Goal: Task Accomplishment & Management: Use online tool/utility

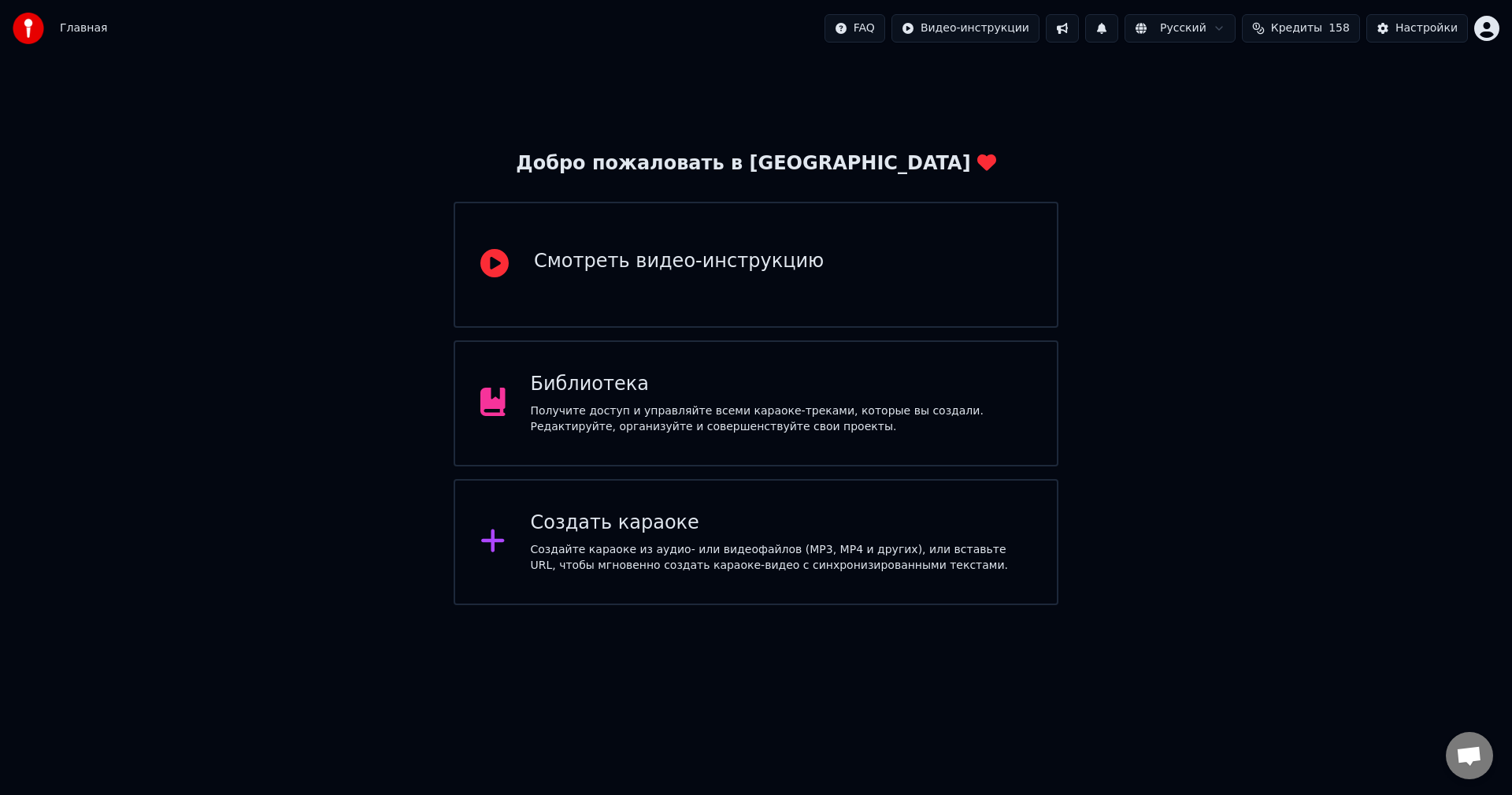
click at [764, 516] on div "Создать караоке" at bounding box center [781, 523] width 502 height 25
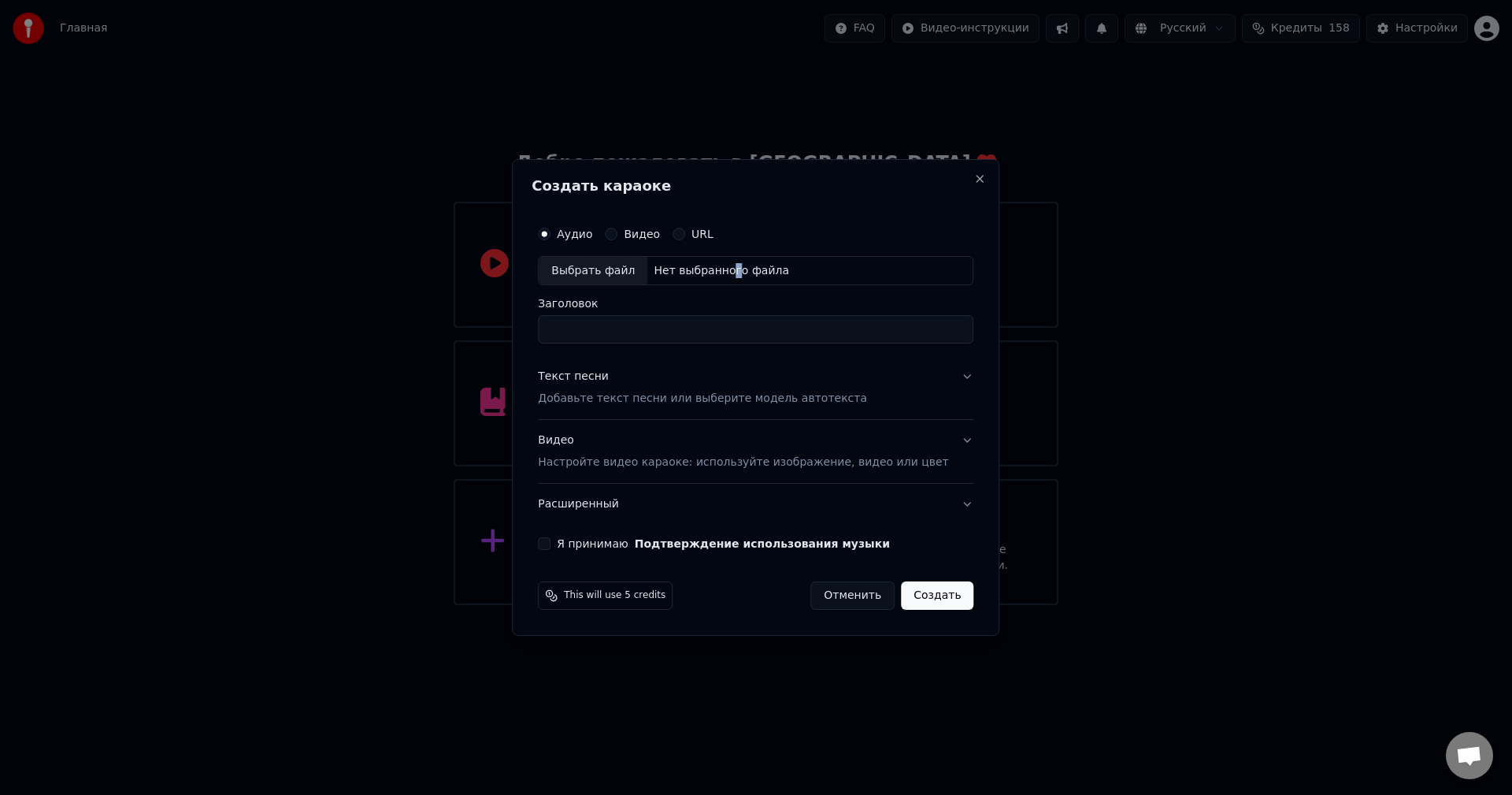
click at [742, 273] on div "Нет выбранного файла" at bounding box center [721, 271] width 148 height 16
type input "**********"
click at [944, 445] on button "Видео Настройте видео караоке: используйте изображение, видео или цвет" at bounding box center [756, 452] width 436 height 63
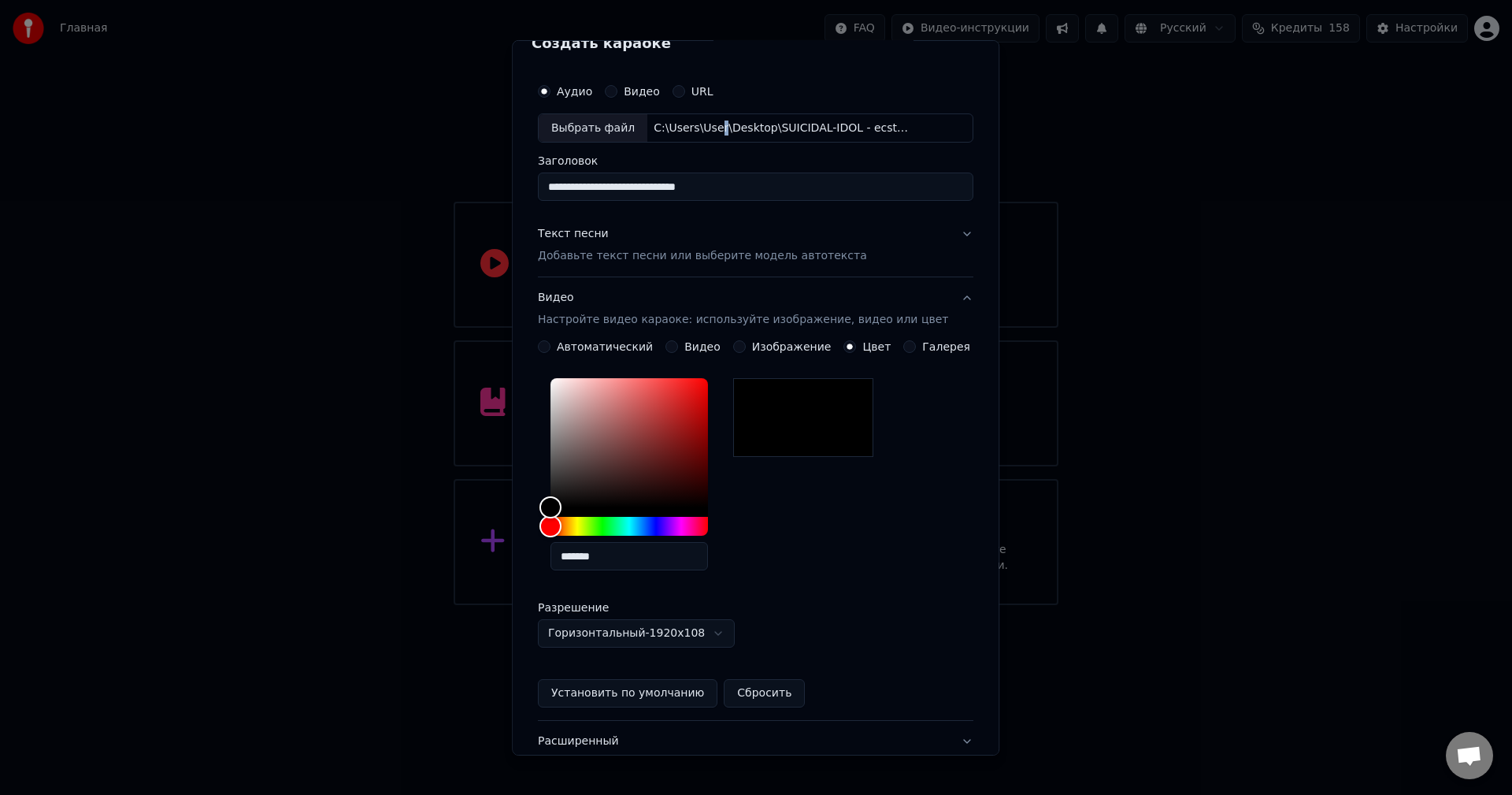
scroll to position [79, 0]
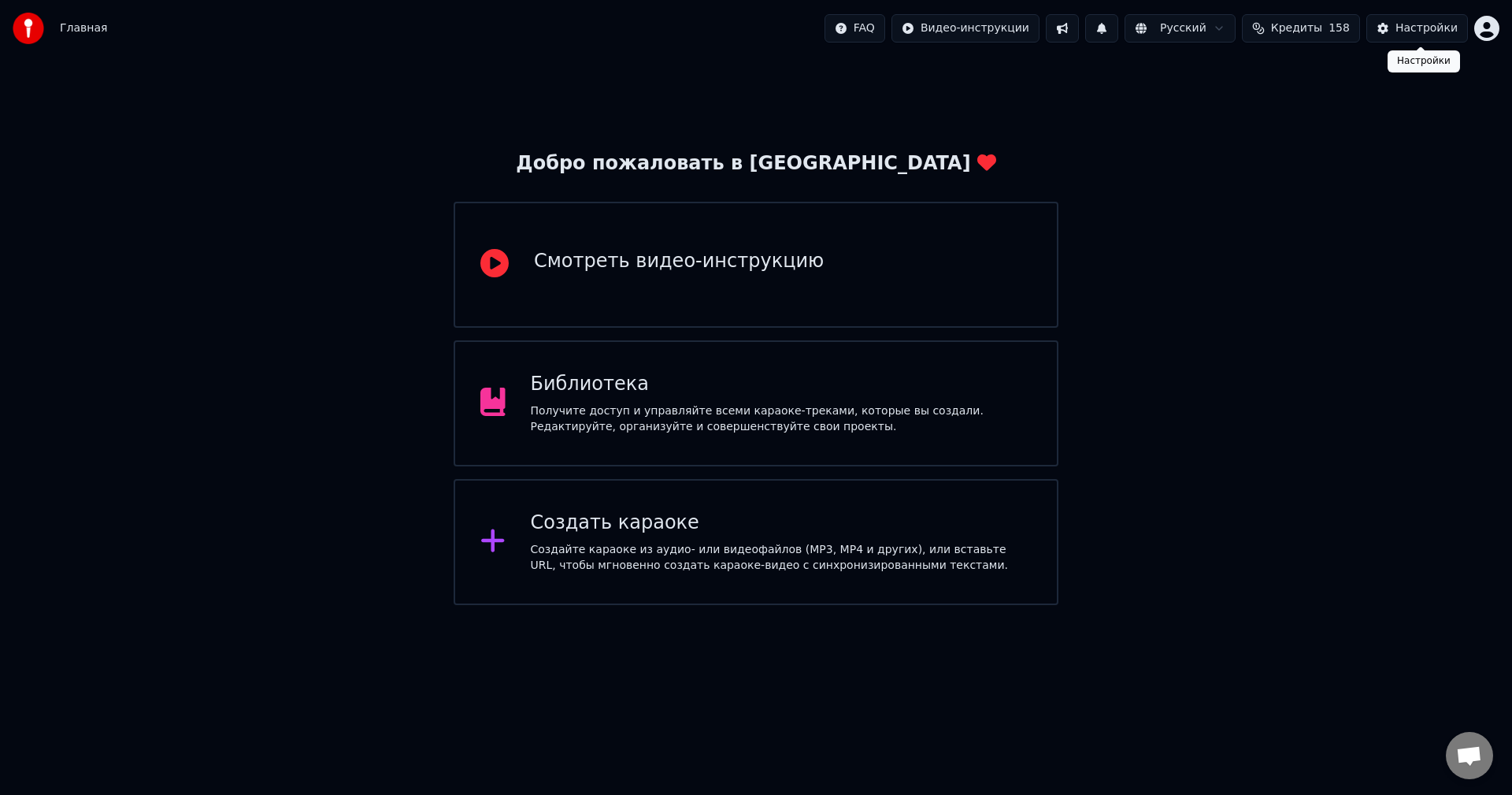
click at [1387, 22] on button "Настройки" at bounding box center [1417, 28] width 102 height 28
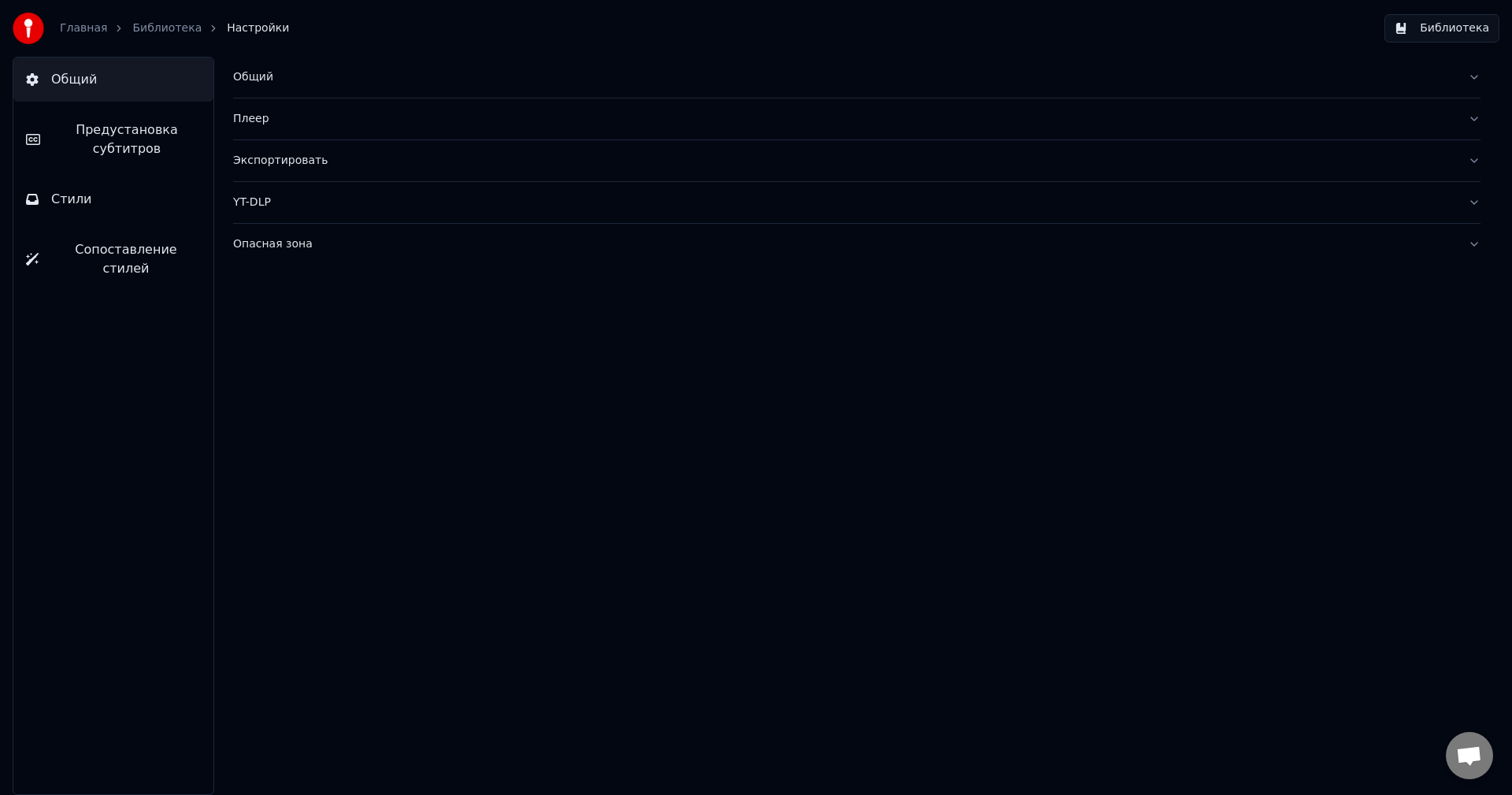
click at [181, 154] on span "Предустановка субтитров" at bounding box center [127, 139] width 148 height 38
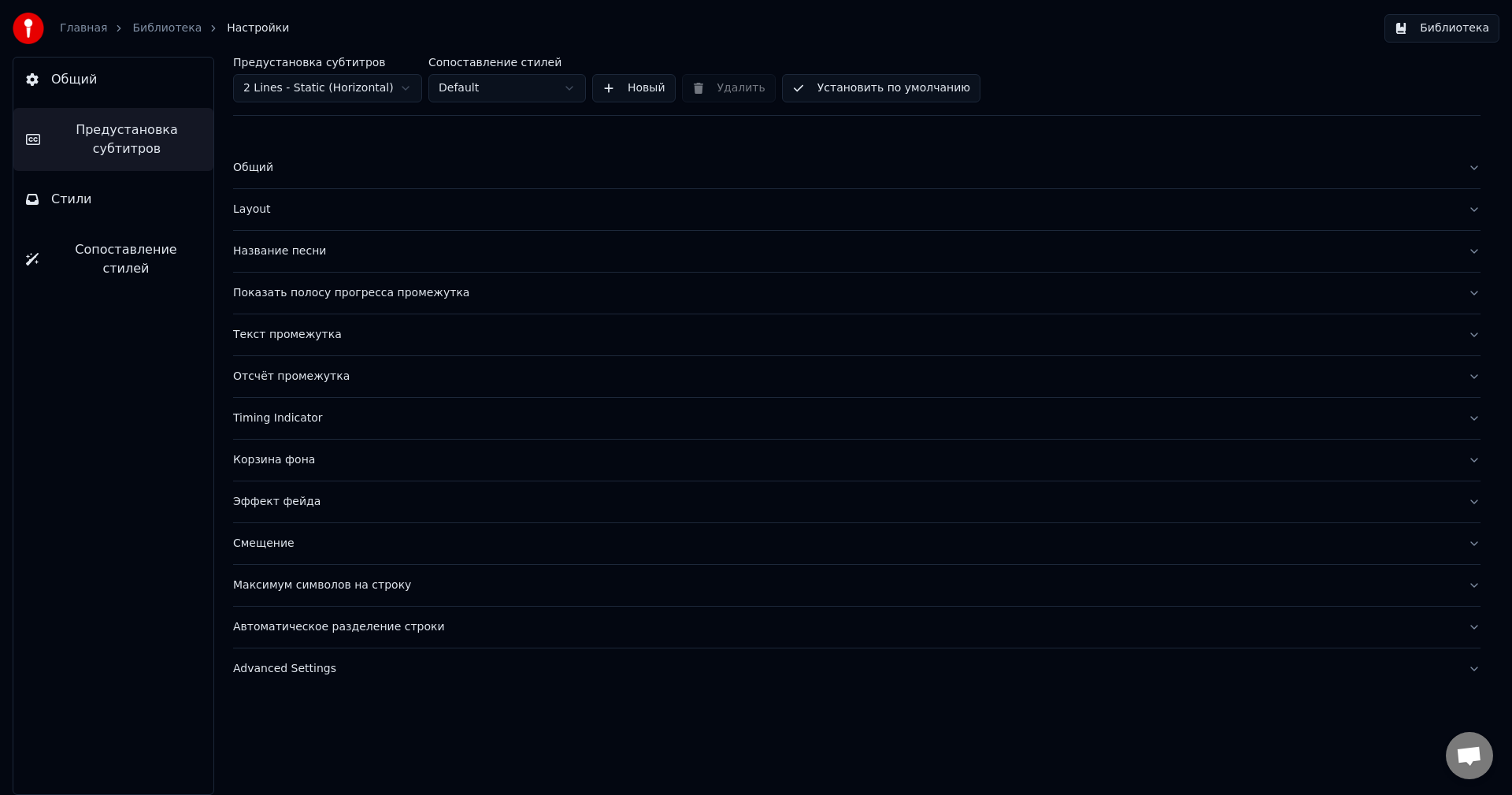
click at [148, 229] on button "Сопоставление стилей" at bounding box center [113, 259] width 200 height 63
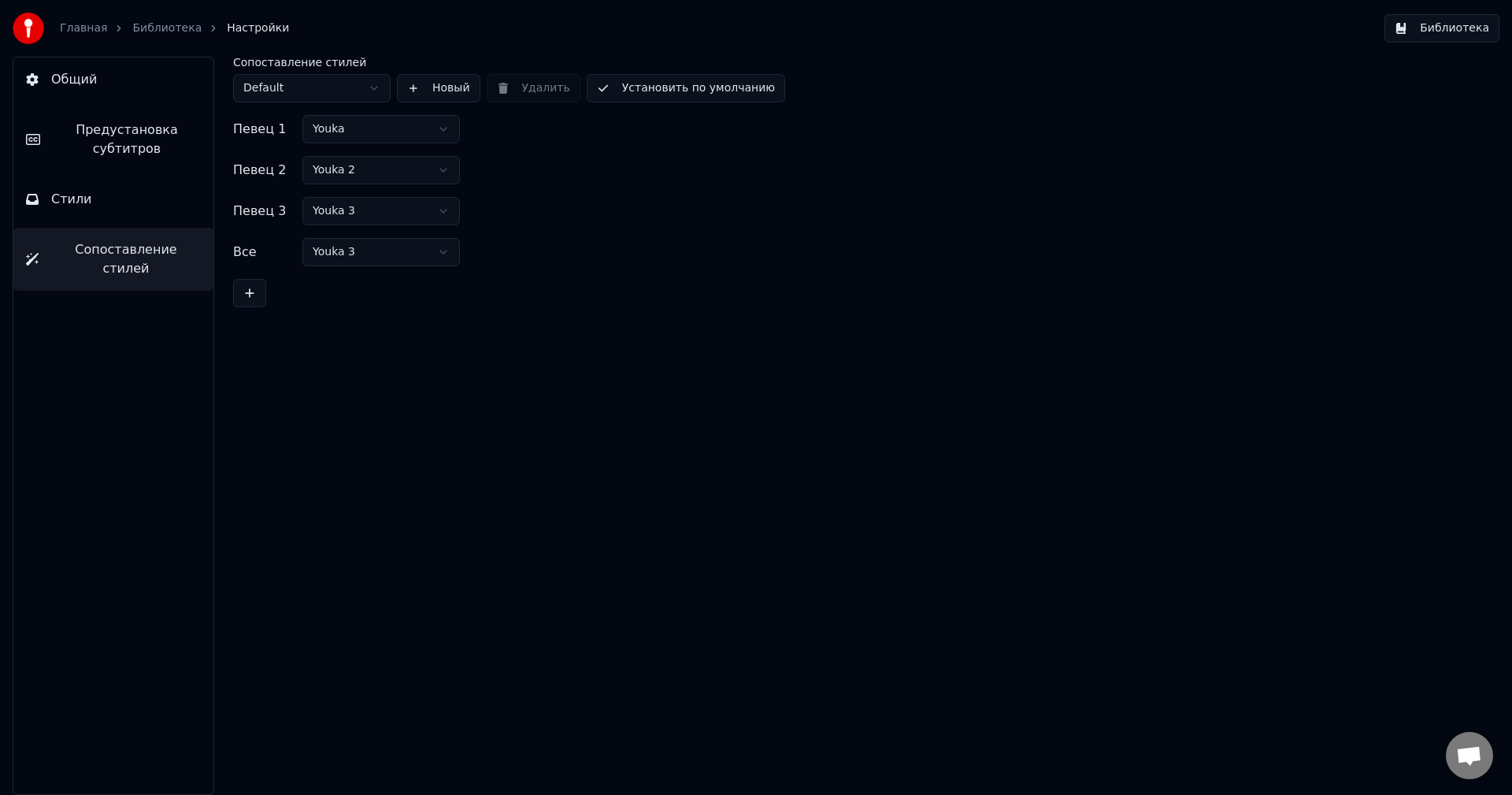
click at [151, 208] on button "Стили" at bounding box center [113, 199] width 200 height 44
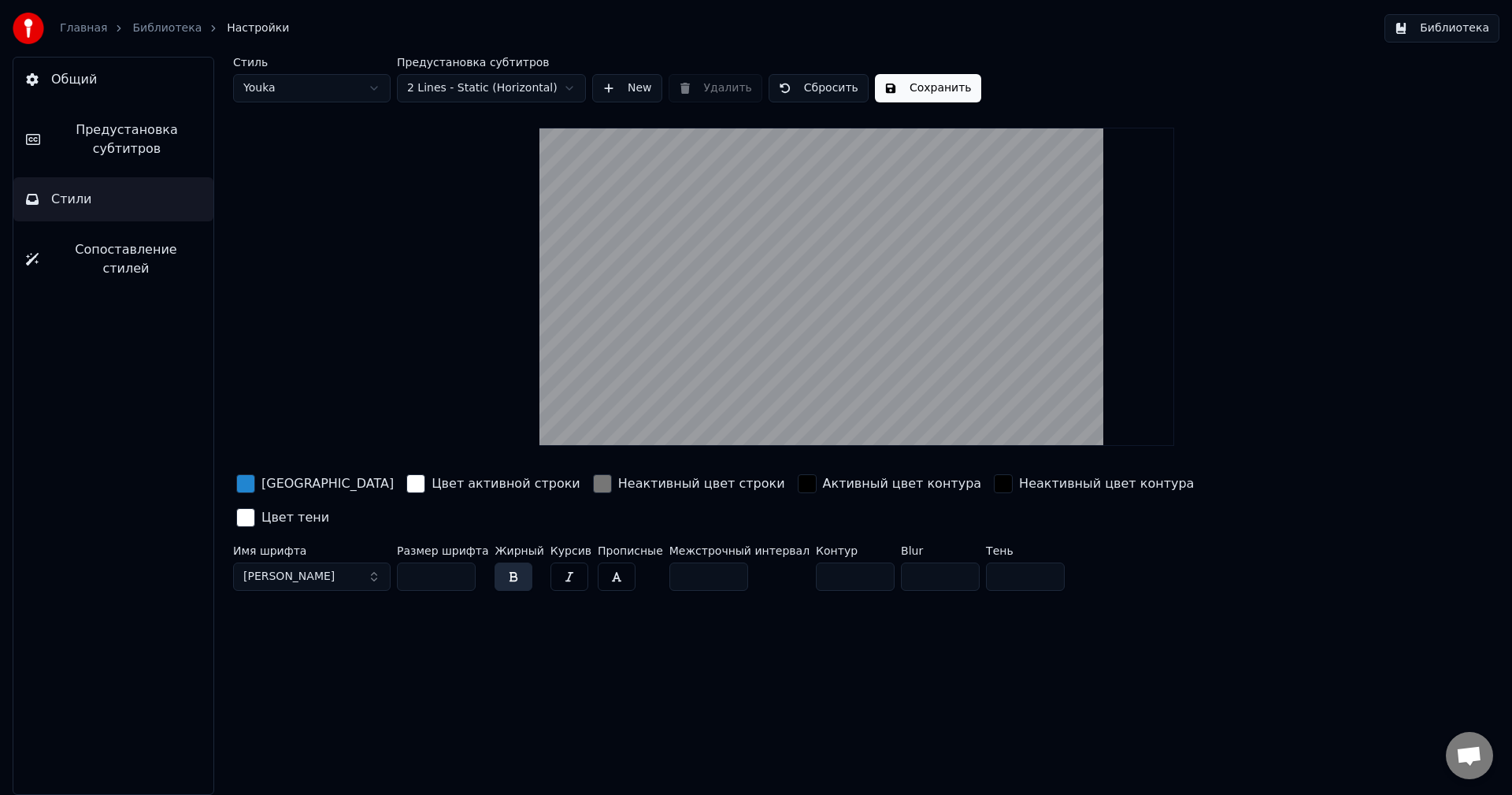
click at [199, 151] on span "Предустановка субтитров" at bounding box center [127, 139] width 148 height 38
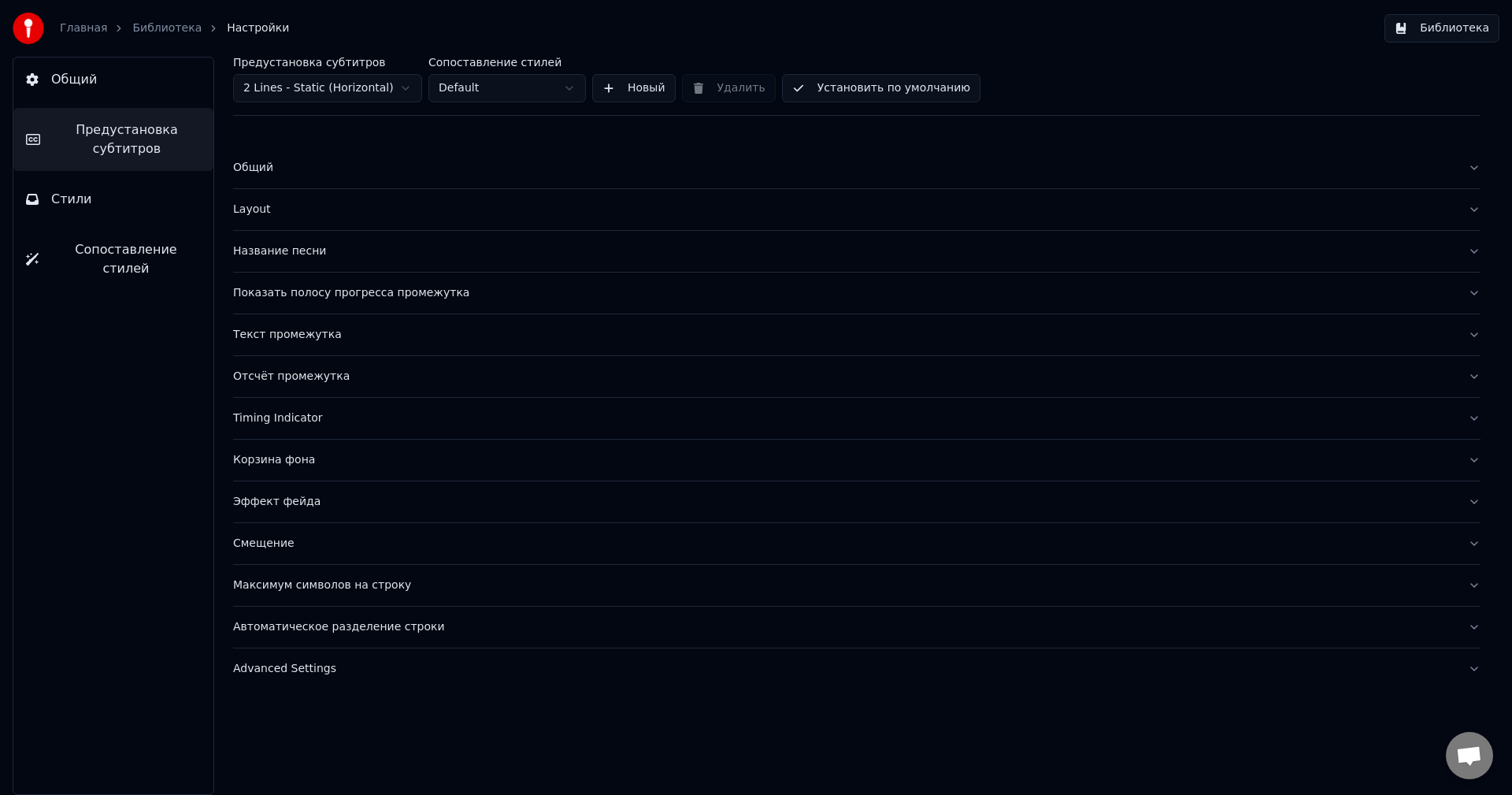
click at [348, 468] on button "Корзина фона" at bounding box center [857, 459] width 1248 height 41
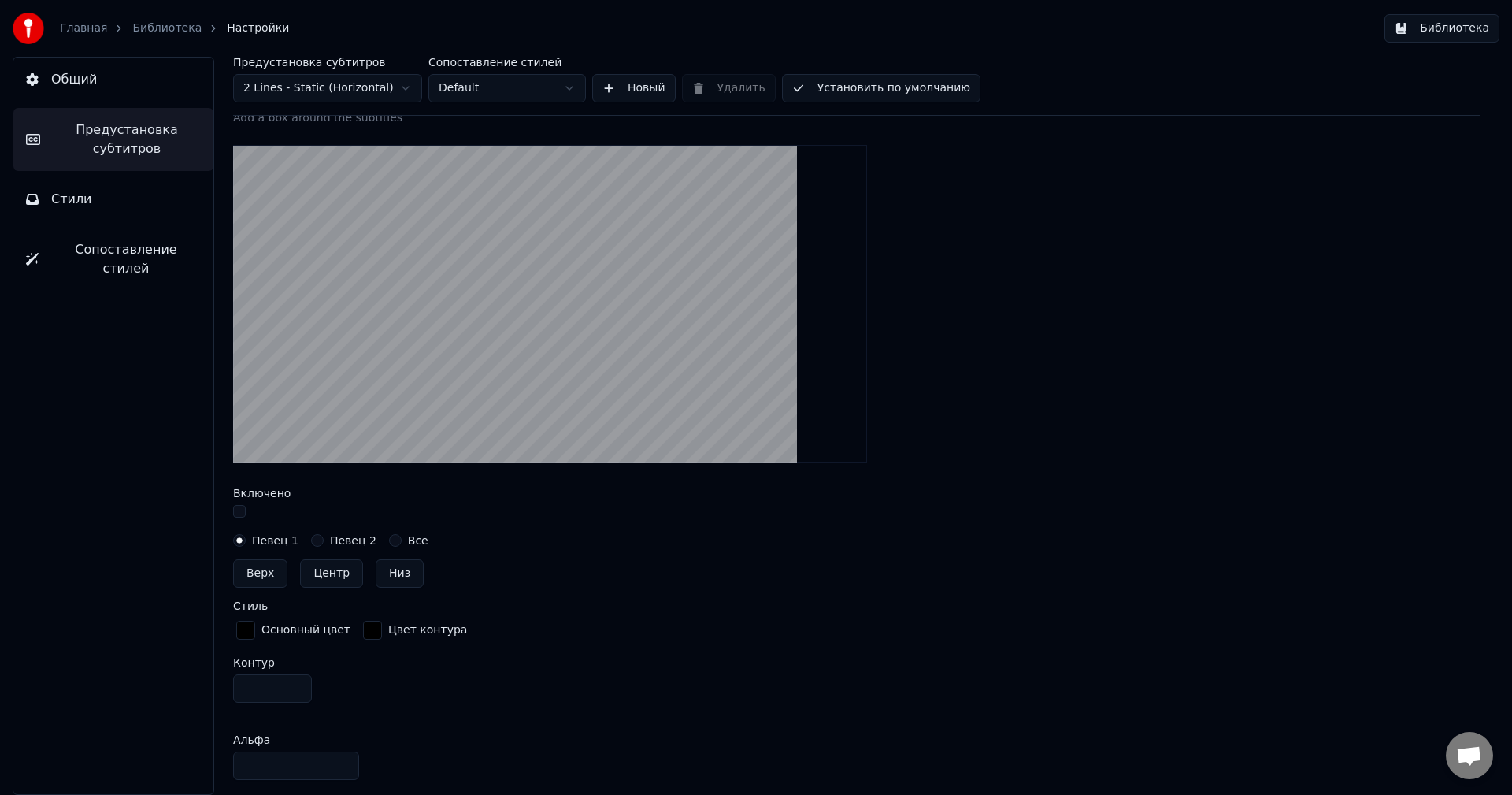
scroll to position [709, 0]
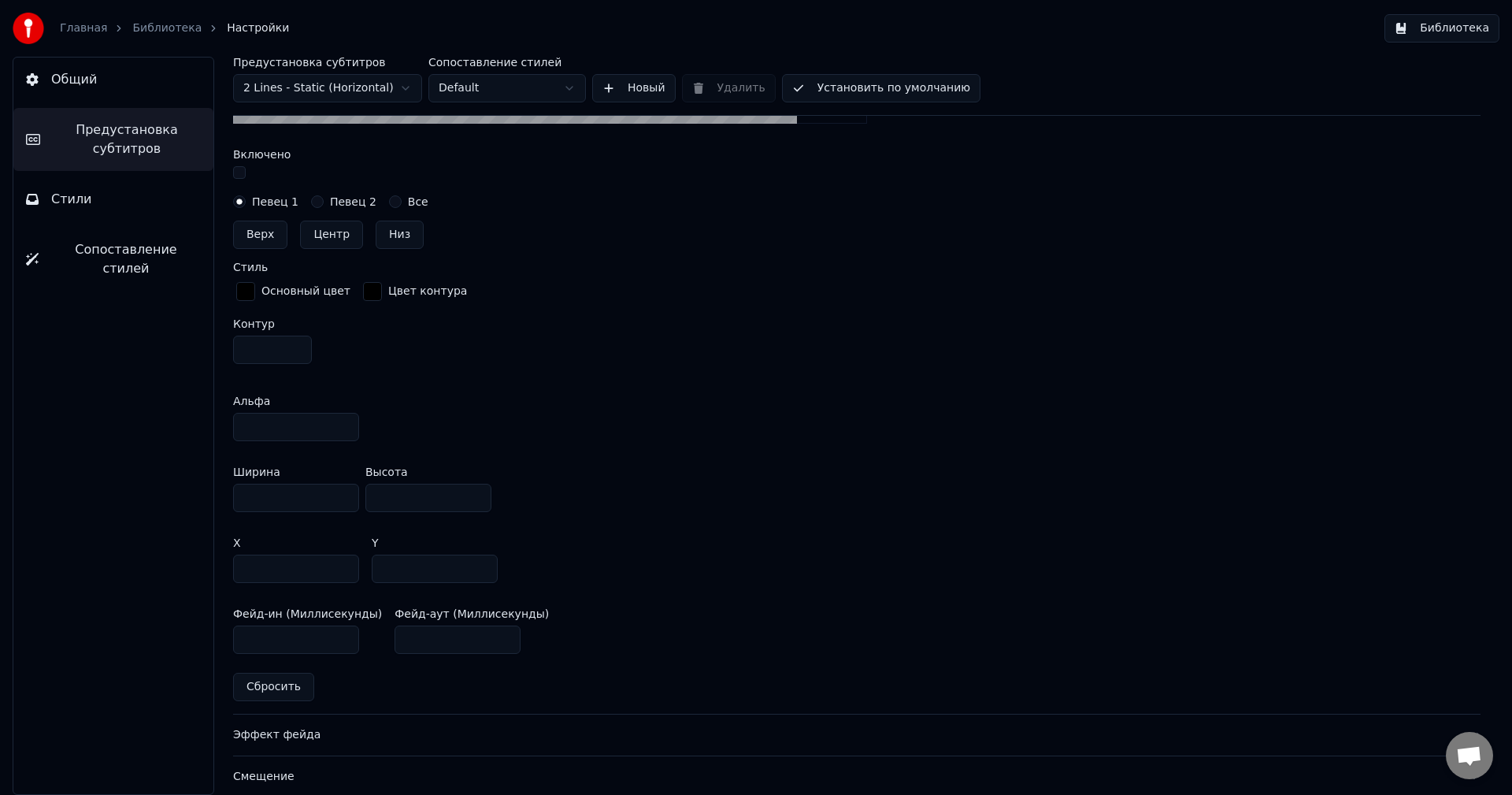
click at [150, 212] on button "Стили" at bounding box center [113, 199] width 200 height 44
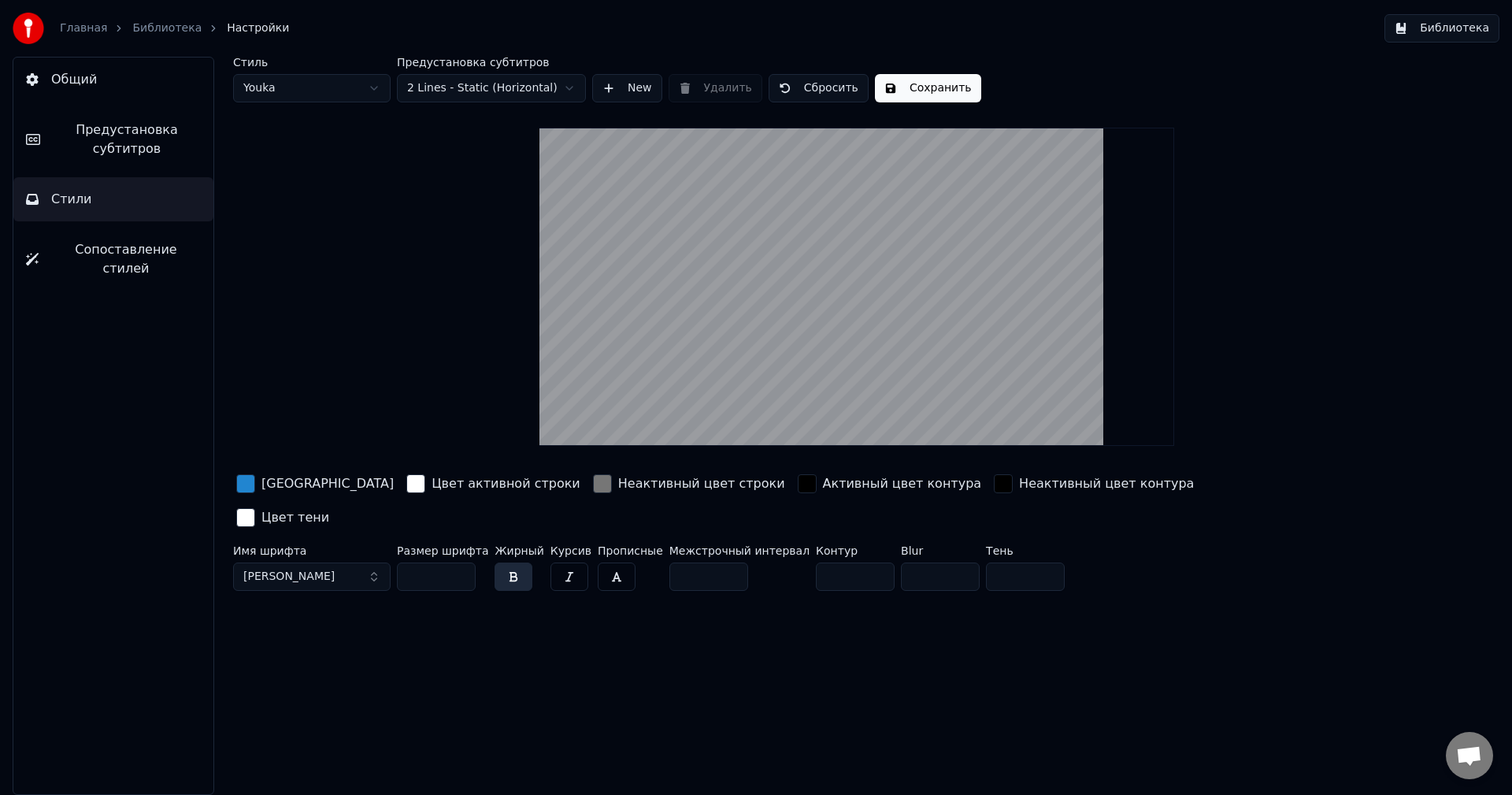
scroll to position [0, 0]
click at [407, 483] on div "button" at bounding box center [416, 484] width 19 height 19
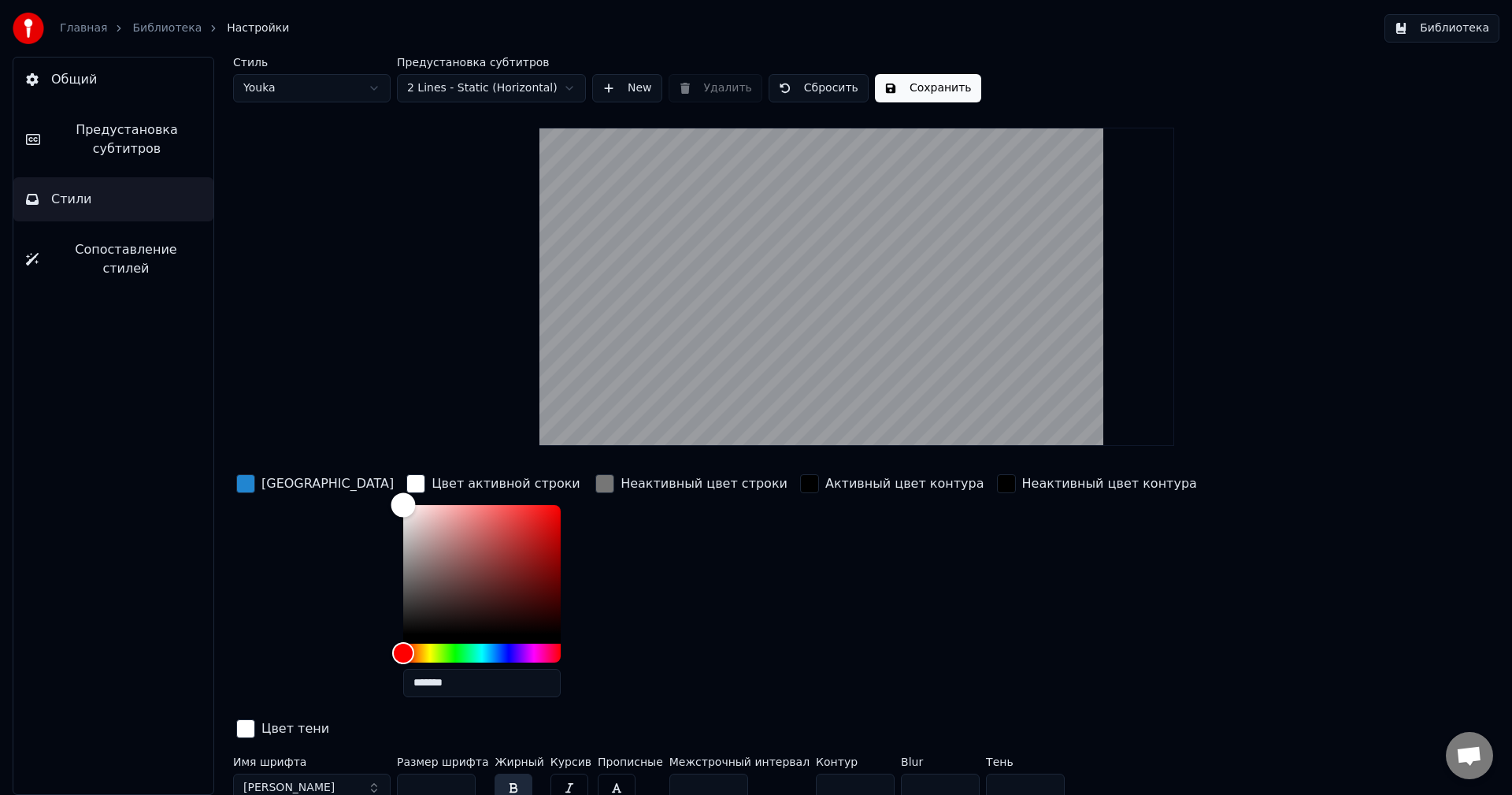
click at [403, 586] on div "Color" at bounding box center [481, 569] width 157 height 129
type input "*******"
click at [394, 585] on div "Color" at bounding box center [406, 587] width 25 height 25
click at [246, 474] on div "button" at bounding box center [246, 484] width 19 height 19
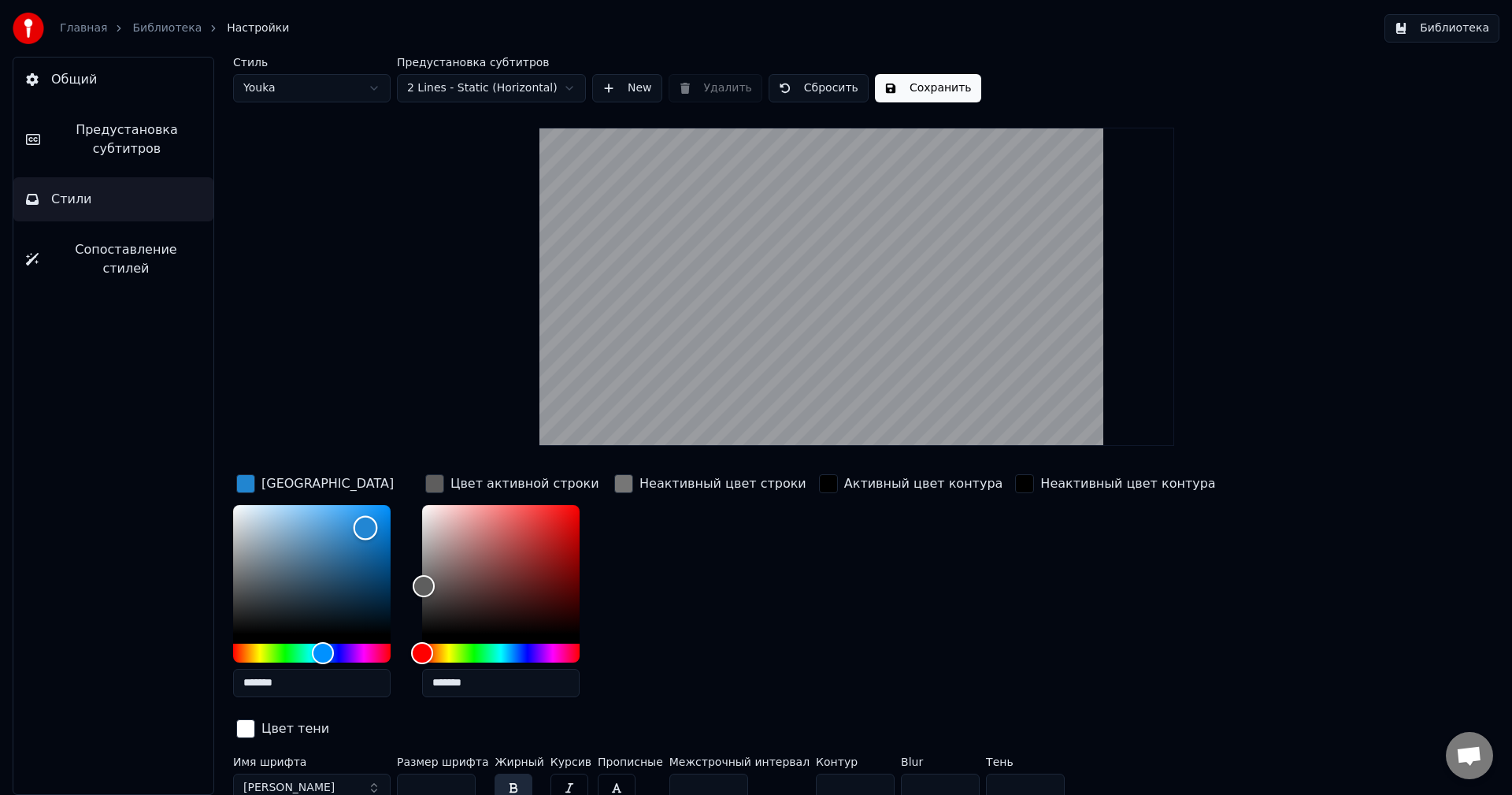
type input "*******"
click at [253, 634] on div "Color" at bounding box center [311, 569] width 157 height 129
click at [816, 589] on div "Активный цвет контура" at bounding box center [911, 590] width 191 height 239
drag, startPoint x: 757, startPoint y: 566, endPoint x: 633, endPoint y: 508, distance: 136.9
click at [757, 565] on div "Неактивный цвет строки" at bounding box center [711, 590] width 199 height 239
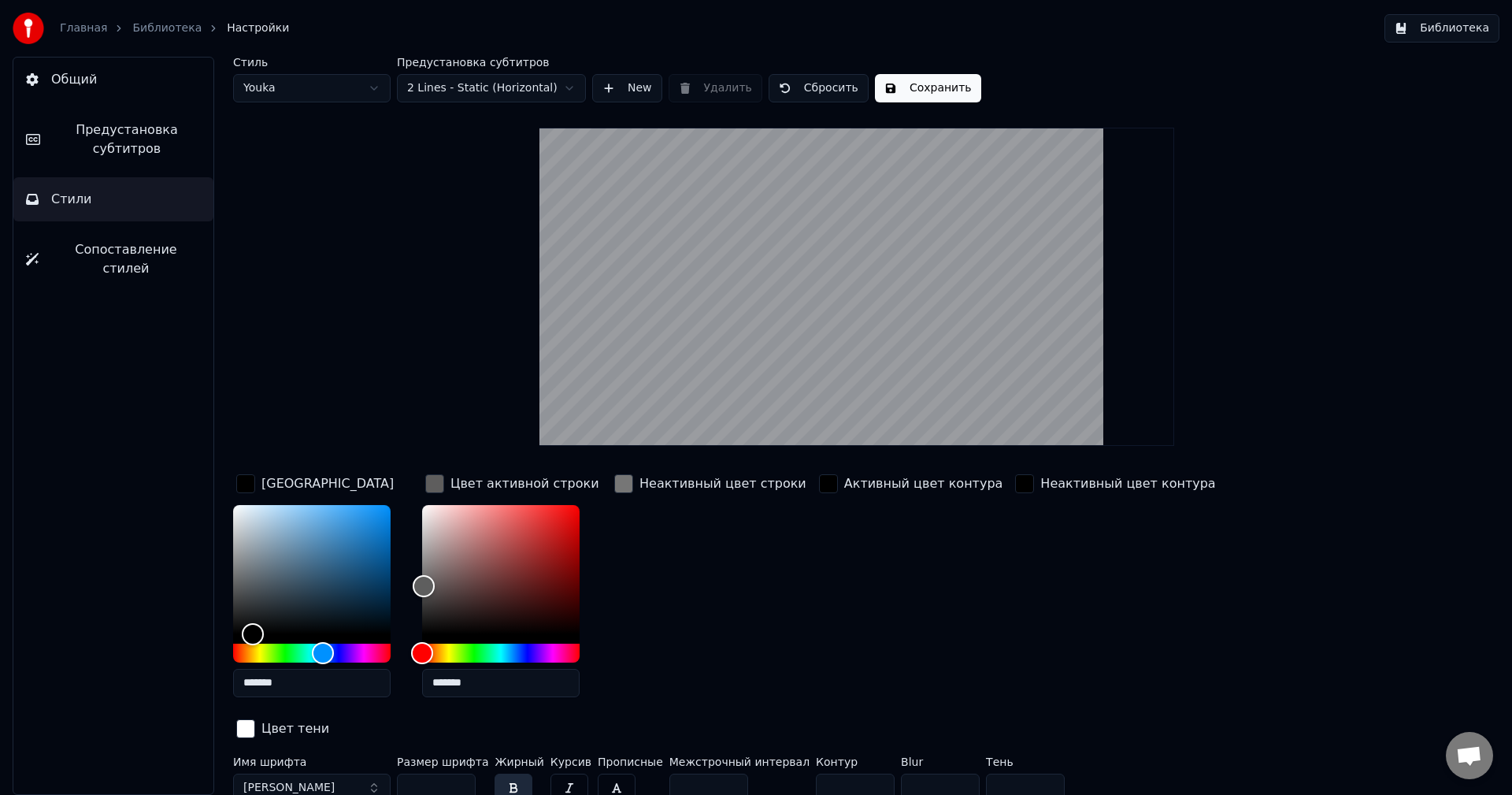
click at [621, 480] on div "button" at bounding box center [624, 484] width 19 height 19
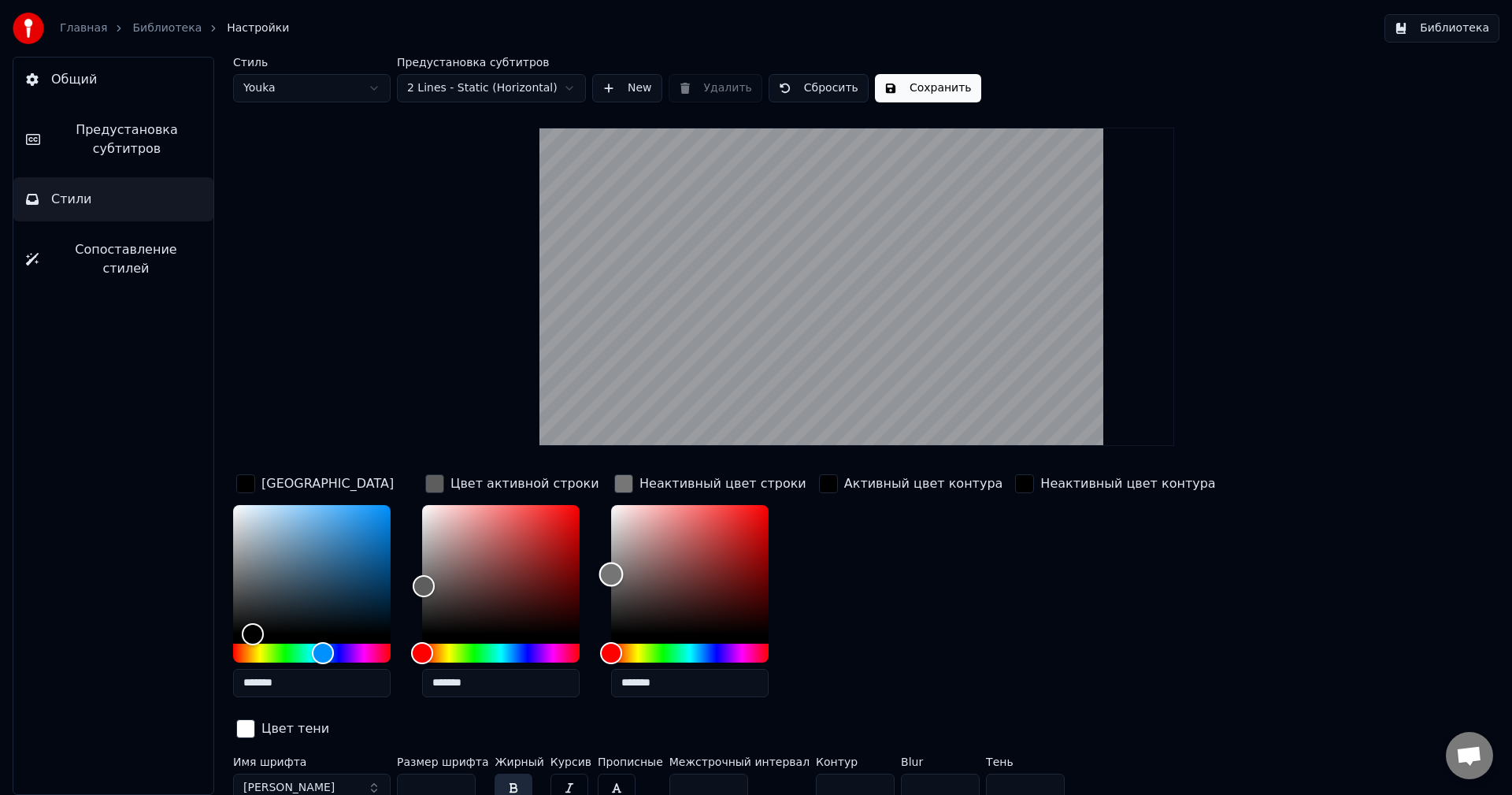
type input "*******"
click at [612, 597] on div "Color" at bounding box center [690, 569] width 157 height 129
click at [941, 605] on div "Активный цвет контура" at bounding box center [911, 590] width 191 height 239
click at [926, 84] on button "Сохранить" at bounding box center [928, 88] width 106 height 28
click at [68, 40] on div "Главная Библиотека Настройки" at bounding box center [150, 28] width 277 height 32
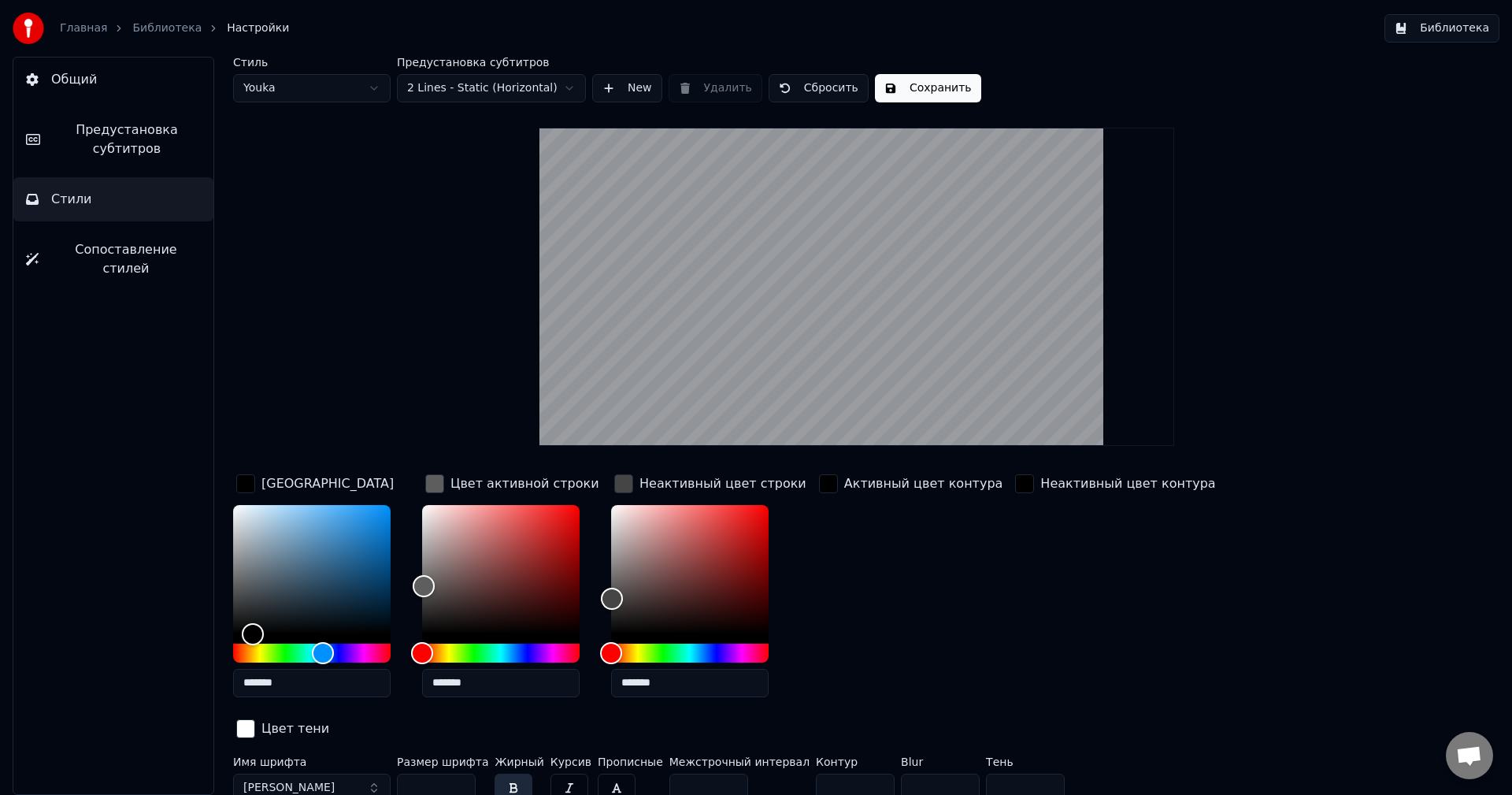
click at [76, 18] on div "Главная Библиотека Настройки" at bounding box center [150, 28] width 277 height 32
click at [78, 26] on link "Главная" at bounding box center [83, 28] width 47 height 16
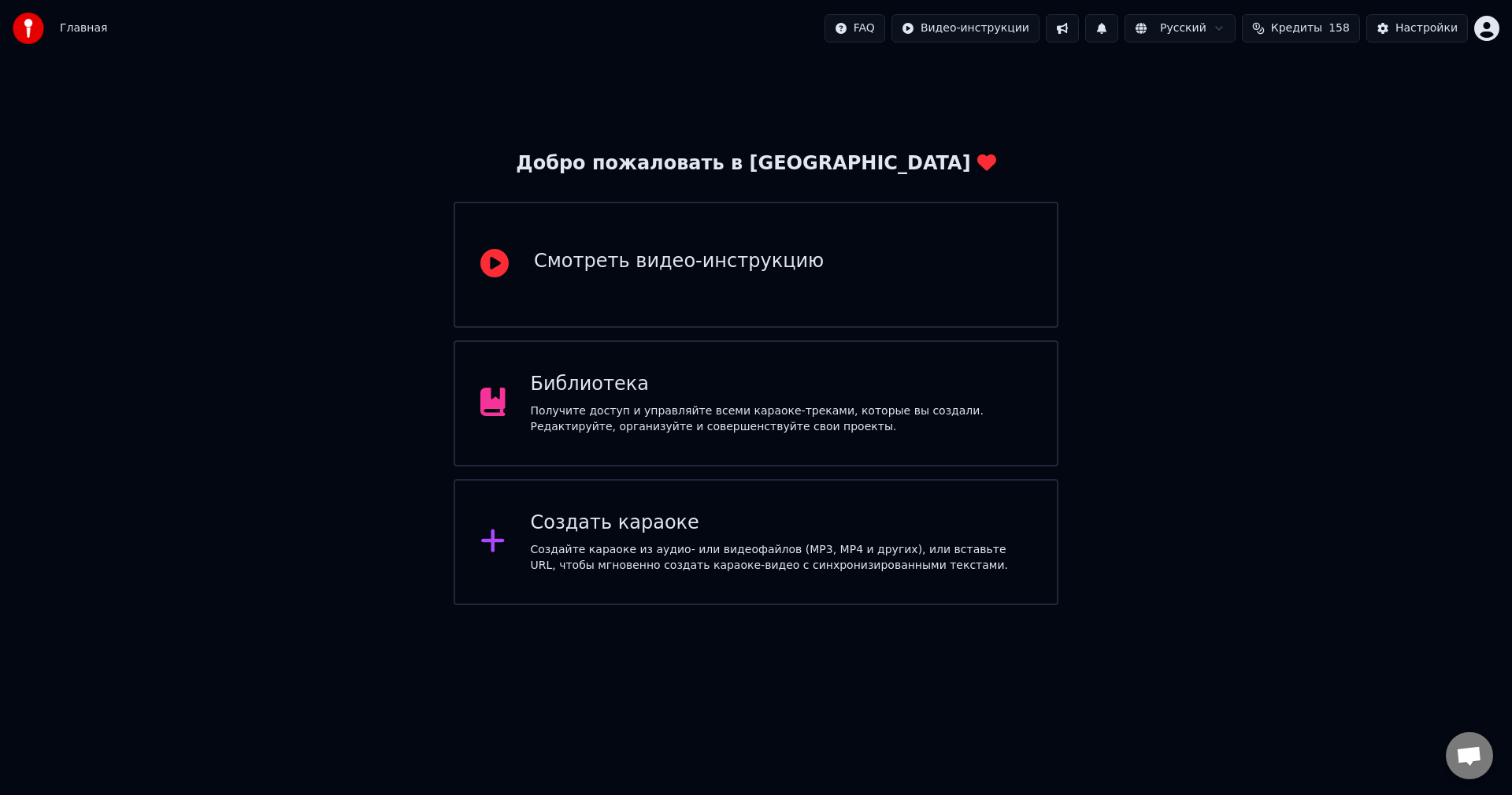
click at [633, 498] on div "Создать караоке Создайте караоке из аудио- или видеофайлов (MP3, MP4 и других),…" at bounding box center [756, 541] width 605 height 126
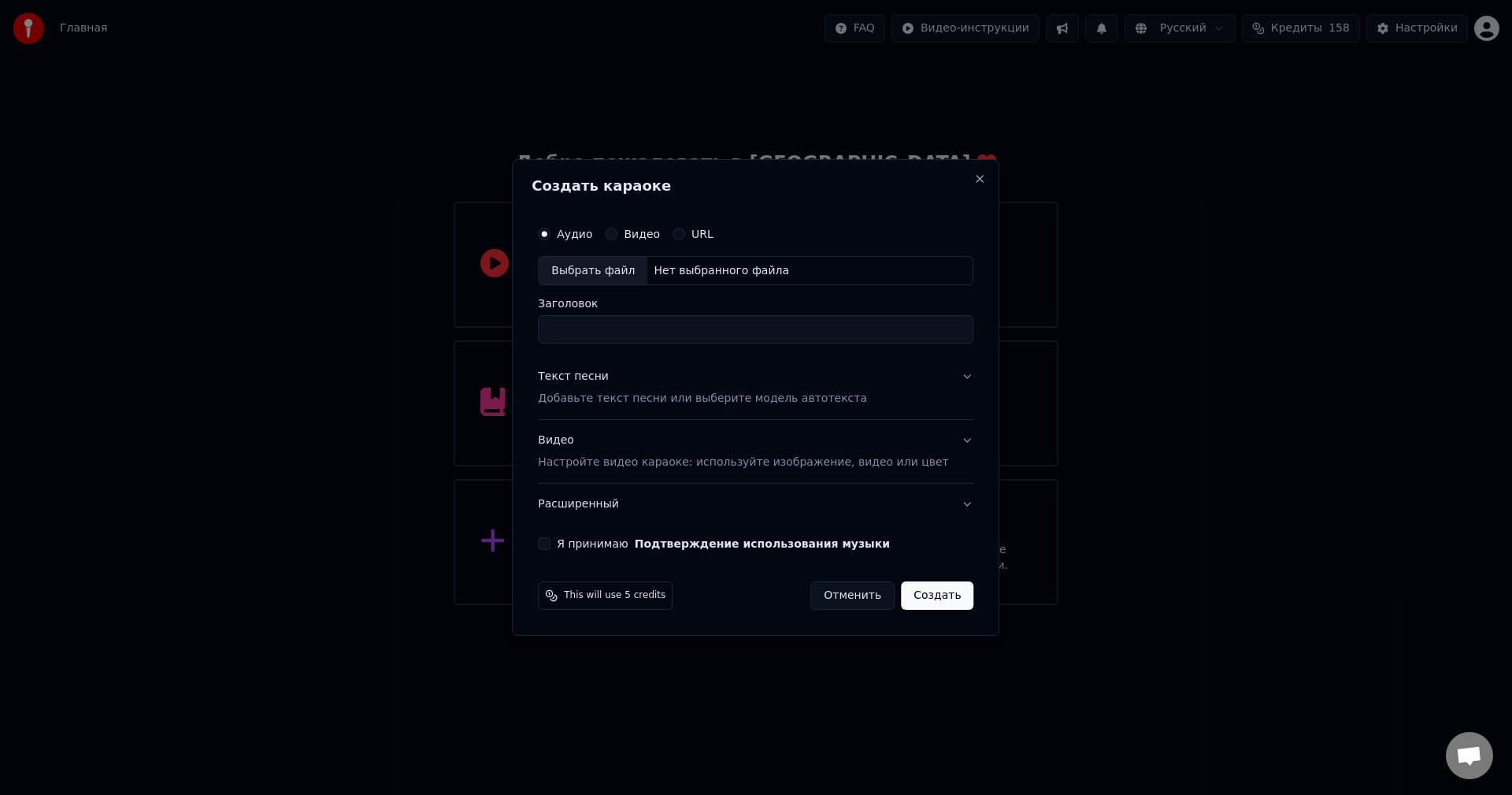
click at [947, 446] on button "Видео Настройте видео караоке: используйте изображение, видео или цвет" at bounding box center [756, 452] width 436 height 63
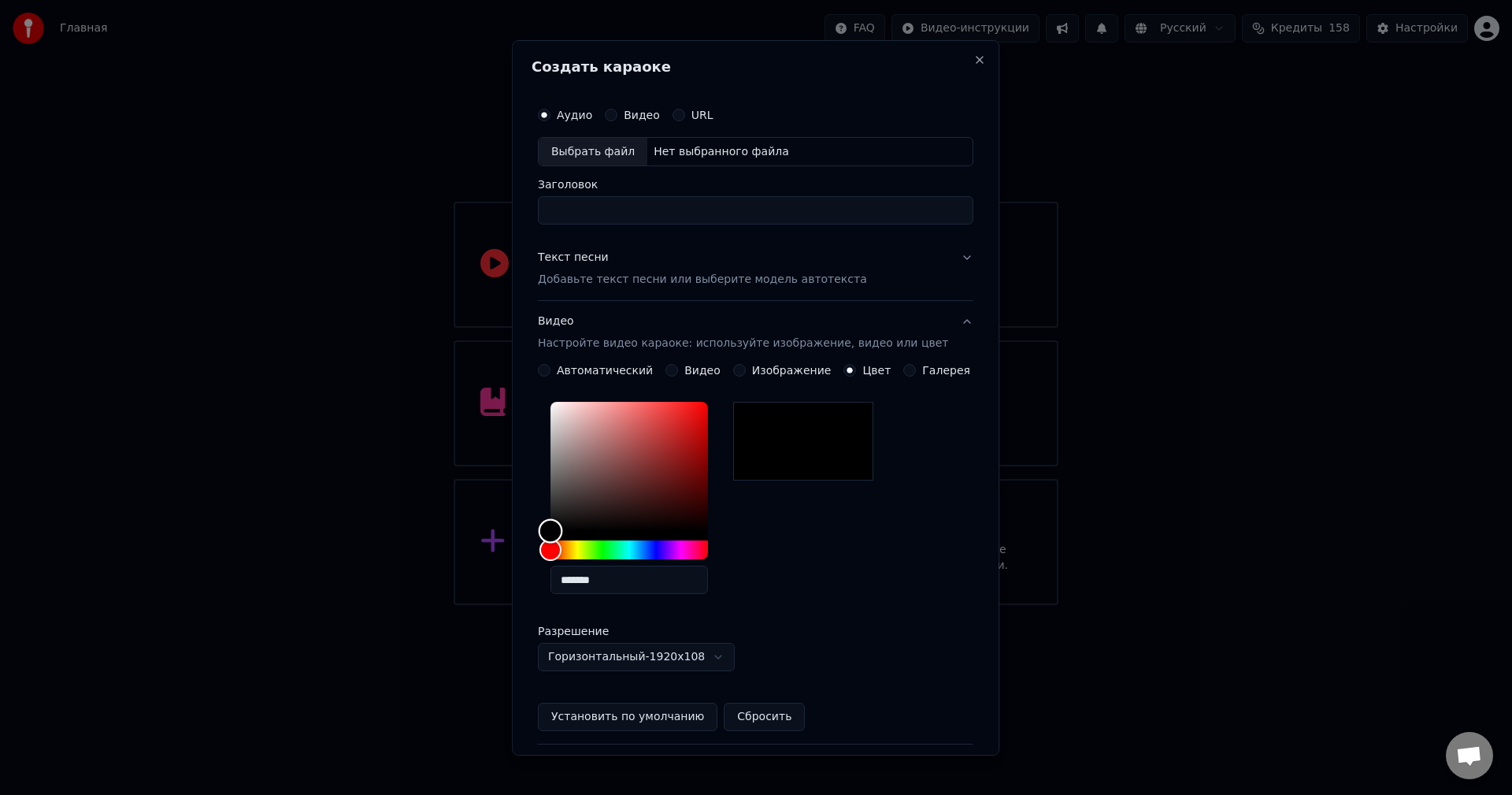
type input "*******"
click at [469, 350] on body "Главная FAQ Видео-инструкции Русский Кредиты 158 Настройки Добро пожаловать в Y…" at bounding box center [756, 302] width 1512 height 605
click at [749, 205] on input "Заголовок" at bounding box center [756, 210] width 436 height 28
click at [731, 145] on div "Нет выбранного файла" at bounding box center [721, 151] width 148 height 16
type input "**********"
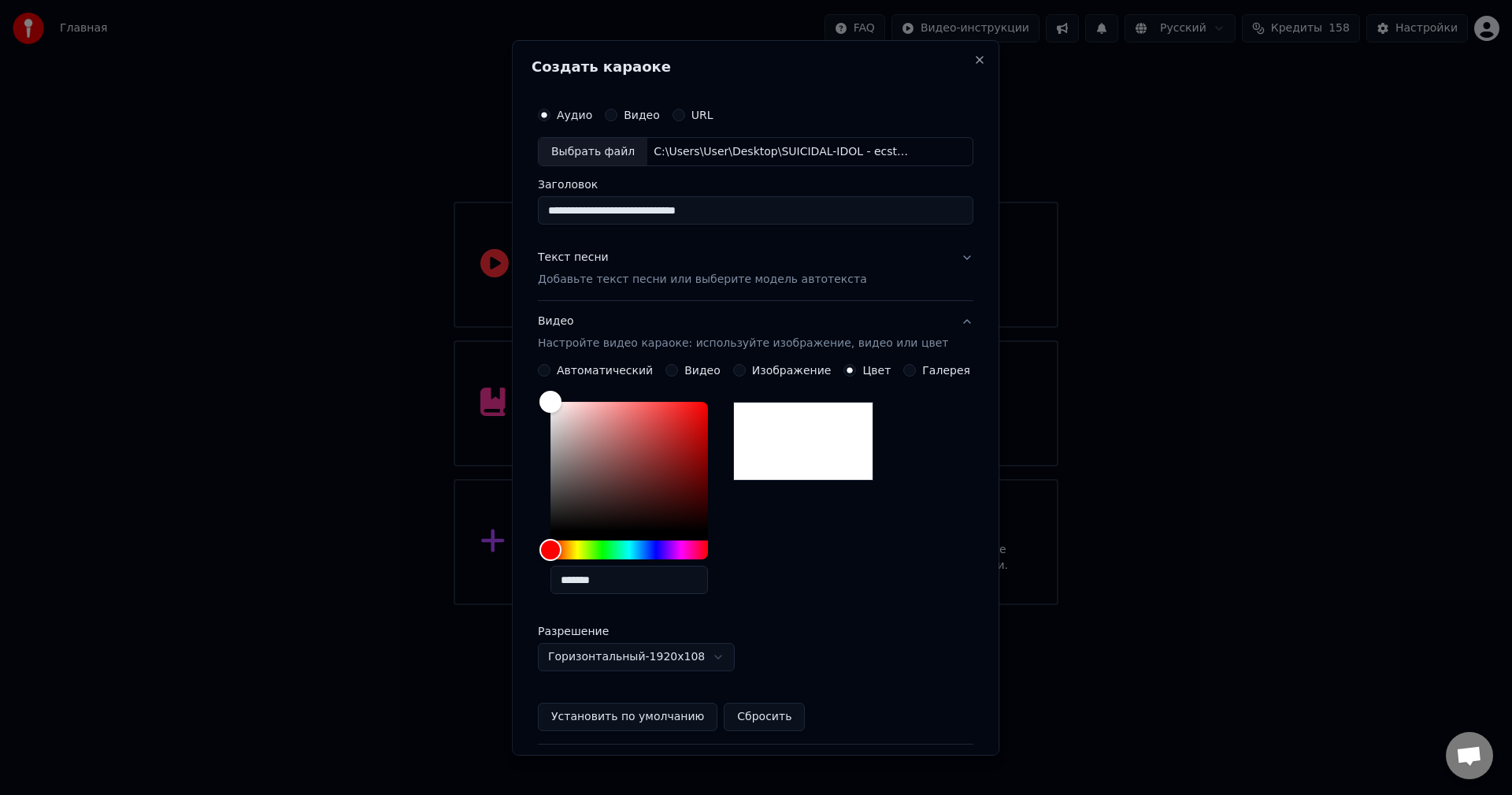
click at [938, 257] on button "Текст песни Добавьте текст песни или выберите модель автотекста" at bounding box center [756, 269] width 436 height 63
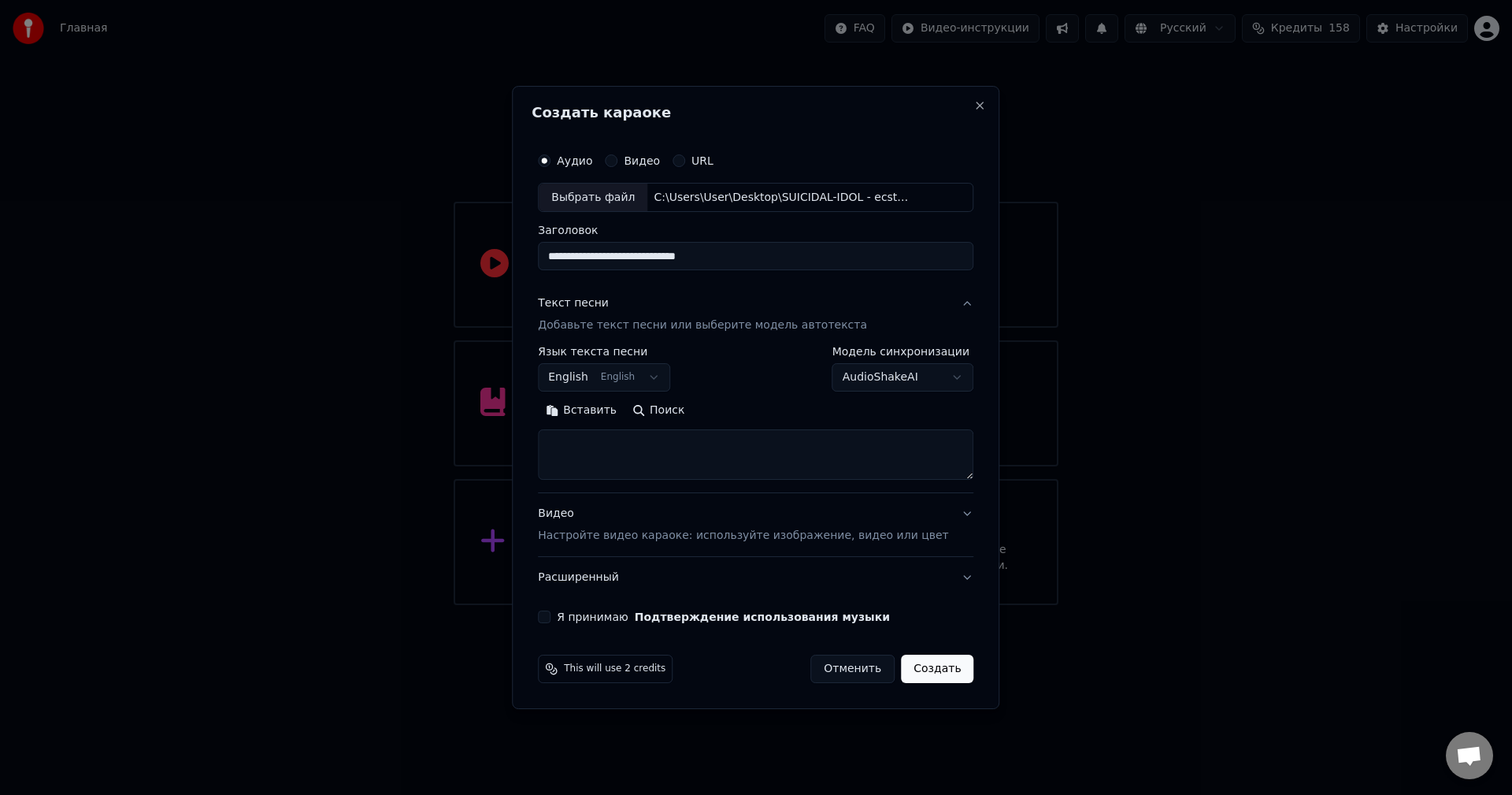
click at [704, 461] on textarea at bounding box center [756, 454] width 436 height 50
paste textarea "**********"
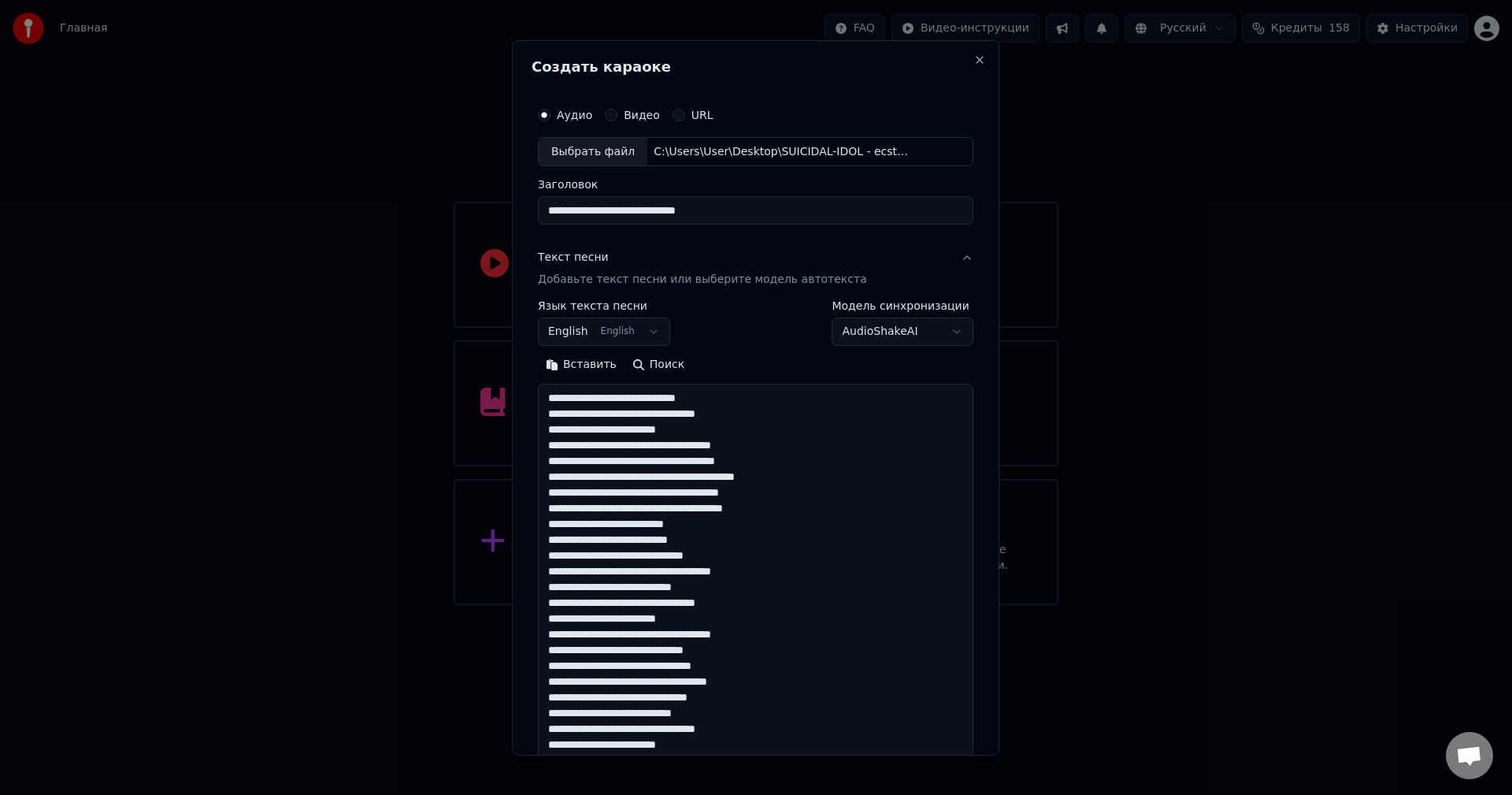
scroll to position [336, 0]
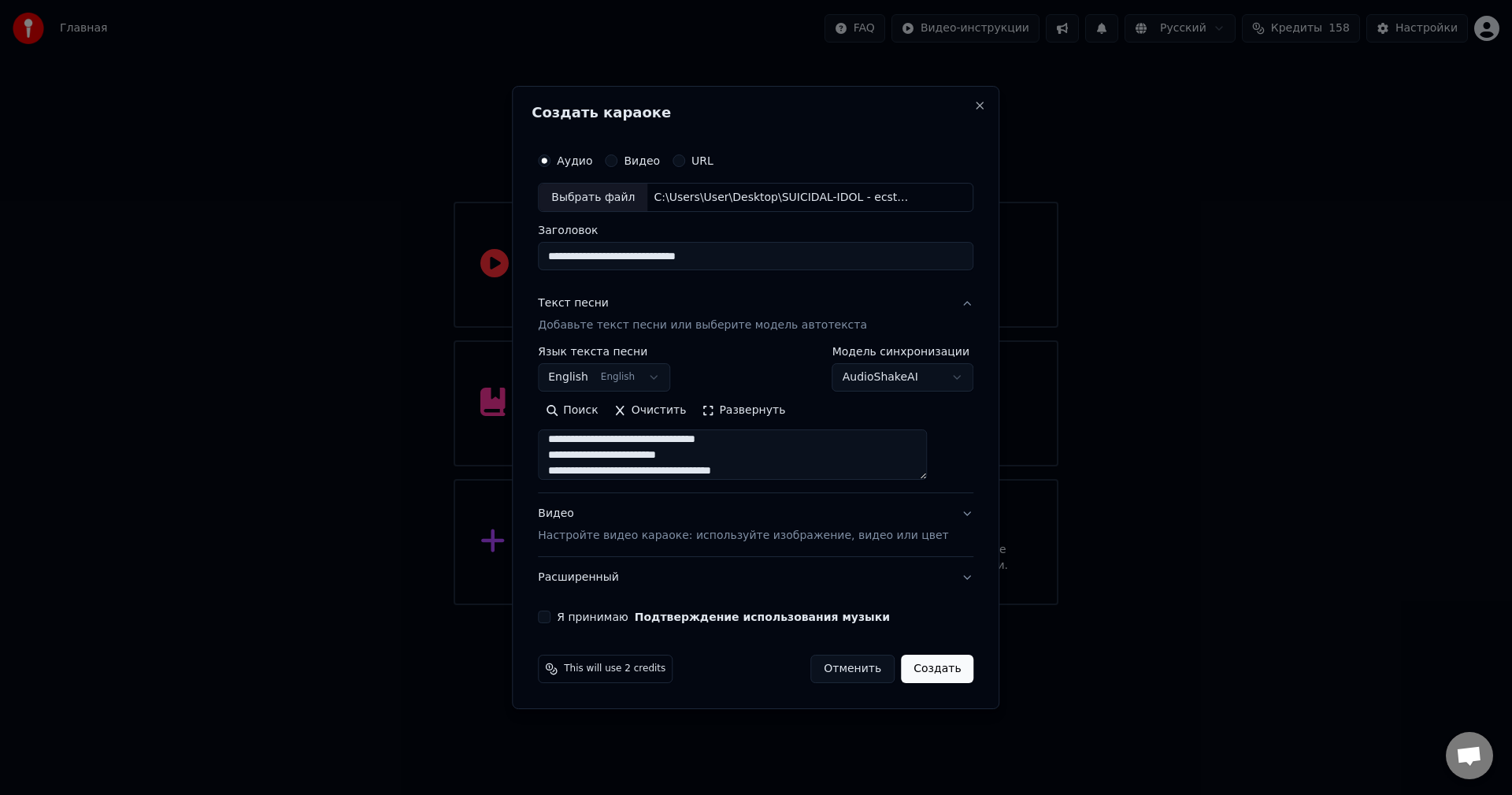
type textarea "**********"
click at [859, 372] on body "**********" at bounding box center [756, 302] width 1512 height 605
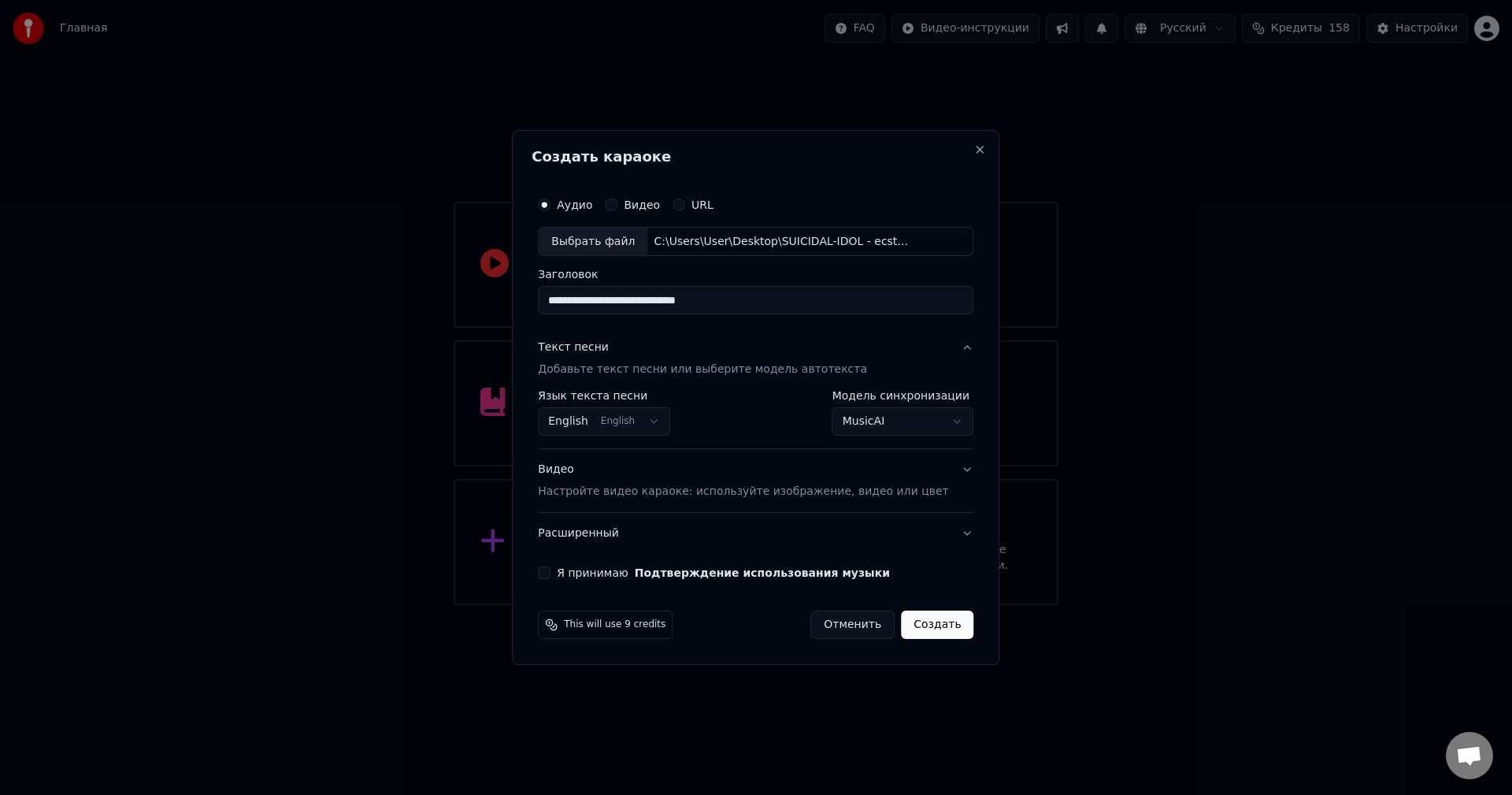
click at [933, 421] on body "**********" at bounding box center [756, 302] width 1512 height 605
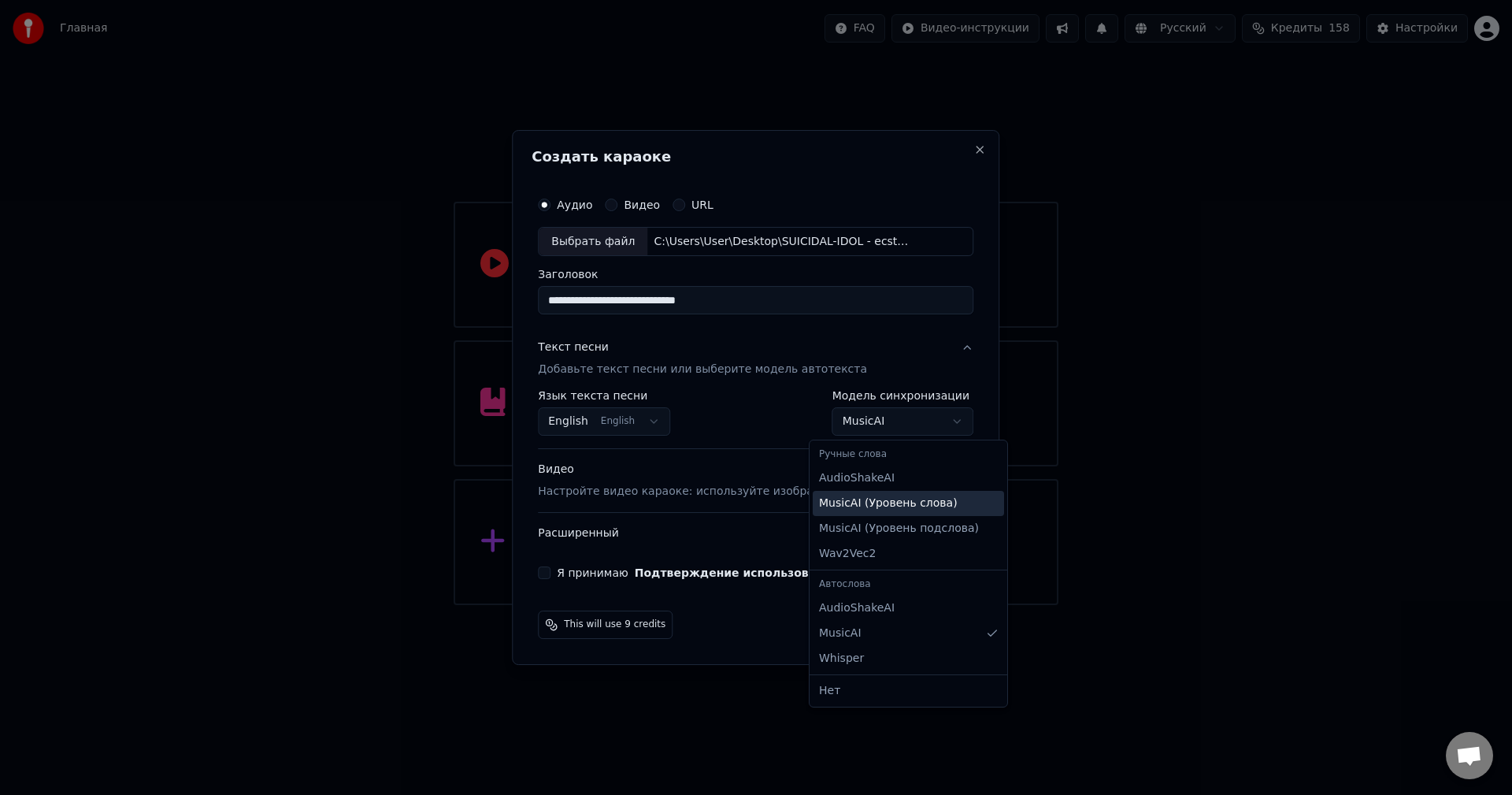
select select "**********"
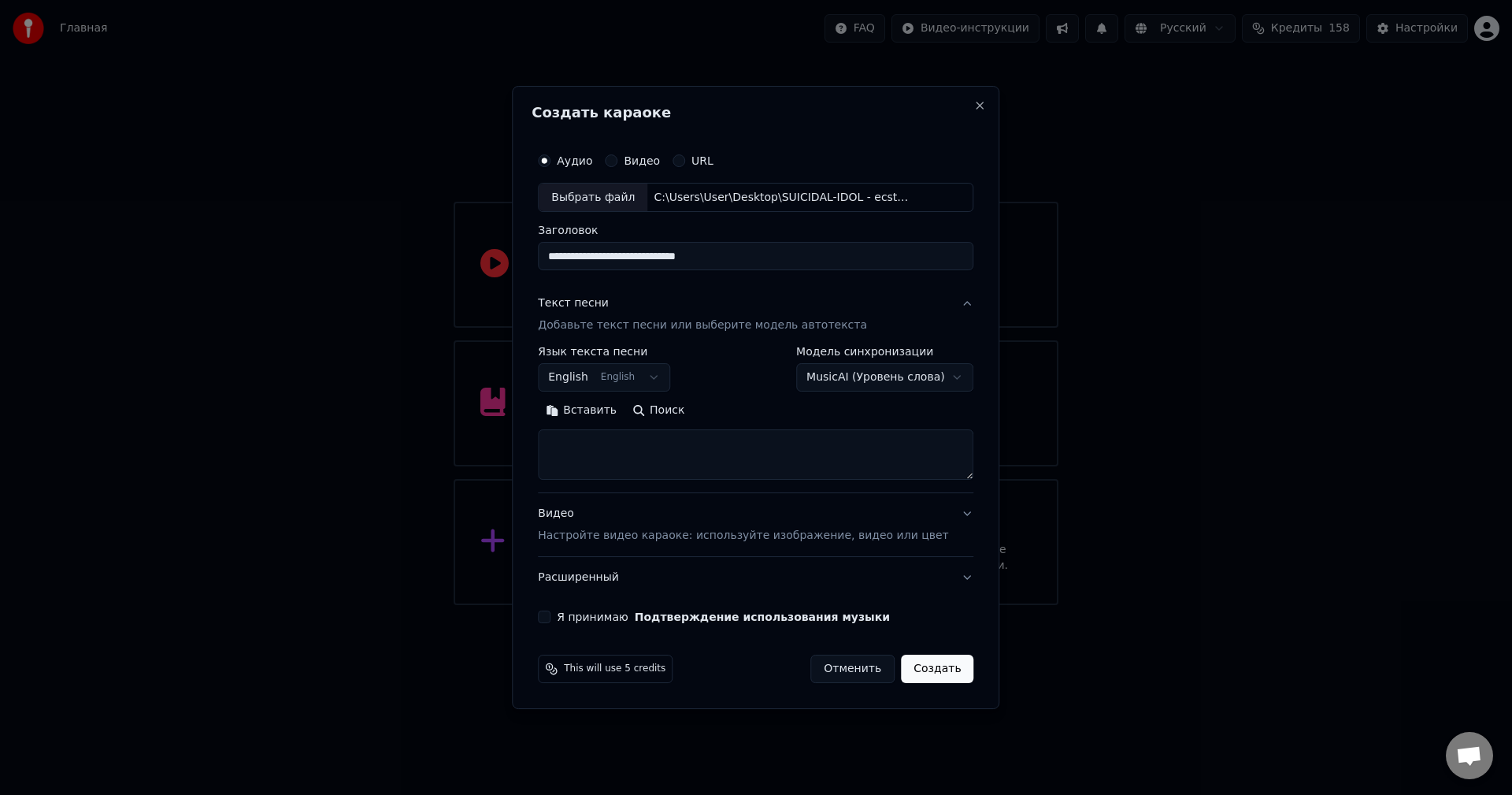
click at [758, 458] on textarea at bounding box center [756, 454] width 436 height 50
click at [763, 452] on textarea at bounding box center [756, 454] width 436 height 50
paste textarea "**********"
type textarea "**********"
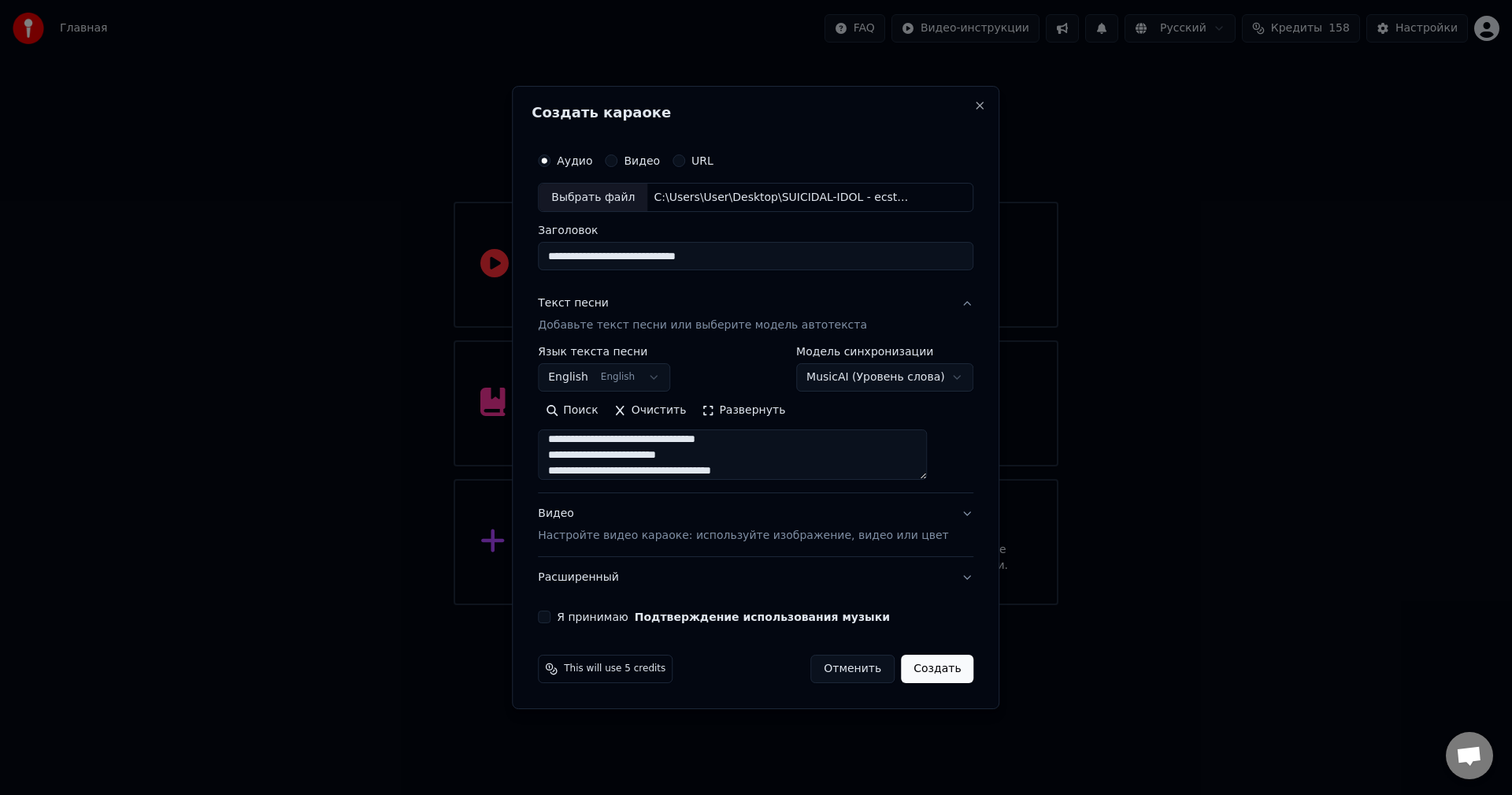
click at [899, 382] on body "**********" at bounding box center [756, 302] width 1512 height 605
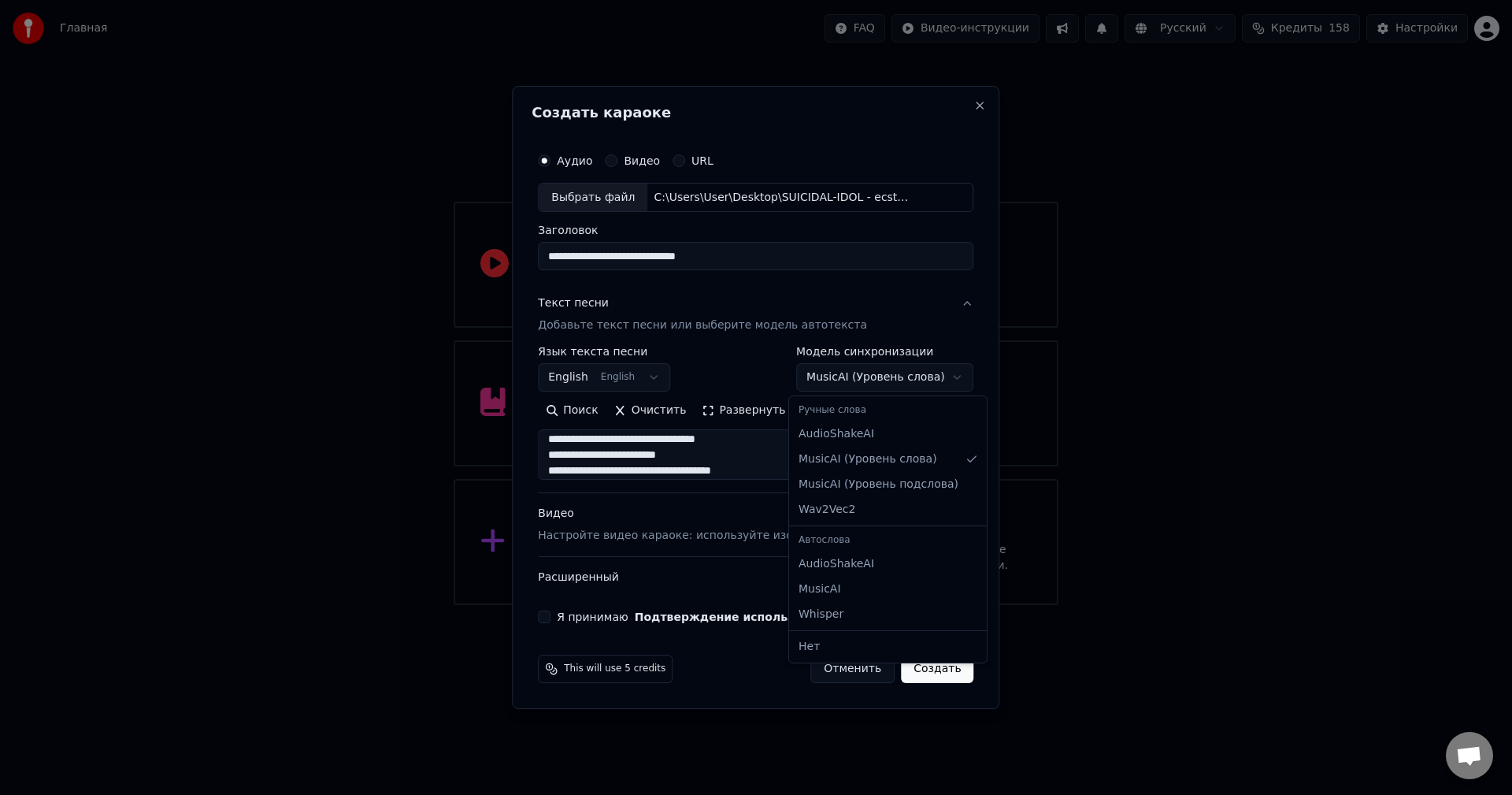
select select "**********"
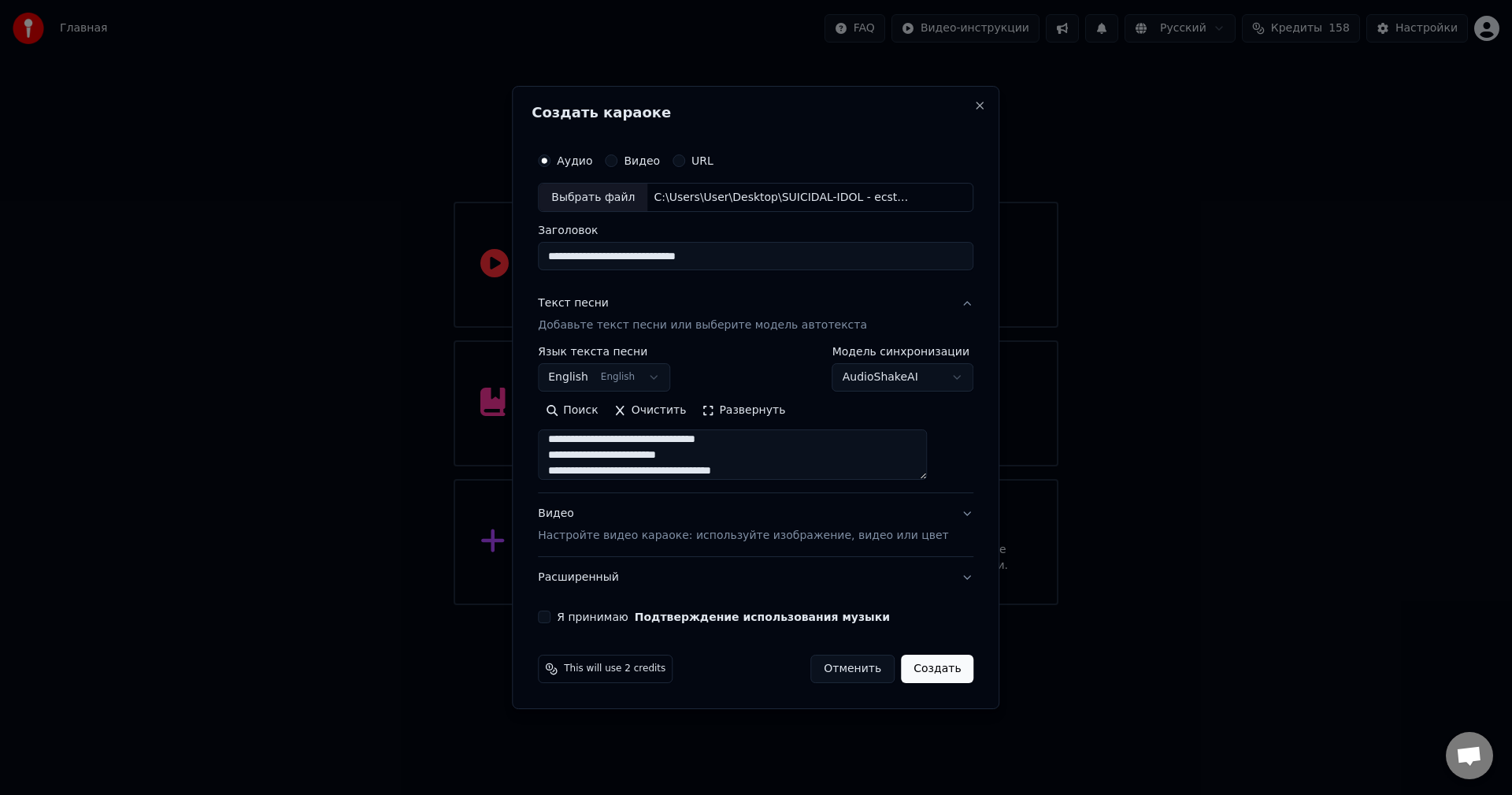
click at [931, 668] on button "Создать" at bounding box center [937, 669] width 72 height 28
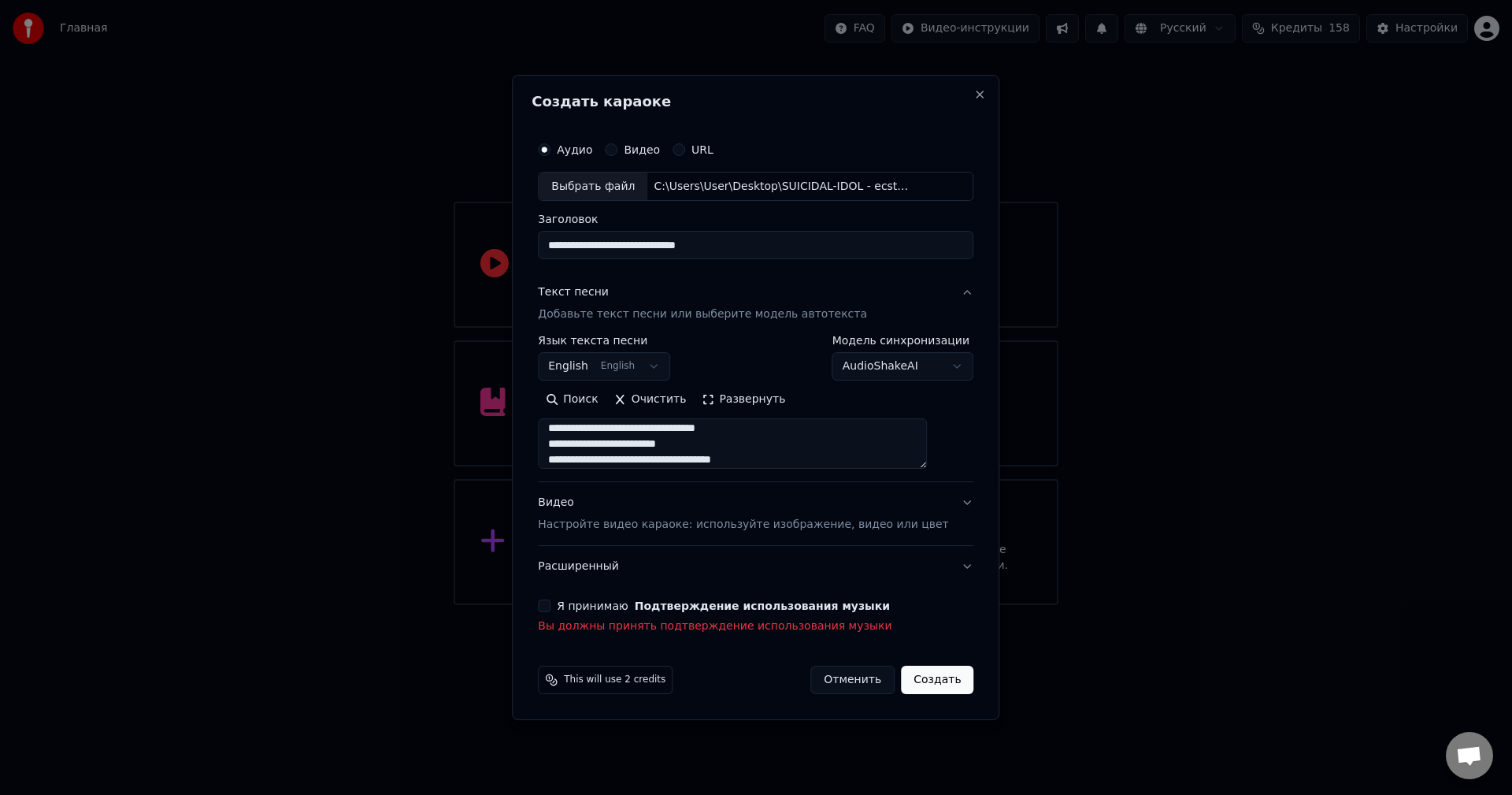
drag, startPoint x: 558, startPoint y: 603, endPoint x: 572, endPoint y: 606, distance: 14.3
click at [559, 602] on div "**********" at bounding box center [756, 384] width 448 height 514
click at [551, 607] on button "Я принимаю Подтверждение использования музыки" at bounding box center [544, 605] width 12 height 12
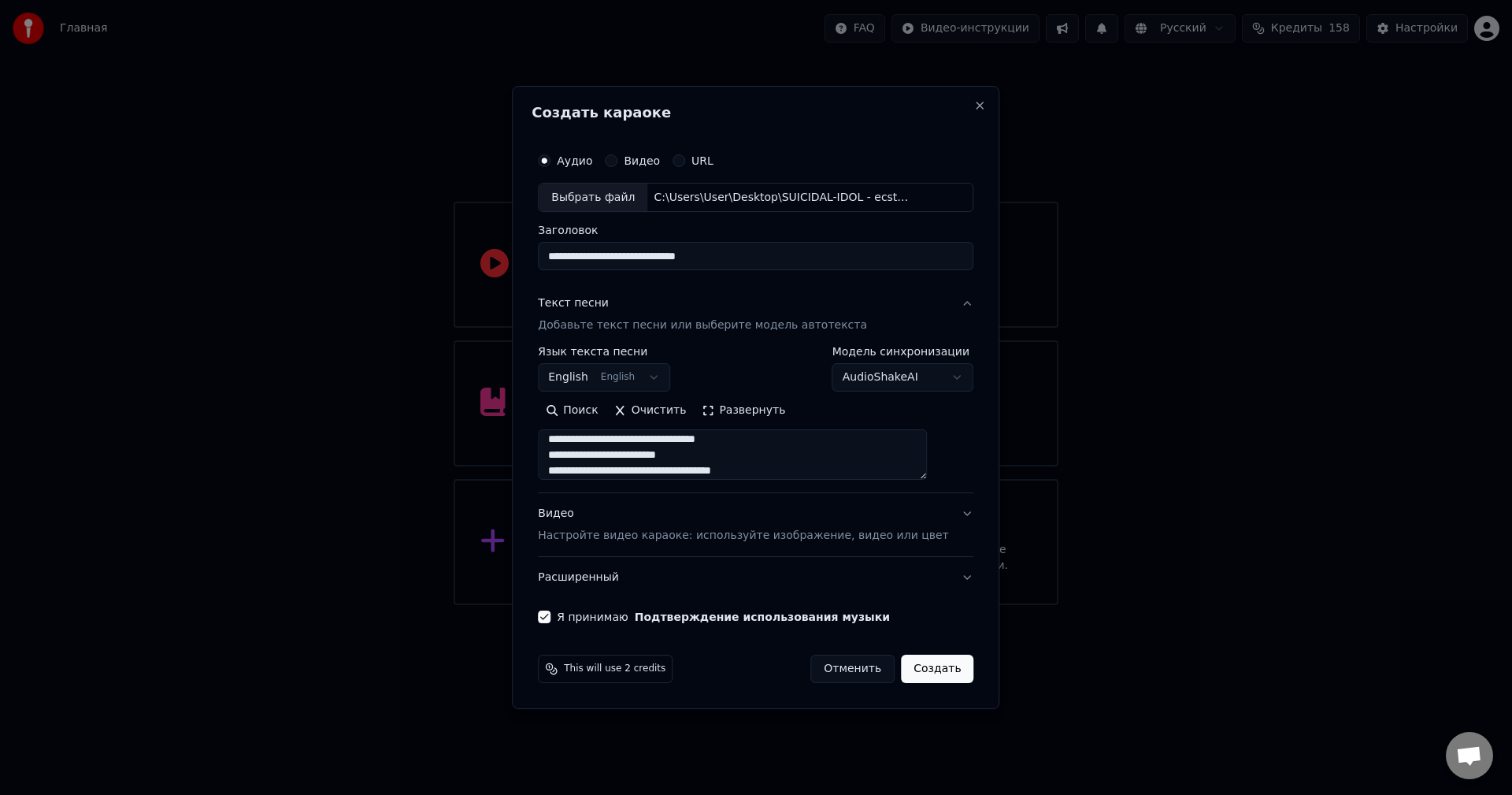
drag, startPoint x: 922, startPoint y: 669, endPoint x: 947, endPoint y: 685, distance: 29.7
click at [923, 669] on button "Создать" at bounding box center [937, 669] width 72 height 28
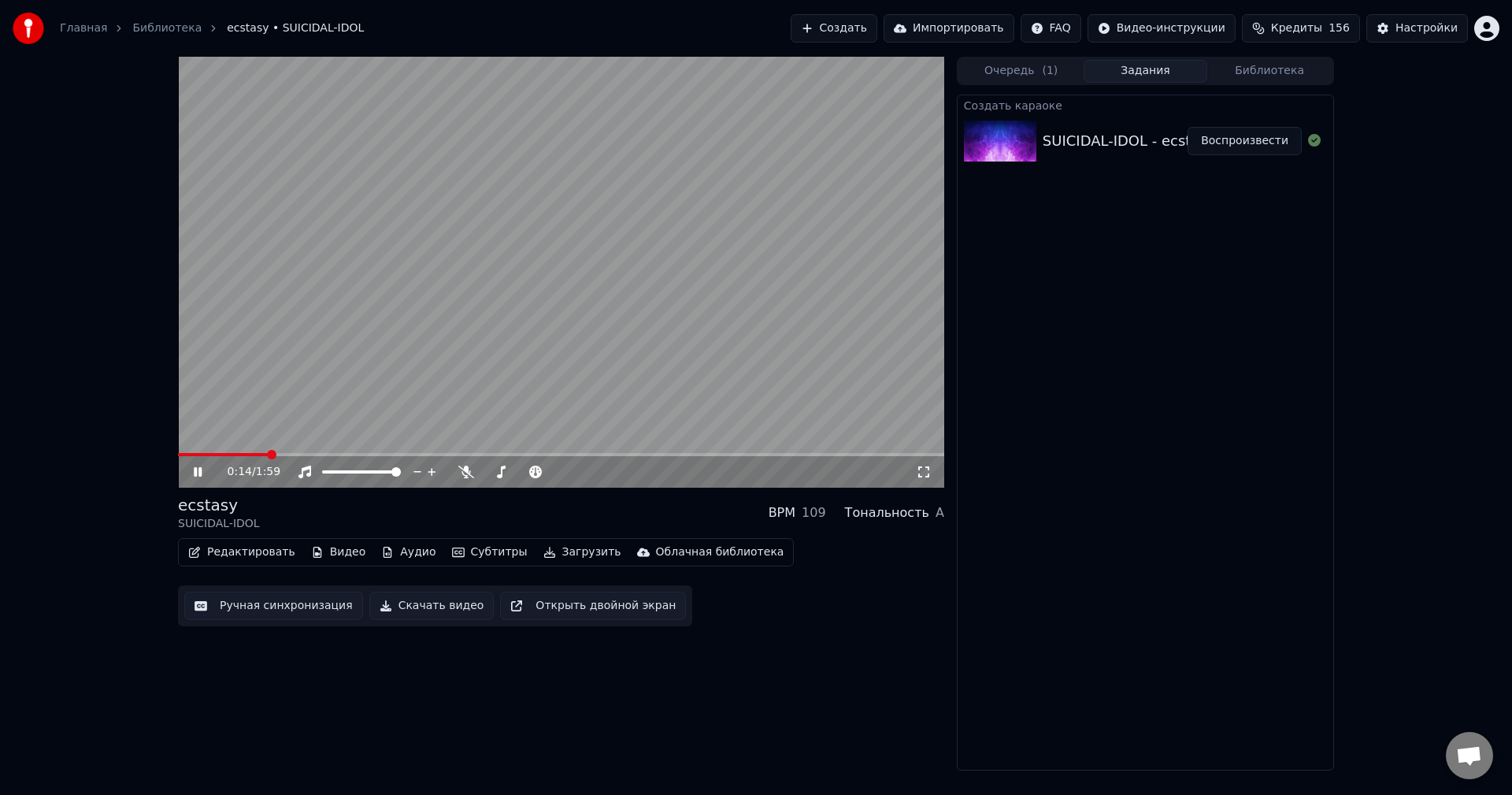
drag, startPoint x: 612, startPoint y: 393, endPoint x: 582, endPoint y: 407, distance: 33.1
click at [612, 393] on video at bounding box center [561, 272] width 766 height 430
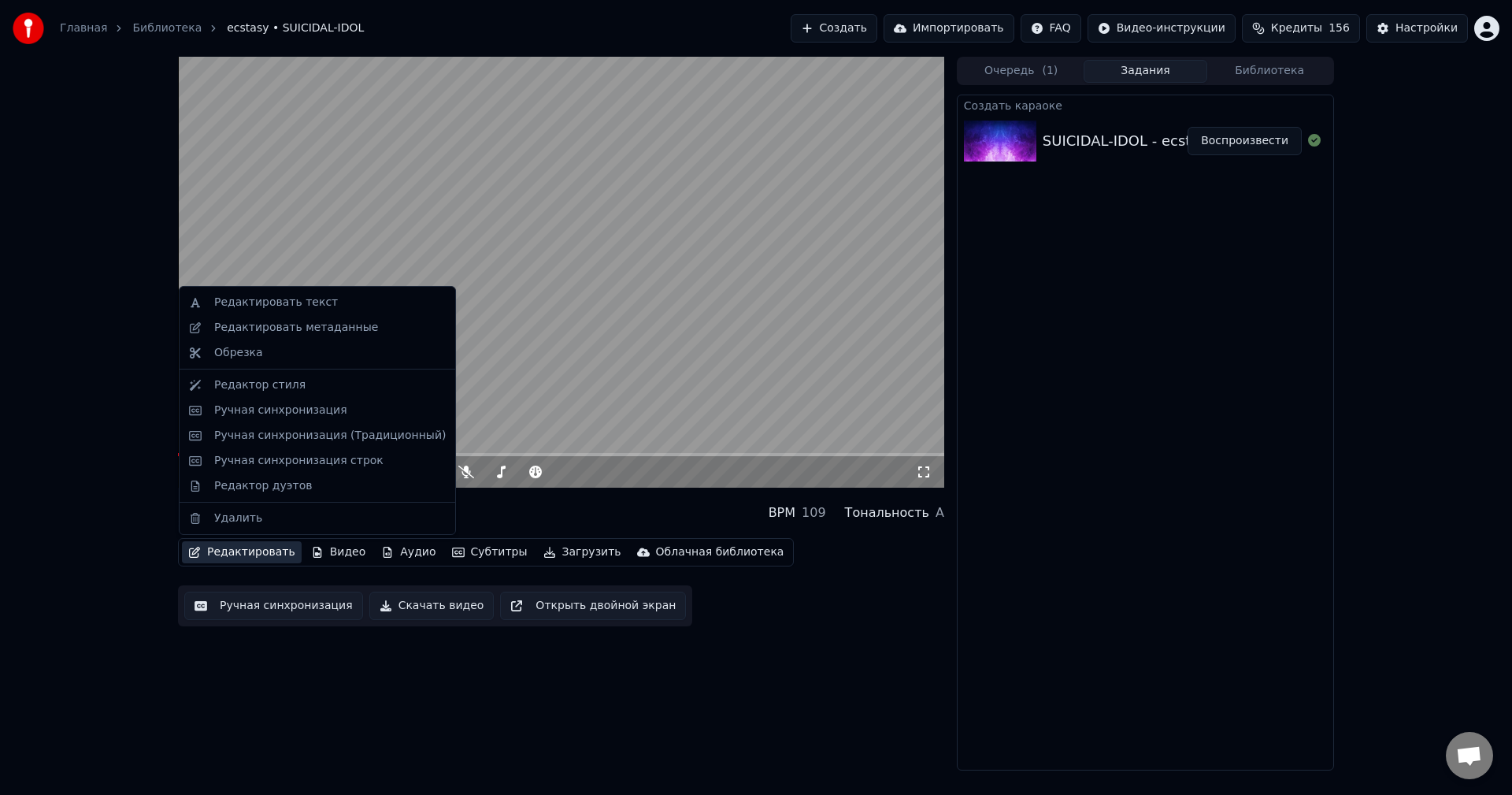
click at [256, 552] on button "Редактировать" at bounding box center [242, 552] width 119 height 22
click at [275, 387] on div "Редактор стиля" at bounding box center [260, 385] width 91 height 16
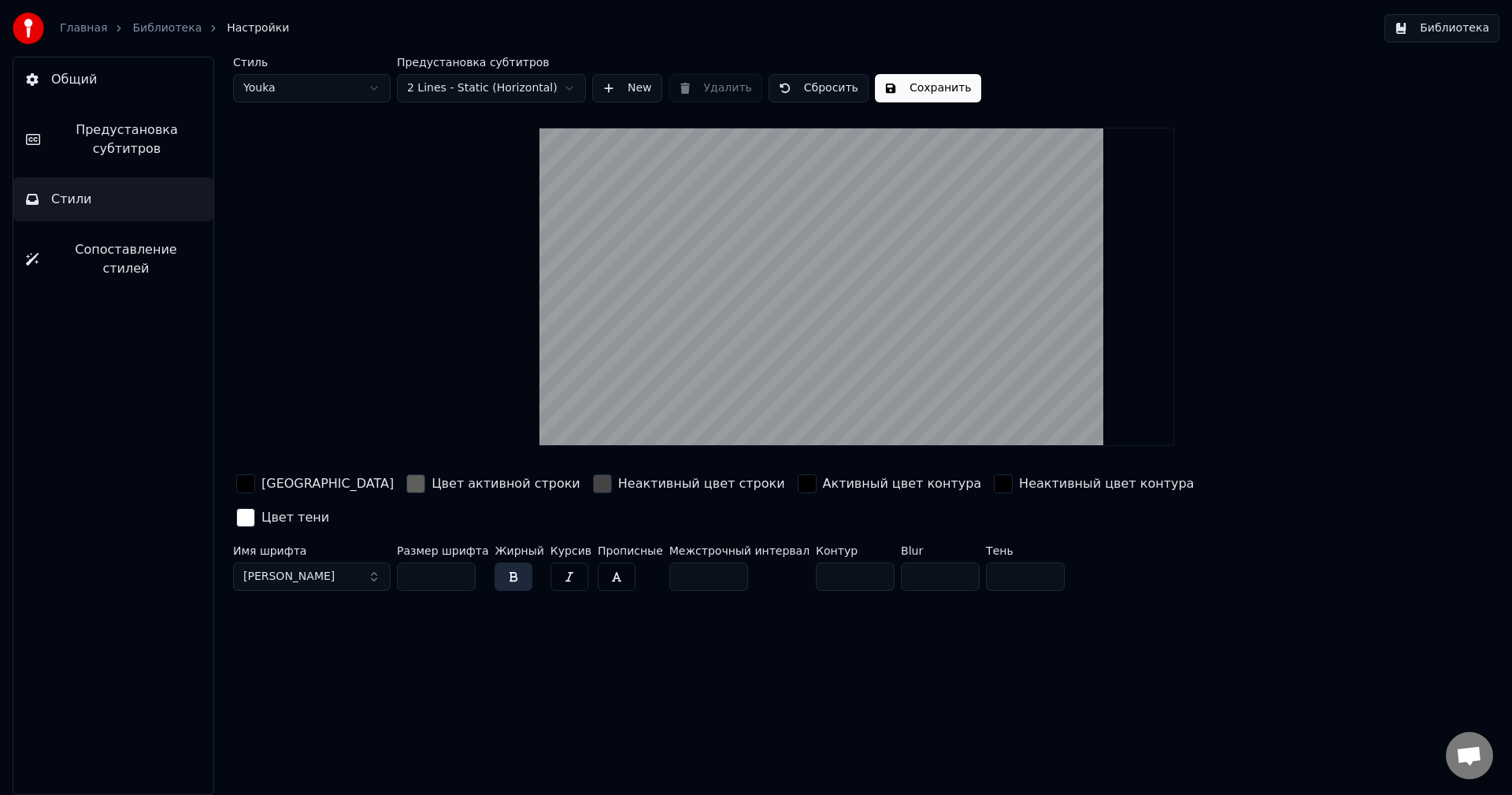
click at [247, 486] on div "button" at bounding box center [246, 484] width 19 height 19
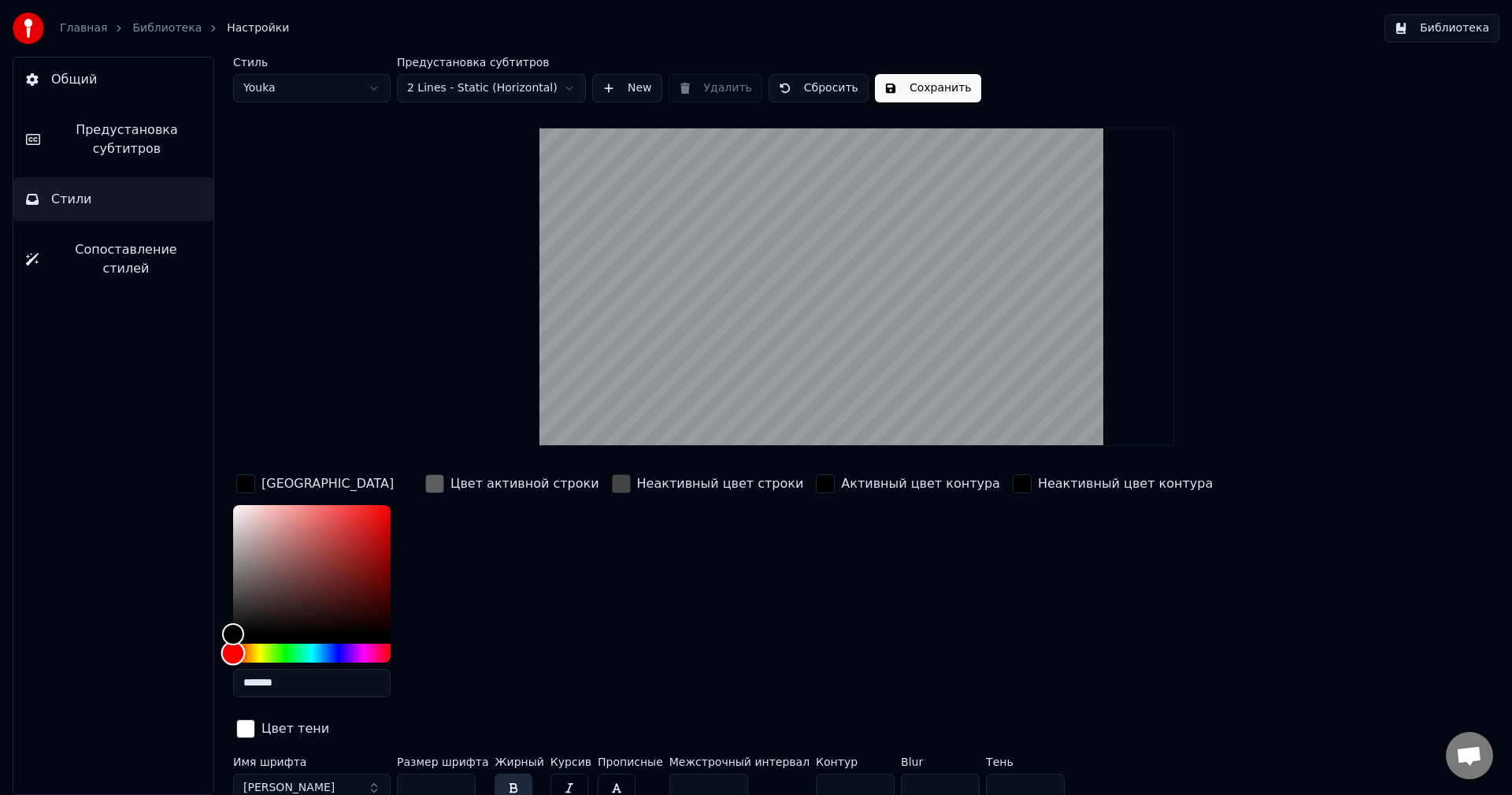
click at [339, 655] on div "Hue" at bounding box center [311, 653] width 157 height 19
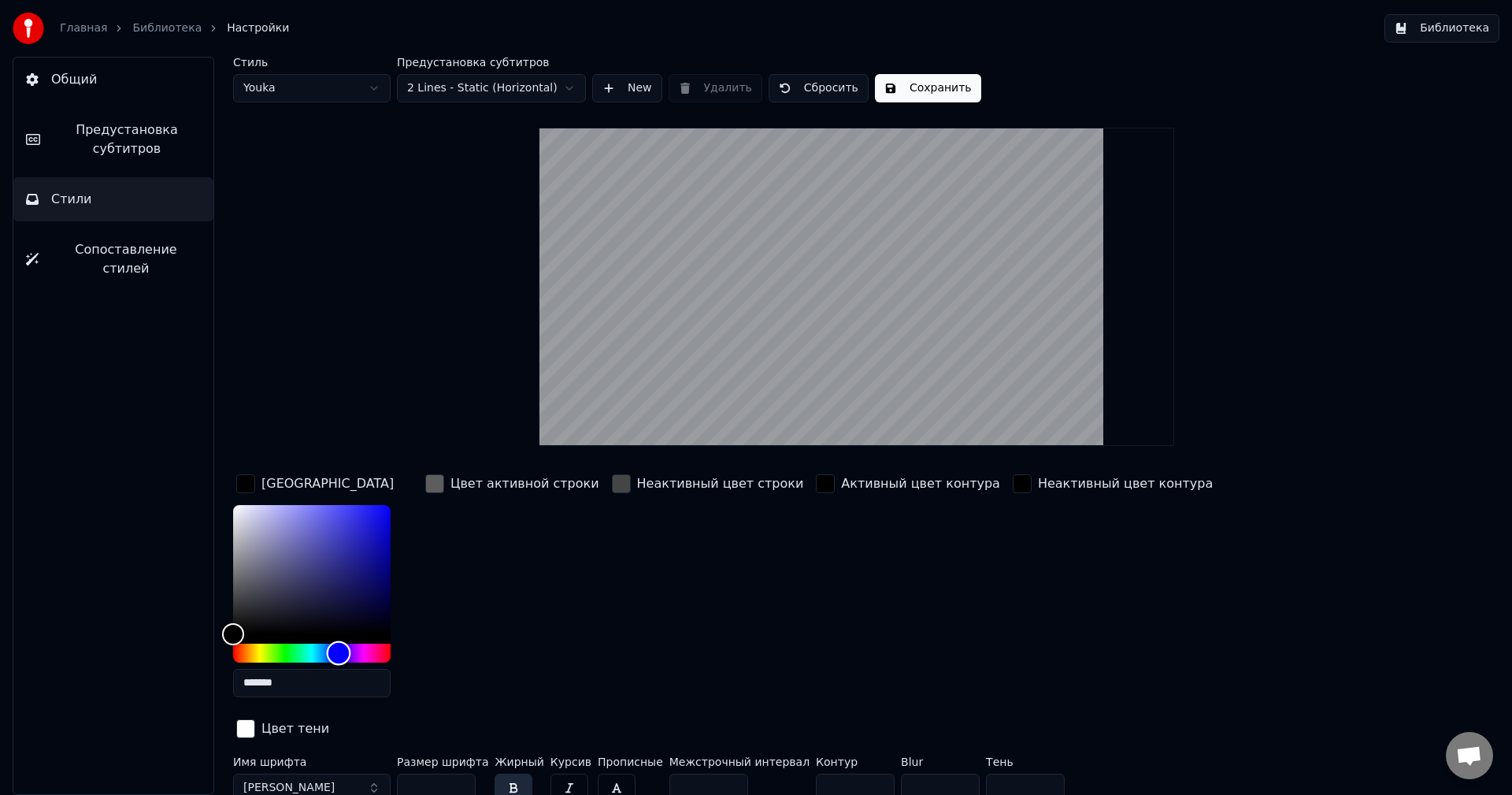
drag, startPoint x: 337, startPoint y: 654, endPoint x: 338, endPoint y: 665, distance: 11.0
click at [338, 665] on div "*******" at bounding box center [311, 604] width 157 height 199
drag, startPoint x: 402, startPoint y: 496, endPoint x: 449, endPoint y: 477, distance: 50.7
click at [449, 477] on div "Цвет заливки ******* Цвет активной строки Неактивный цвет строки Активный цвет …" at bounding box center [762, 607] width 1059 height 272
type input "*******"
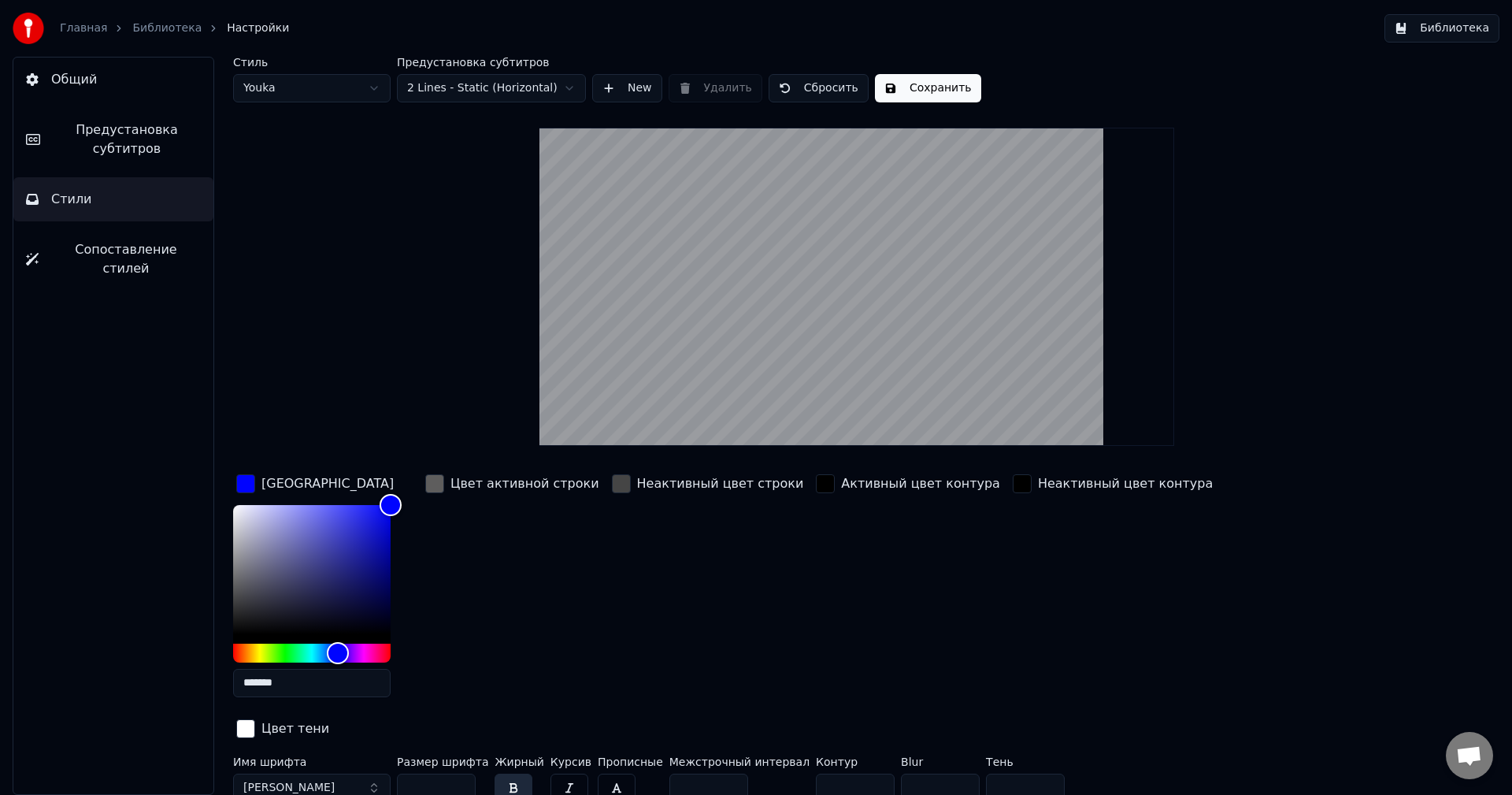
click at [637, 567] on div "Неактивный цвет строки" at bounding box center [708, 590] width 199 height 239
click at [445, 480] on div "Цвет активной строки" at bounding box center [512, 483] width 180 height 25
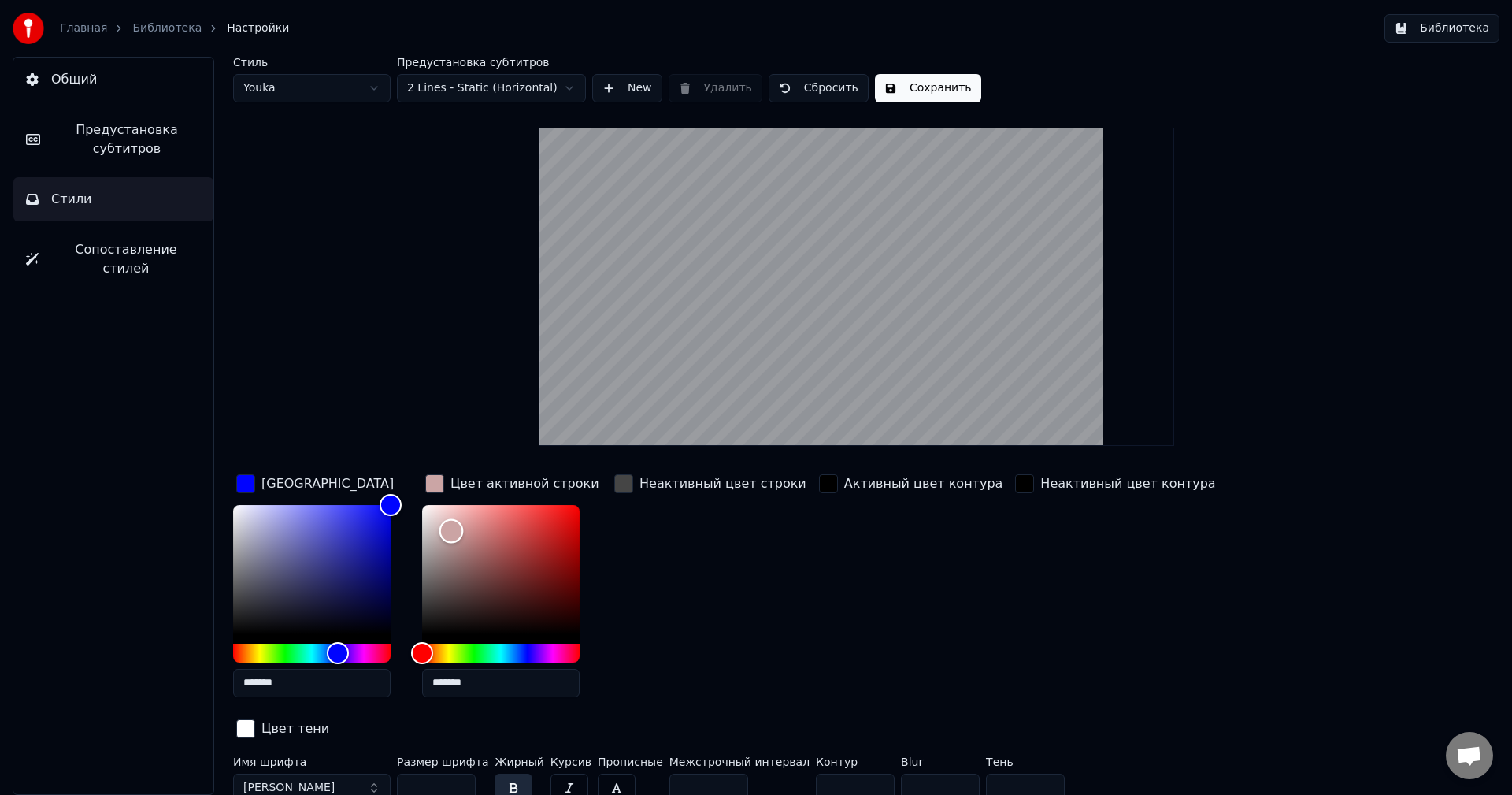
type input "*******"
drag, startPoint x: 445, startPoint y: 521, endPoint x: 384, endPoint y: 460, distance: 86.3
click at [363, 445] on div "Стиль Youka Предустановка субтитров 2 Lines - Static (Horizontal) New Удалить С…" at bounding box center [857, 432] width 1248 height 751
click at [1426, 707] on div "Стиль Youka Предустановка субтитров 2 Lines - Static (Horizontal) New Удалить С…" at bounding box center [857, 432] width 1248 height 751
click at [923, 85] on button "Сохранить" at bounding box center [928, 88] width 106 height 28
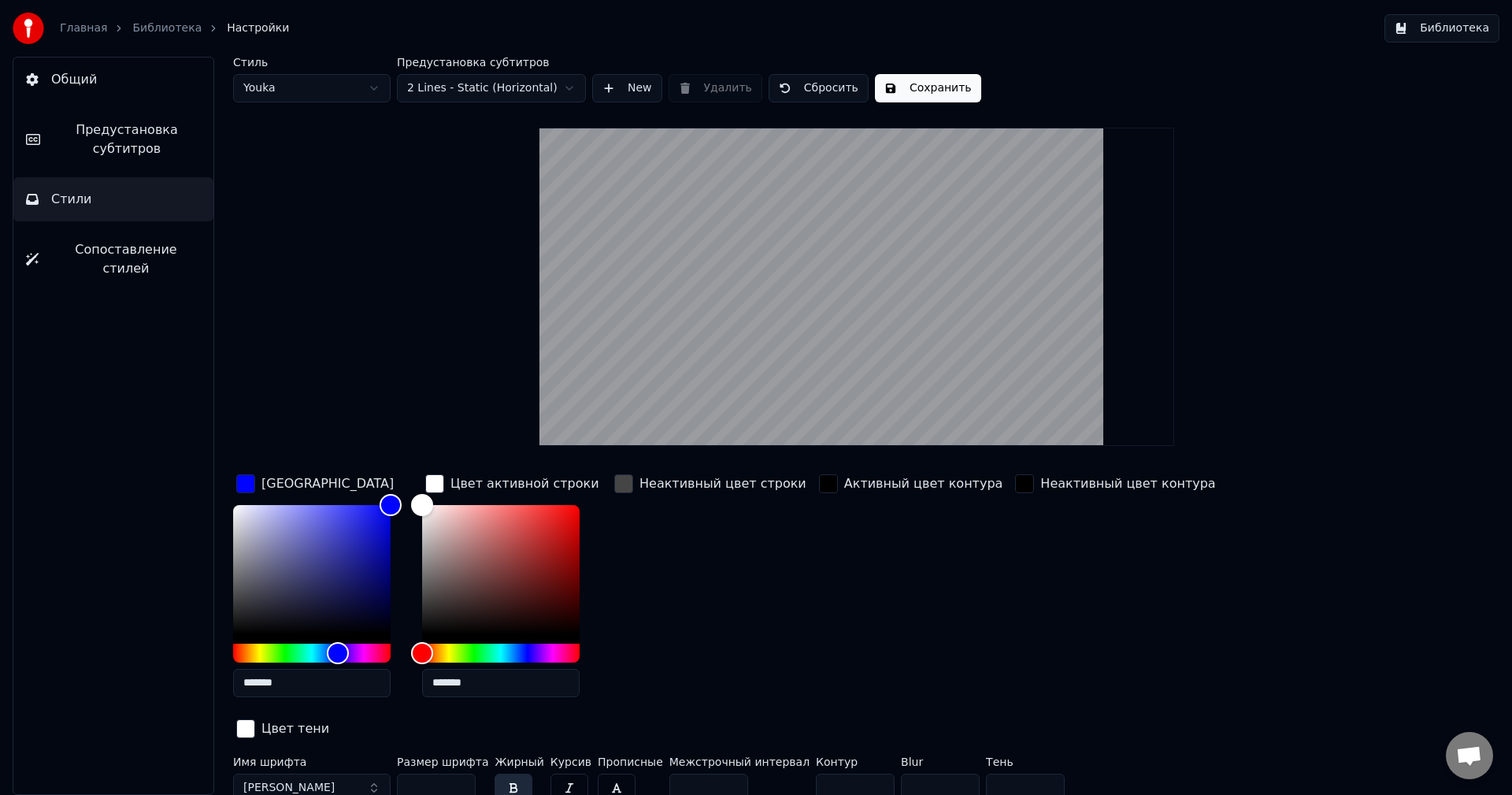
click at [935, 76] on button "Сохранить" at bounding box center [928, 88] width 106 height 28
click at [164, 26] on link "Библиотека" at bounding box center [167, 28] width 69 height 16
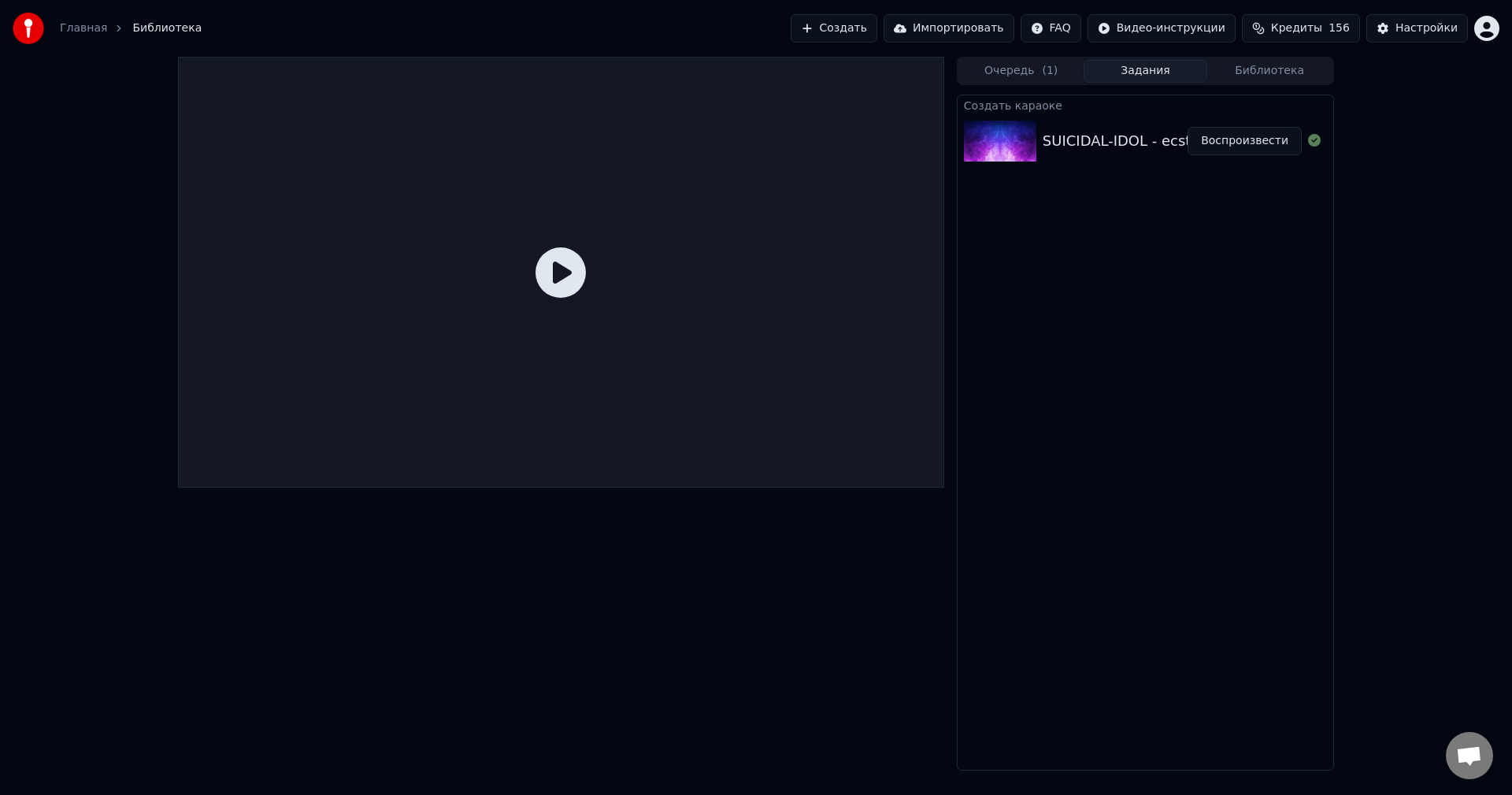
click at [1062, 141] on div "SUICIDAL-IDOL - ecstasy (slowed)" at bounding box center [1161, 141] width 238 height 22
click at [989, 150] on img at bounding box center [1000, 141] width 72 height 41
drag, startPoint x: 1233, startPoint y: 139, endPoint x: 1241, endPoint y: 144, distance: 9.4
click at [1233, 138] on button "Воспроизвести" at bounding box center [1245, 141] width 114 height 28
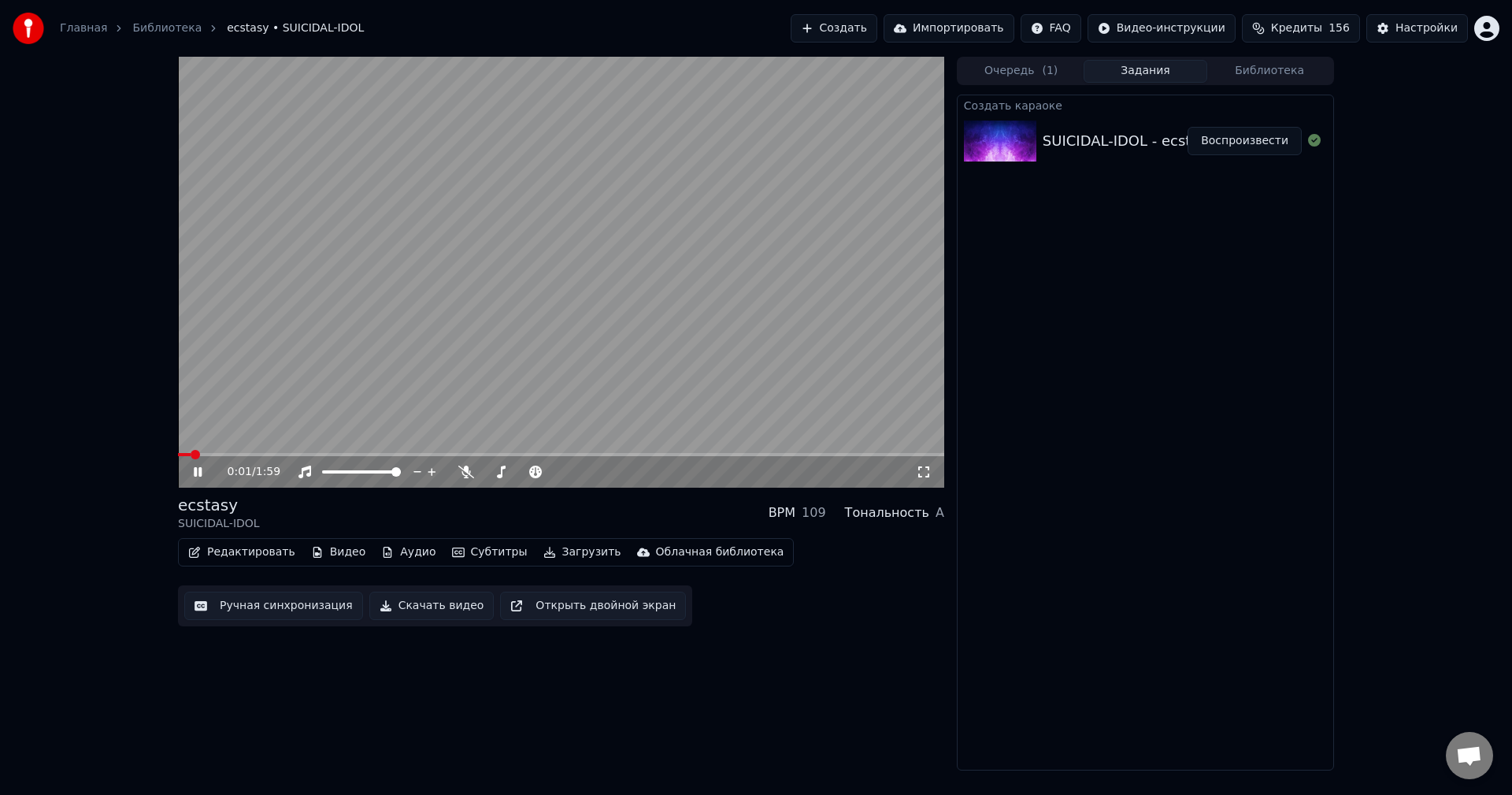
click at [279, 451] on video at bounding box center [561, 272] width 766 height 430
click at [285, 456] on span at bounding box center [561, 454] width 766 height 4
click at [355, 382] on video at bounding box center [561, 272] width 766 height 430
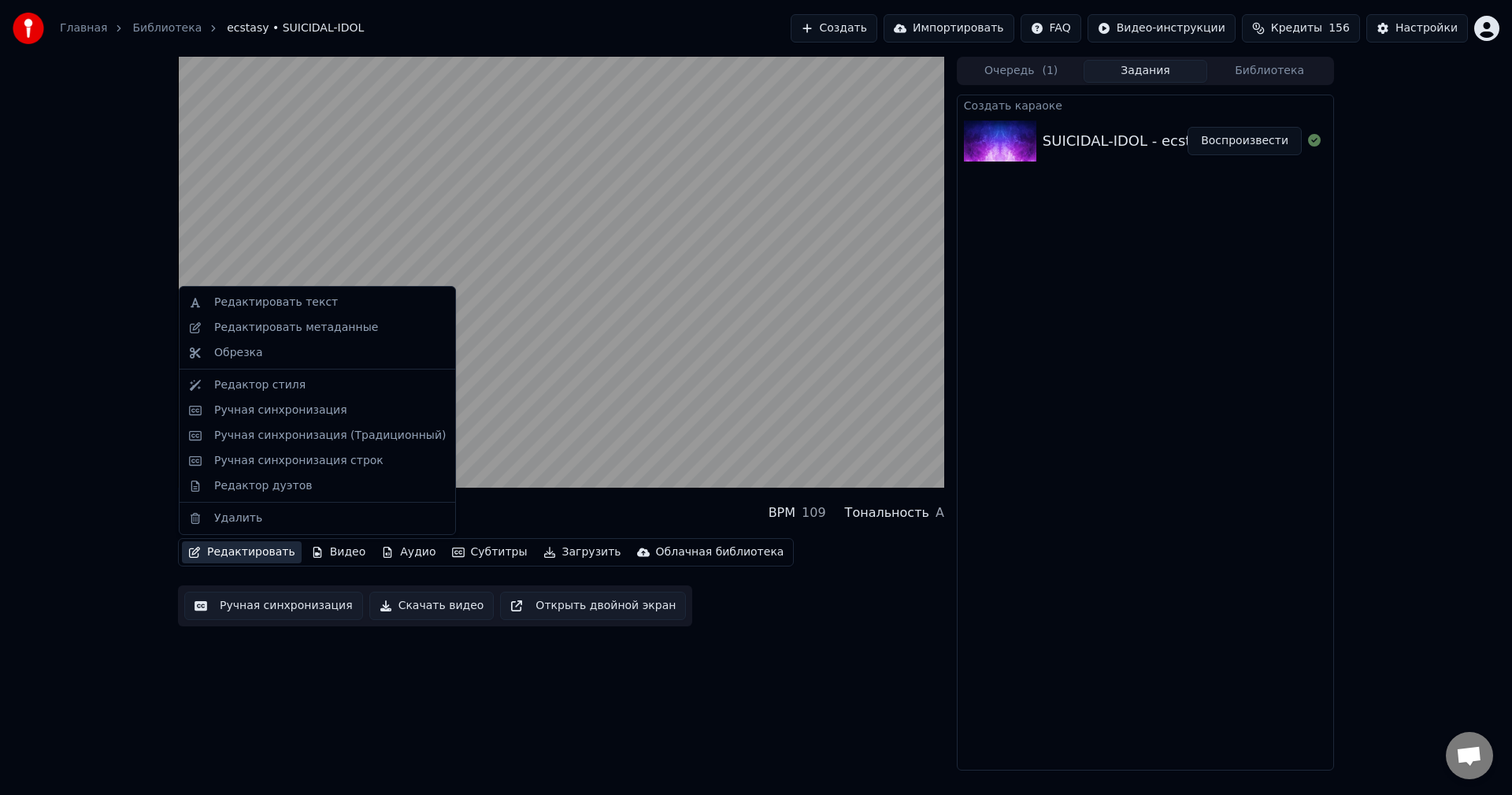
click at [242, 549] on button "Редактировать" at bounding box center [242, 552] width 119 height 22
click at [256, 387] on div "Редактор стиля" at bounding box center [260, 385] width 91 height 16
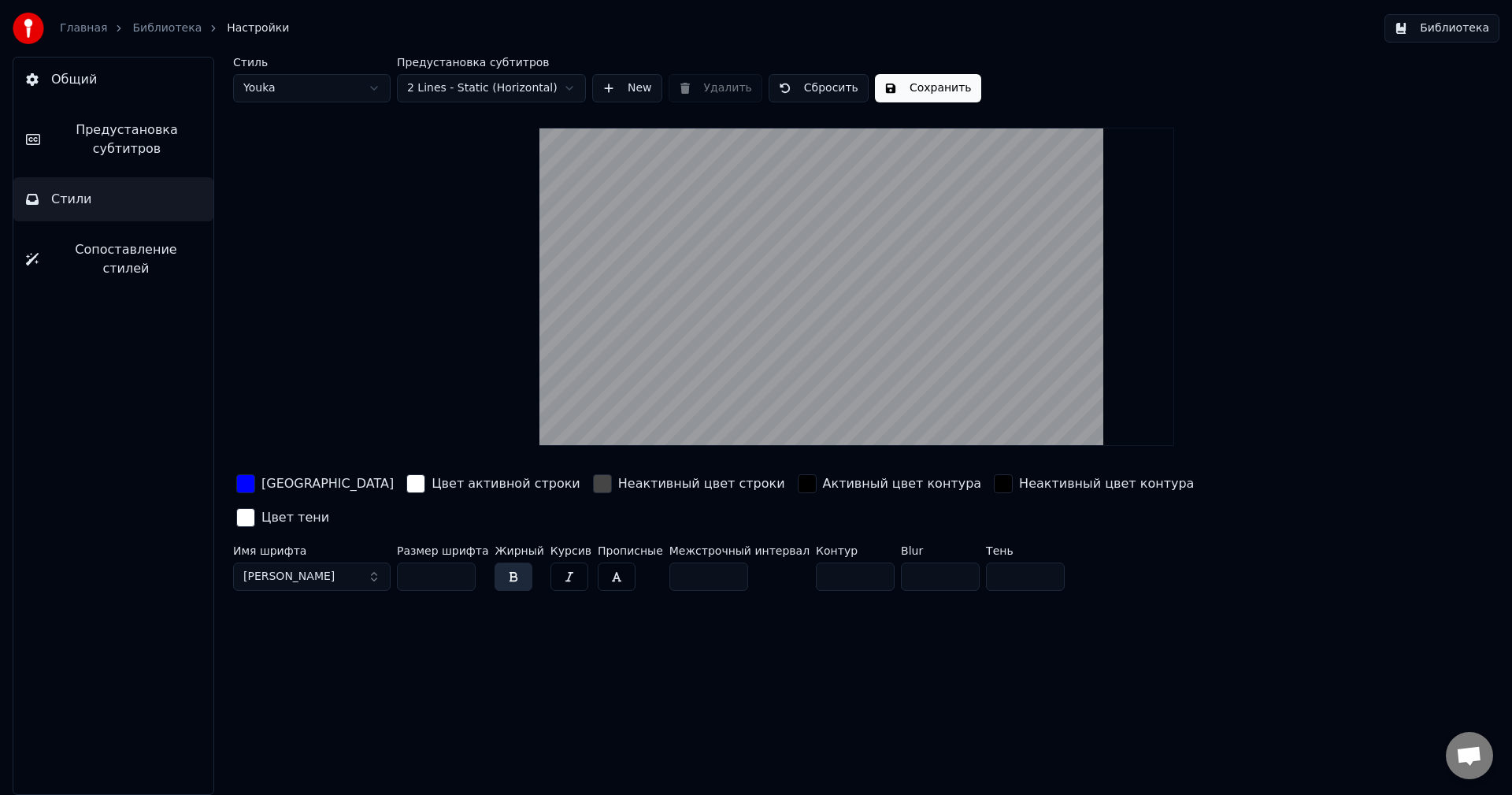
click at [593, 479] on div "button" at bounding box center [603, 484] width 19 height 19
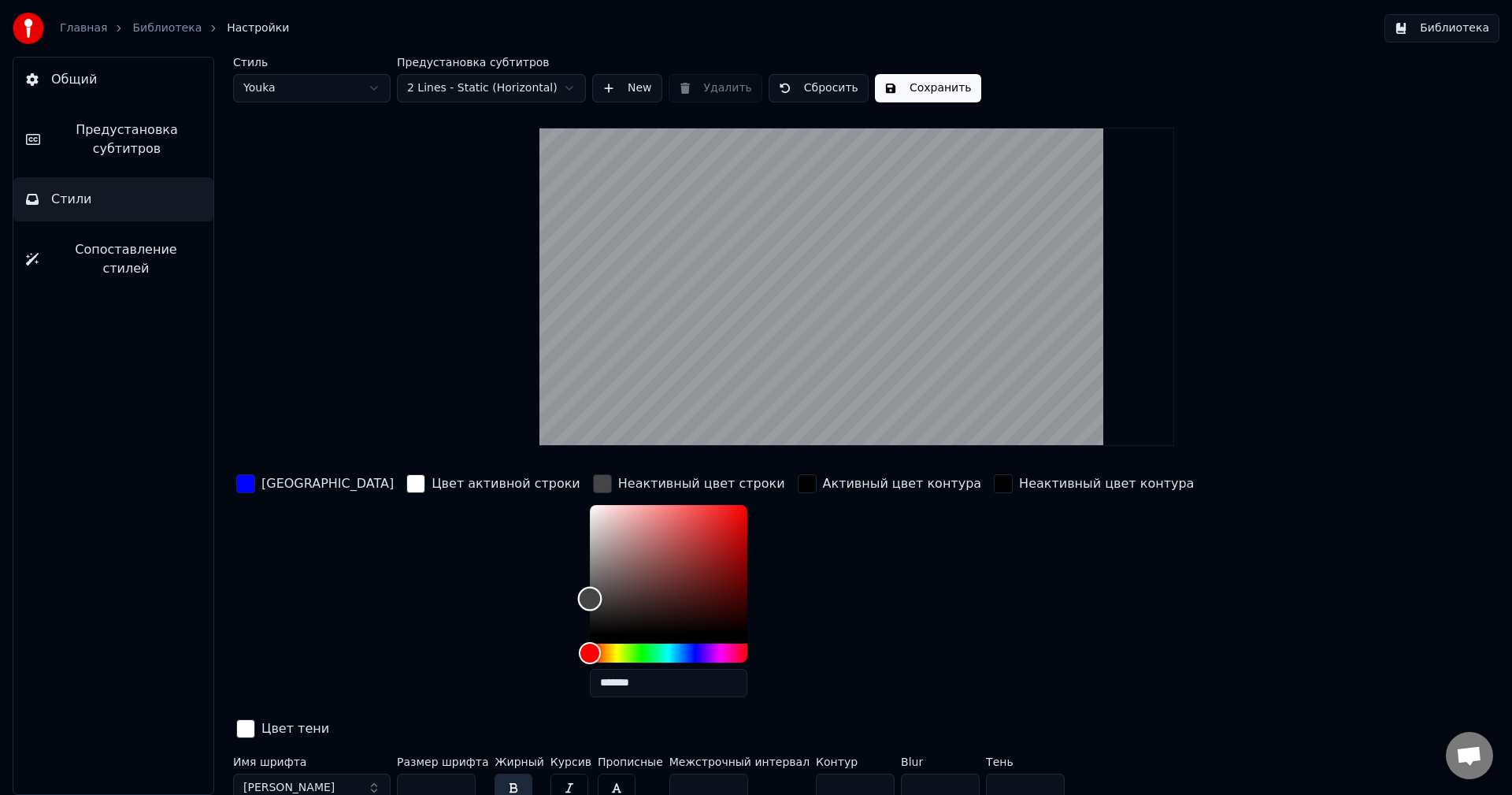
type input "*******"
drag, startPoint x: 438, startPoint y: 482, endPoint x: 429, endPoint y: 473, distance: 12.7
click at [430, 474] on div "Цвет заливки Цвет активной строки Неактивный цвет строки ******* Активный цвет …" at bounding box center [762, 607] width 1059 height 272
click at [927, 80] on button "Сохранить" at bounding box center [928, 88] width 106 height 28
click at [144, 34] on link "Библиотека" at bounding box center [167, 28] width 69 height 16
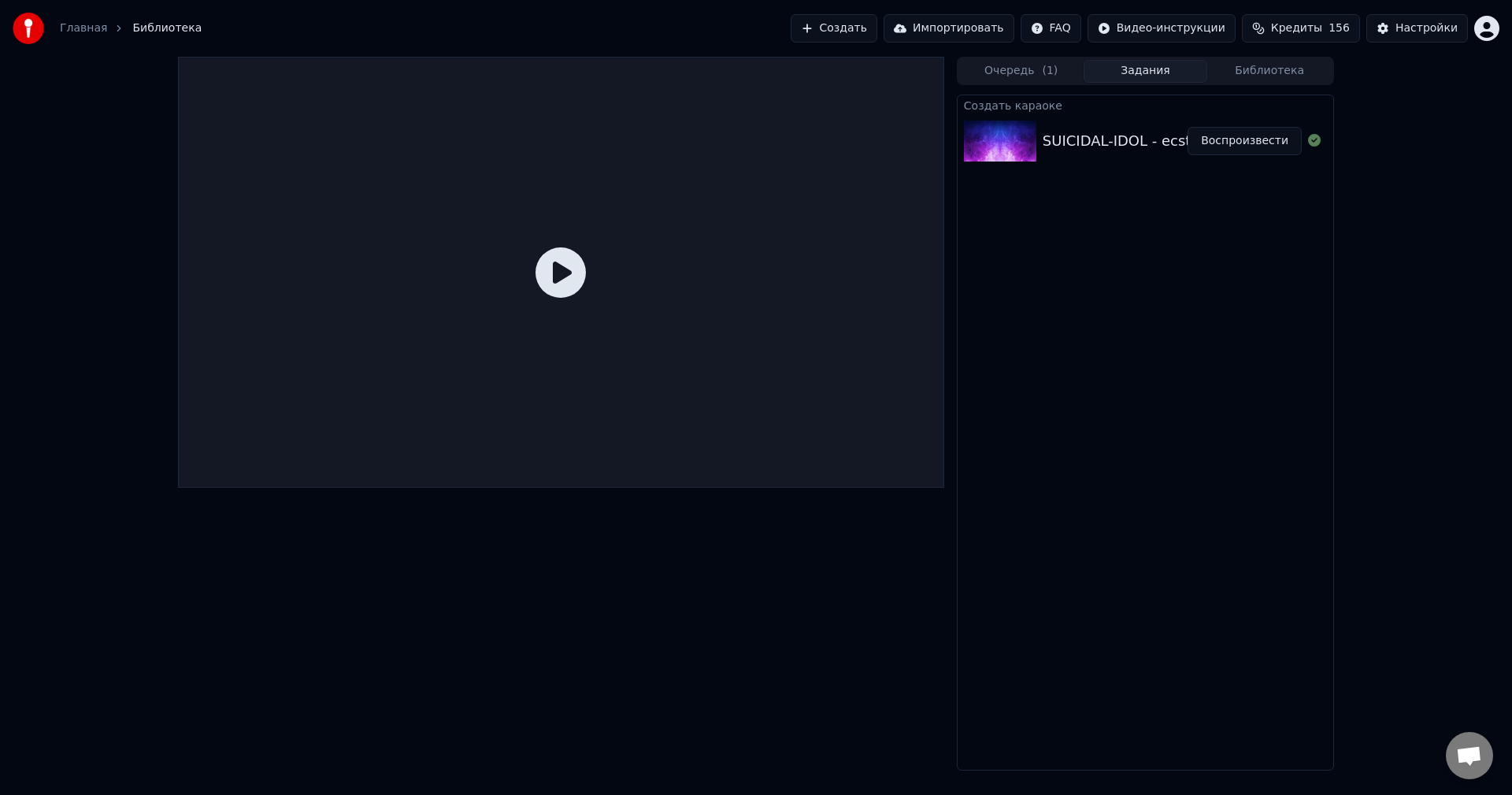
click at [1208, 141] on button "Воспроизвести" at bounding box center [1245, 141] width 114 height 28
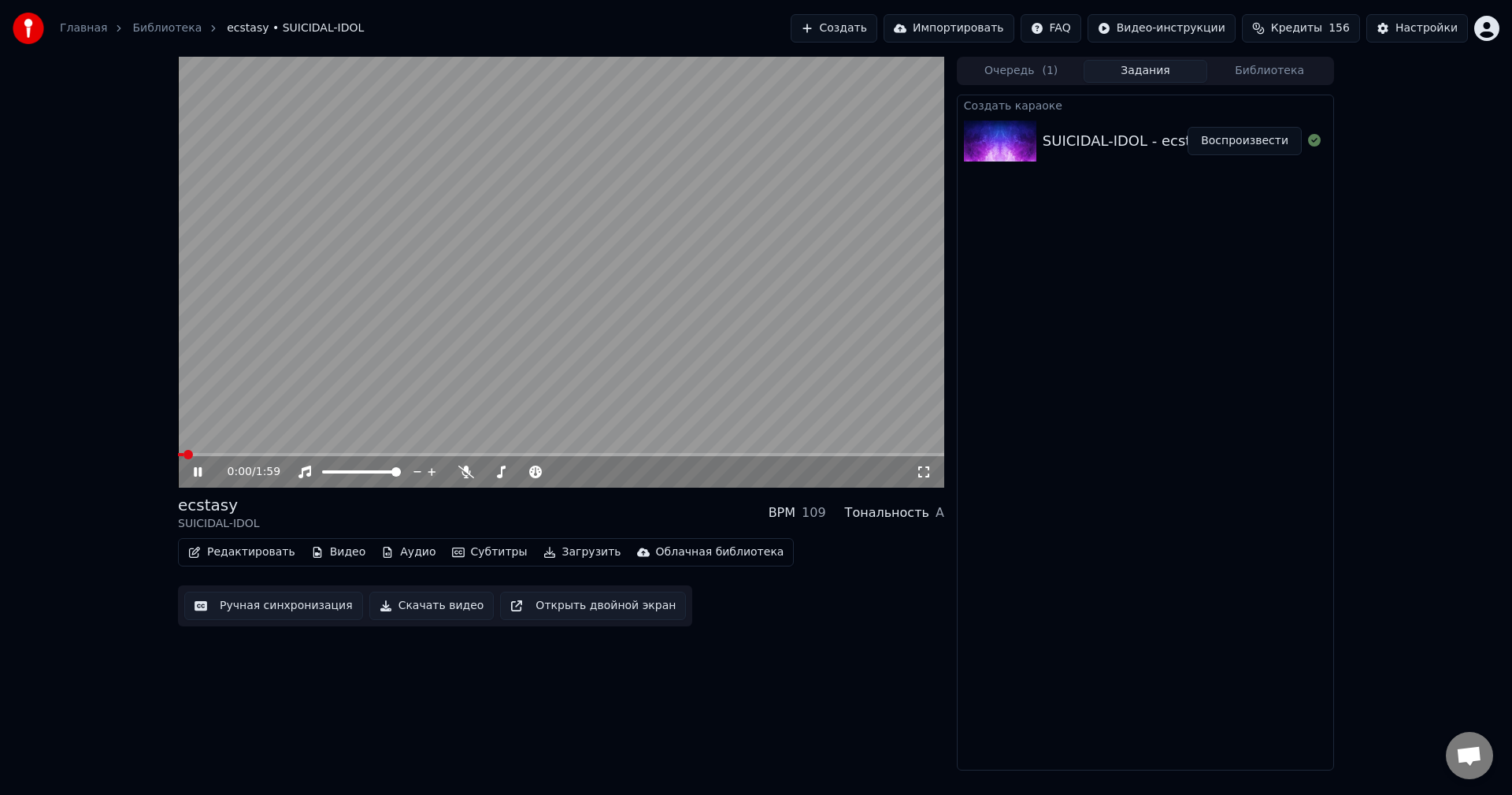
click at [230, 559] on button "Редактировать" at bounding box center [242, 552] width 119 height 22
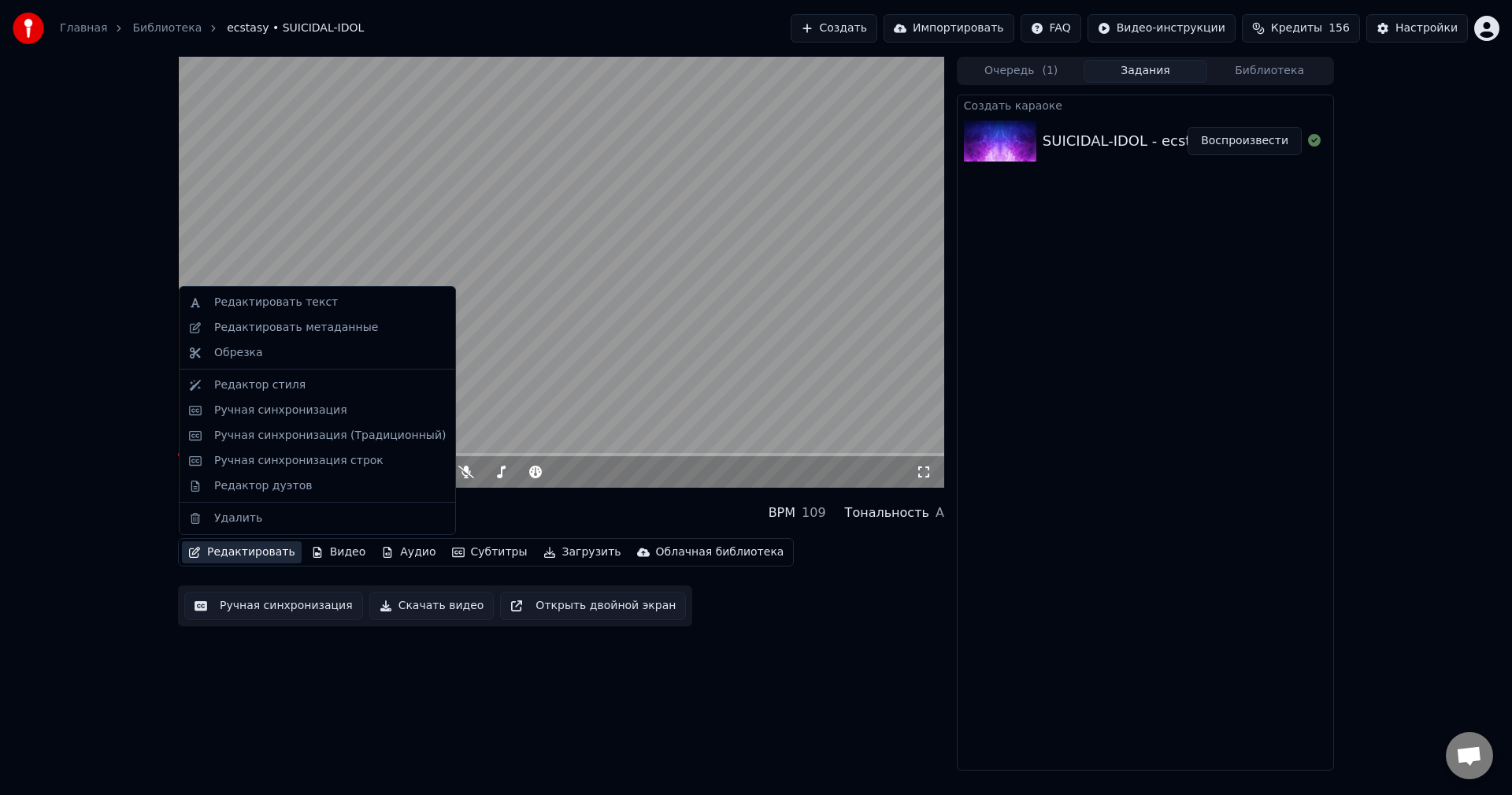
click at [903, 631] on div "0:08 / 1:59 ecstasy SUICIDAL-IDOL BPM 109 Тональность A Редактировать Видео Ауд…" at bounding box center [561, 414] width 766 height 713
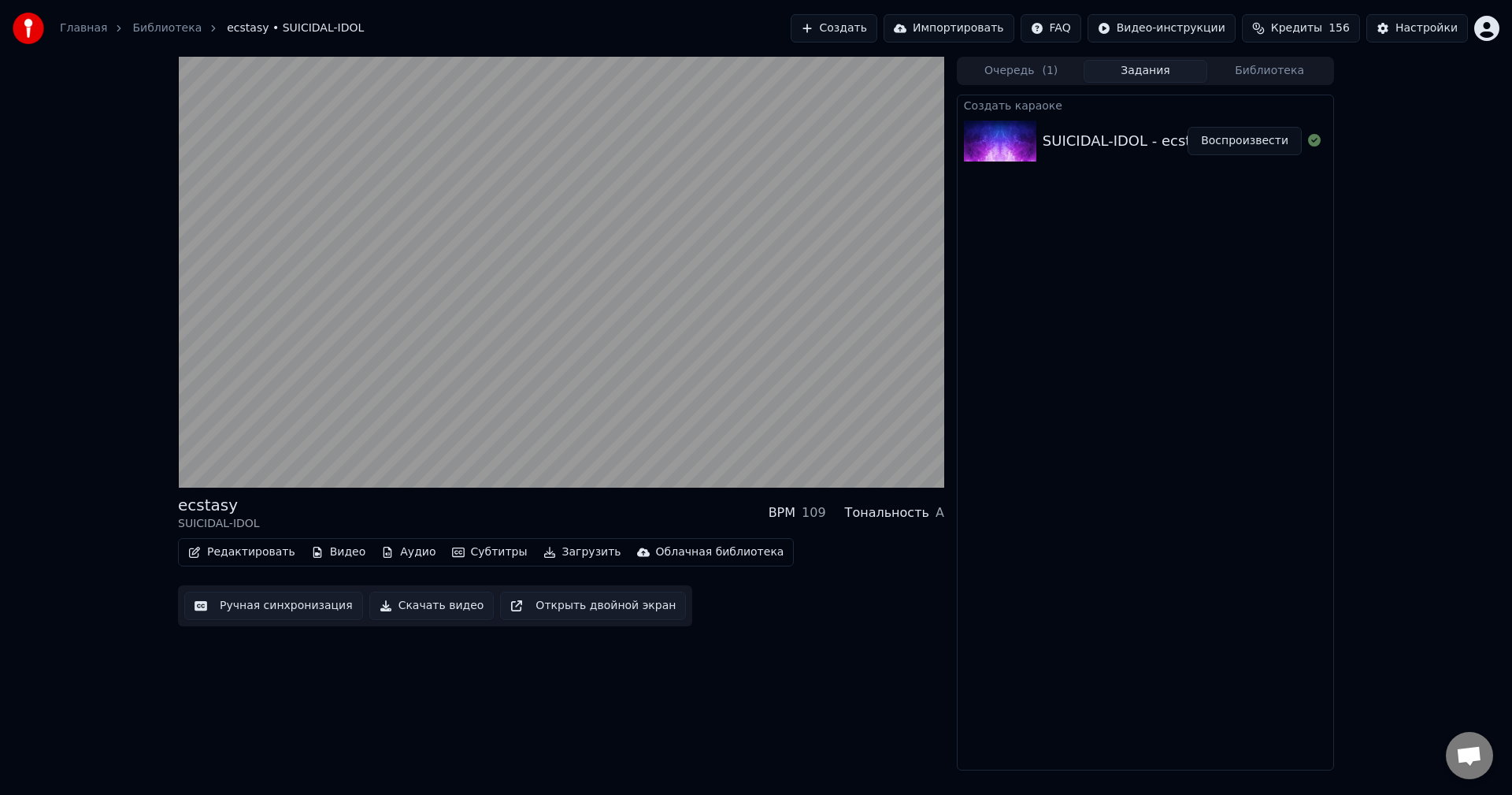
click at [425, 598] on button "Скачать видео" at bounding box center [431, 605] width 126 height 28
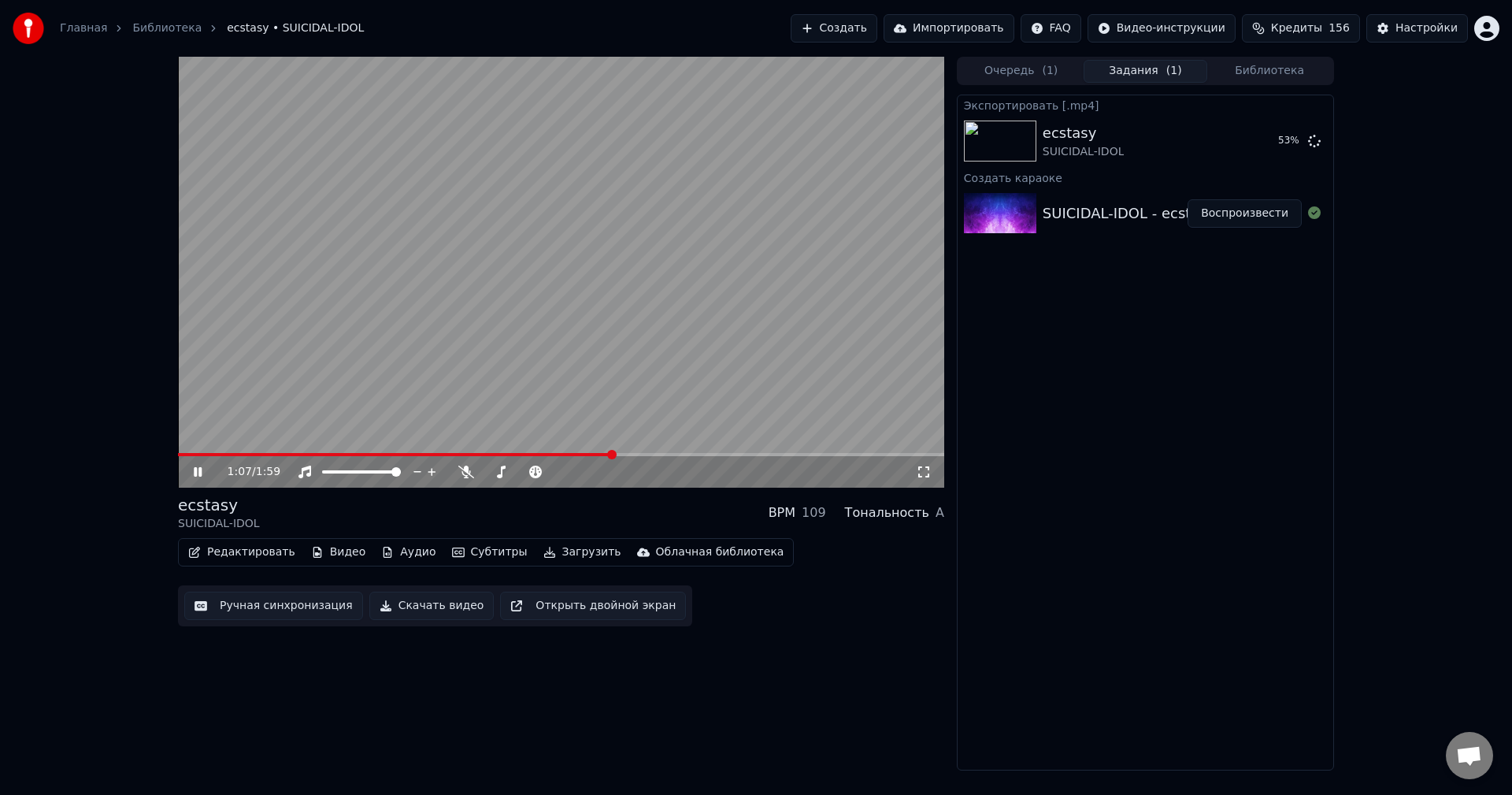
drag, startPoint x: 640, startPoint y: 192, endPoint x: 763, endPoint y: 195, distance: 123.0
click at [628, 216] on video at bounding box center [561, 272] width 766 height 430
click at [1264, 144] on button "Показать" at bounding box center [1262, 141] width 81 height 28
click at [269, 550] on button "Редактировать" at bounding box center [242, 552] width 119 height 22
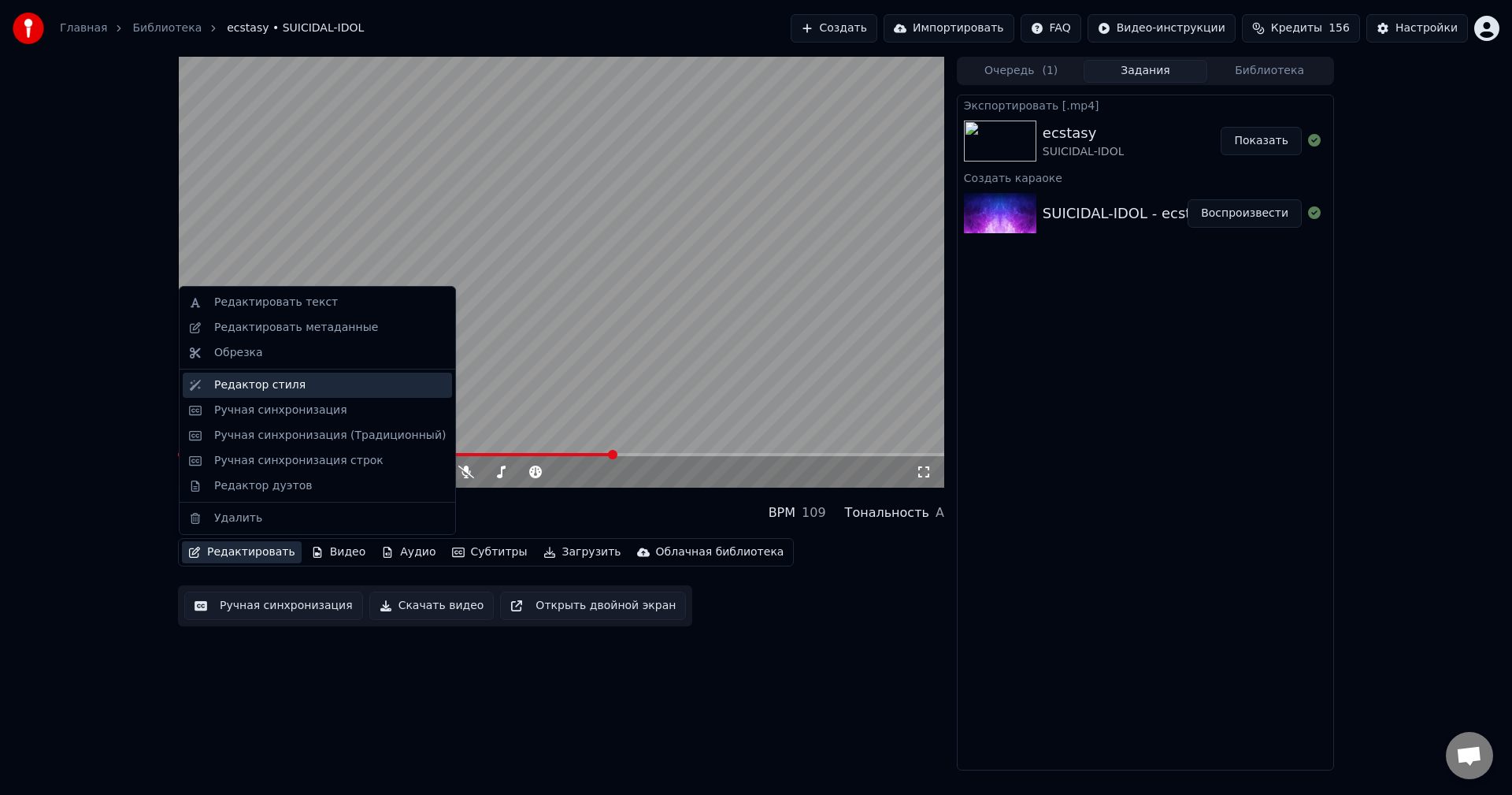
click at [267, 377] on div "Редактор стиля" at bounding box center [260, 385] width 91 height 16
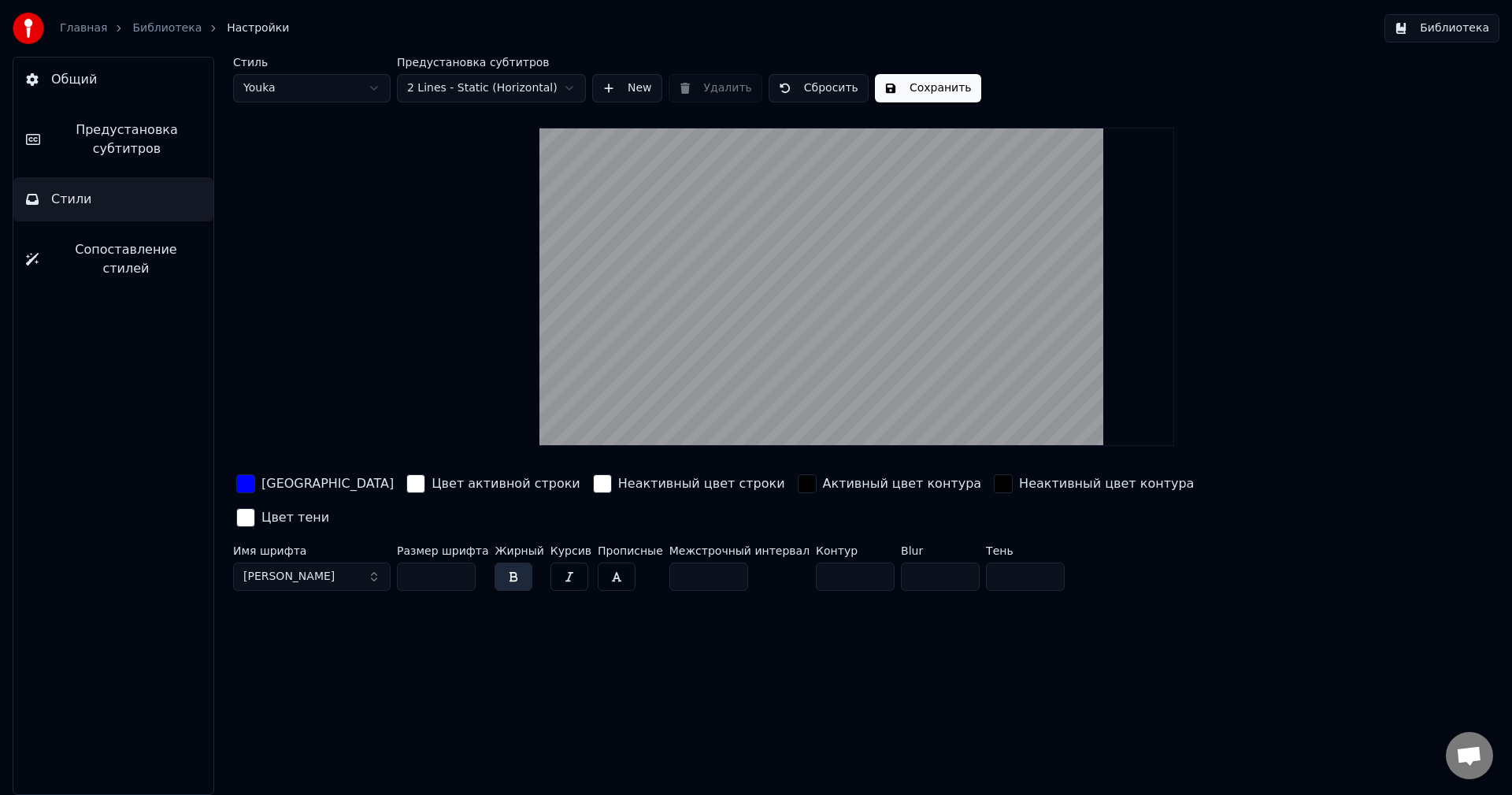
click at [252, 482] on div "button" at bounding box center [246, 484] width 19 height 19
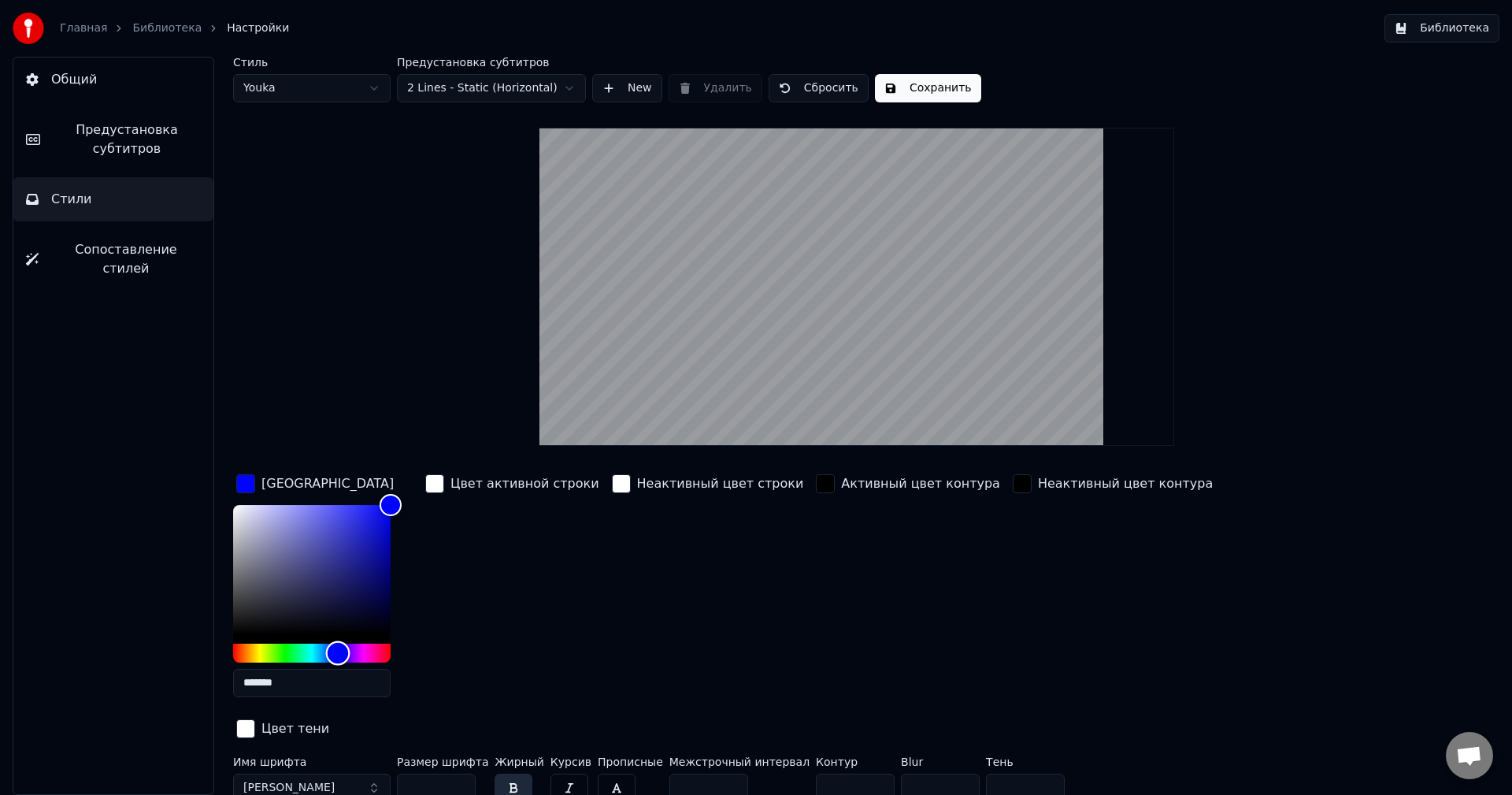
type input "*******"
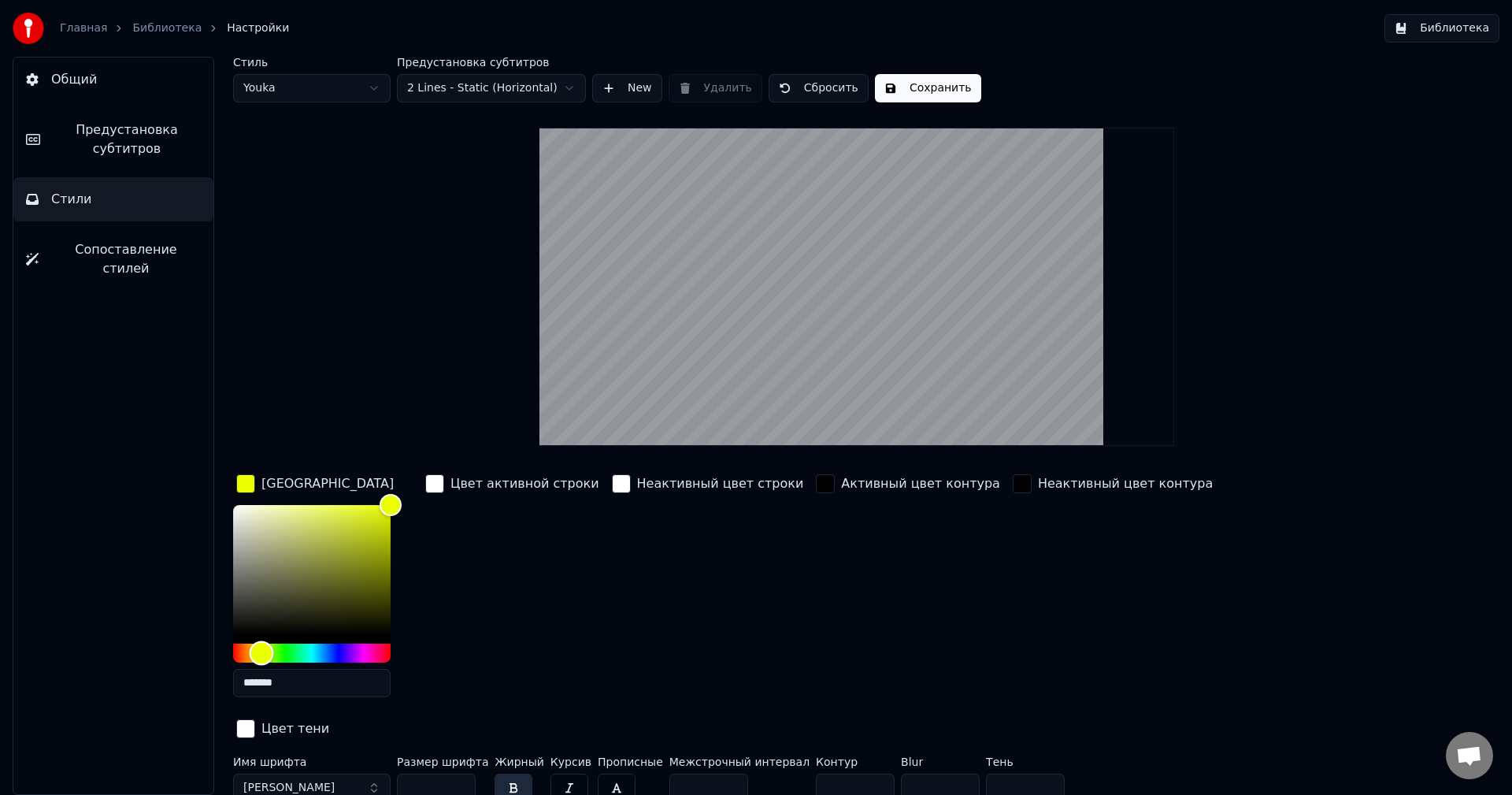
click at [262, 652] on div "Hue" at bounding box center [311, 653] width 157 height 19
click at [1386, 359] on div "Стиль Youka Предустановка субтитров 2 Lines - Static (Horizontal) New Удалить С…" at bounding box center [857, 432] width 1248 height 751
click at [940, 85] on button "Сохранить" at bounding box center [928, 88] width 106 height 28
click at [168, 33] on link "Библиотека" at bounding box center [167, 28] width 69 height 16
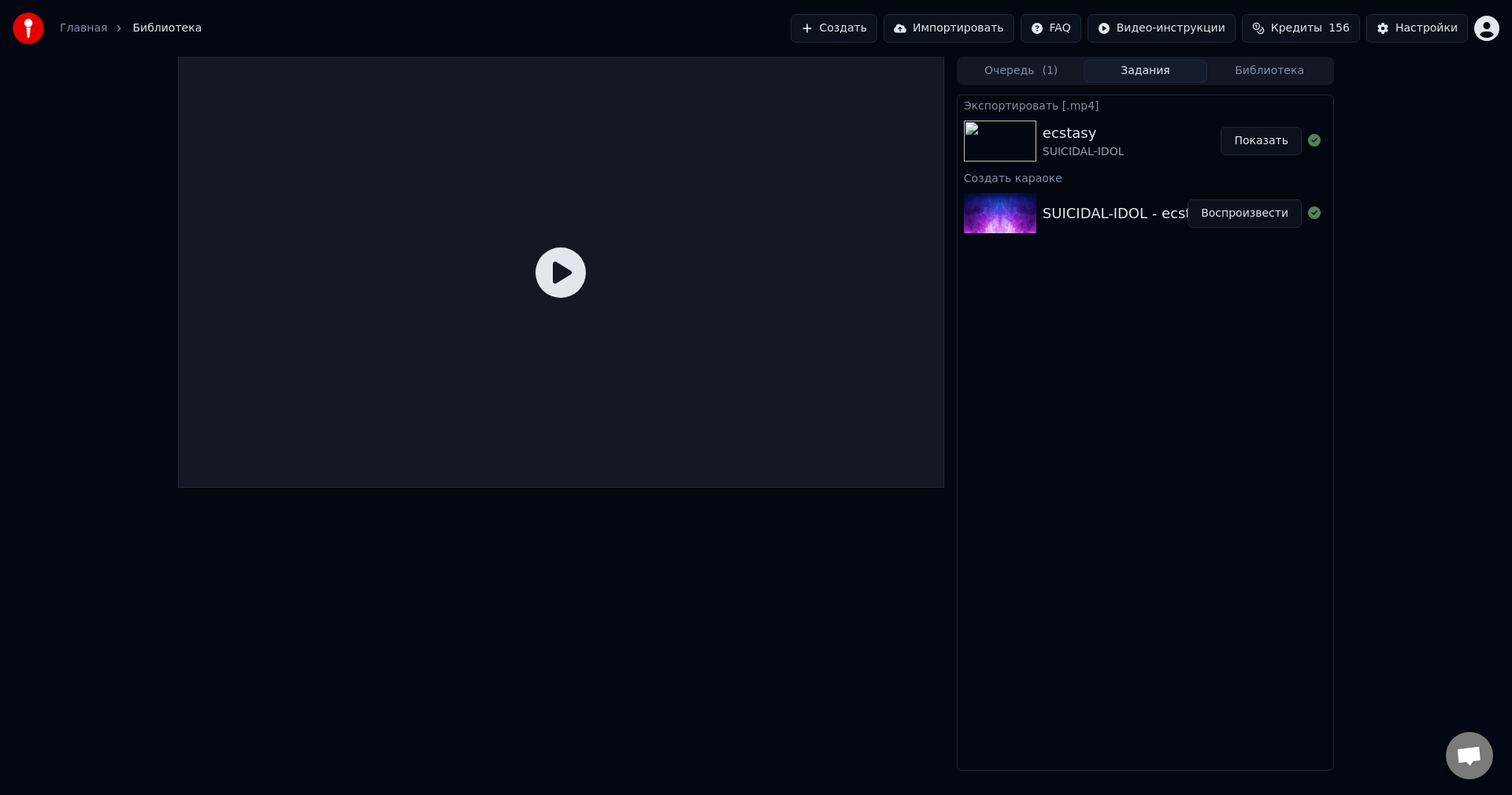
click at [571, 262] on icon at bounding box center [561, 271] width 50 height 50
click at [1036, 142] on img at bounding box center [1000, 141] width 72 height 41
click at [1280, 139] on button "Показать" at bounding box center [1262, 141] width 81 height 28
click at [1258, 209] on button "Воспроизвести" at bounding box center [1245, 213] width 114 height 28
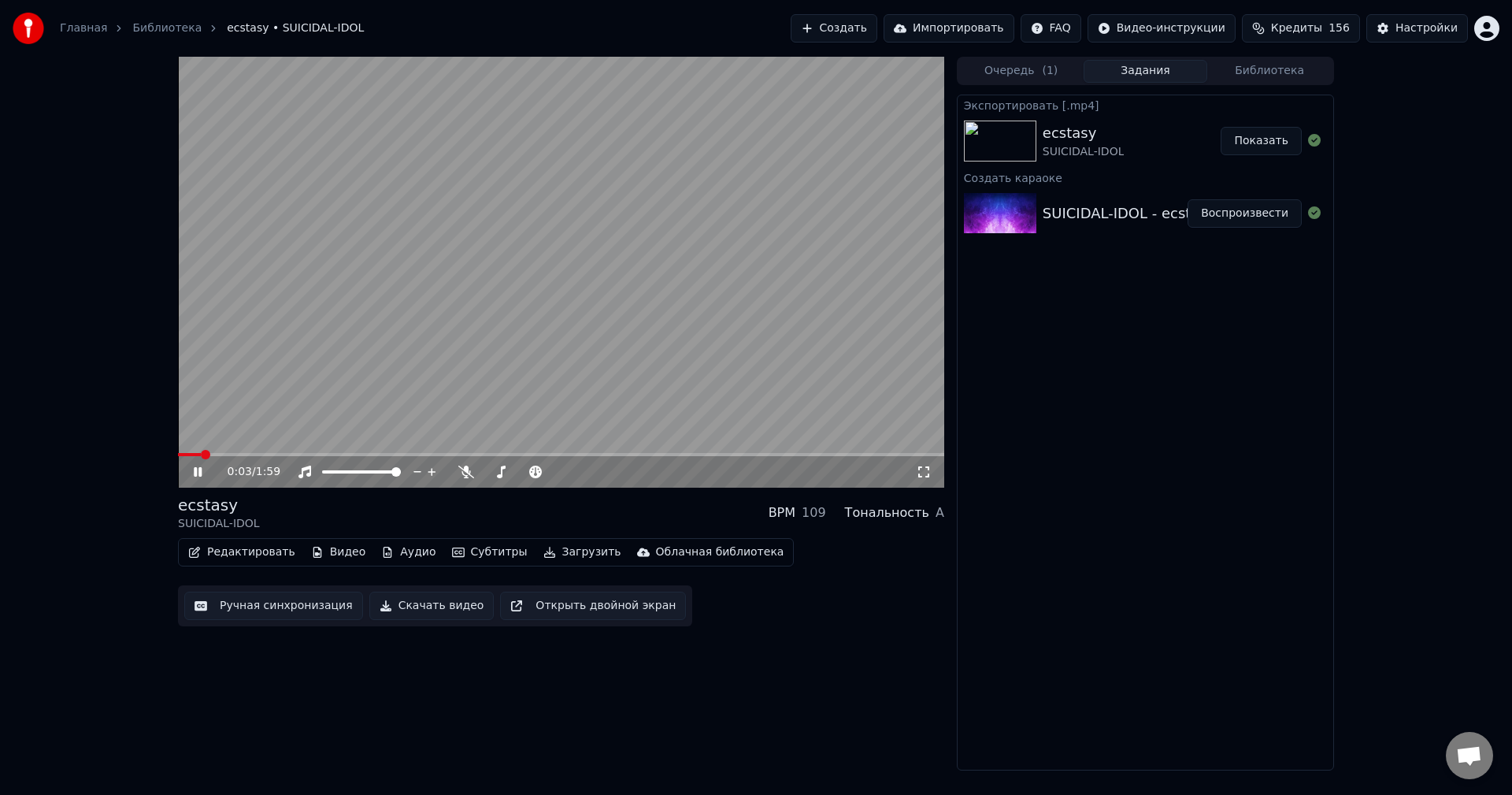
click at [300, 444] on video at bounding box center [561, 272] width 766 height 430
click at [307, 449] on video at bounding box center [561, 272] width 766 height 430
click at [252, 453] on span at bounding box center [561, 454] width 766 height 4
click at [439, 600] on button "Скачать видео" at bounding box center [431, 605] width 126 height 28
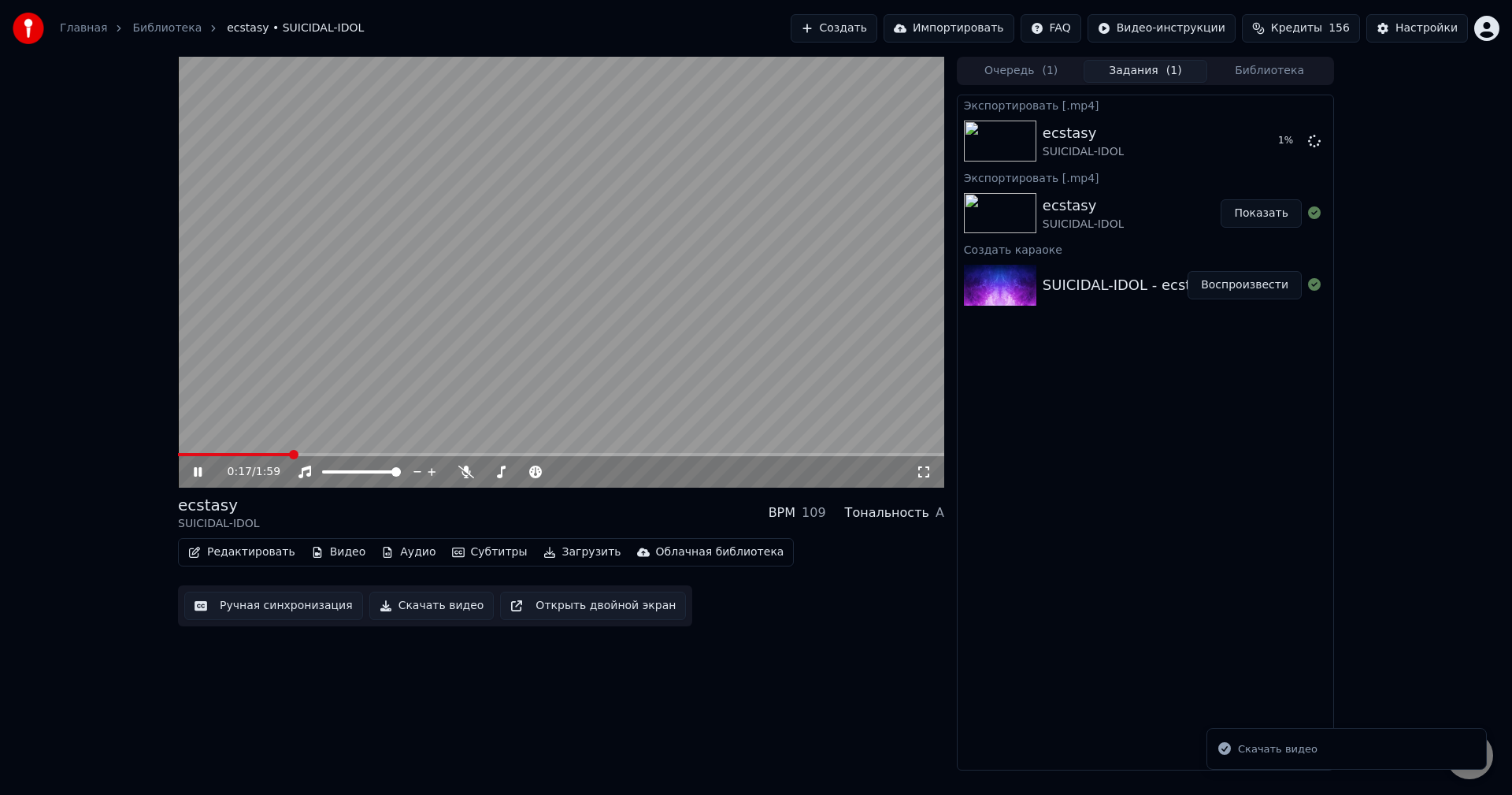
drag, startPoint x: 613, startPoint y: 332, endPoint x: 1239, endPoint y: 316, distance: 626.2
click at [619, 332] on video at bounding box center [561, 272] width 766 height 430
